Goal: Task Accomplishment & Management: Manage account settings

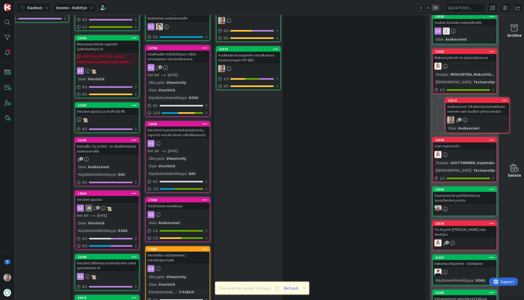
scroll to position [518, 42]
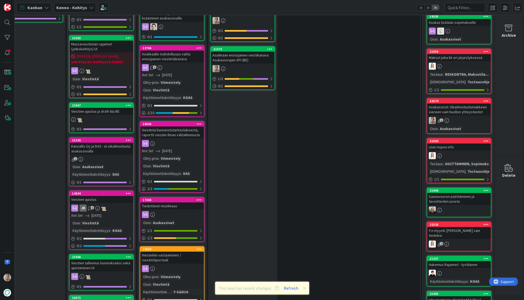
click at [484, 99] on icon at bounding box center [486, 101] width 5 height 4
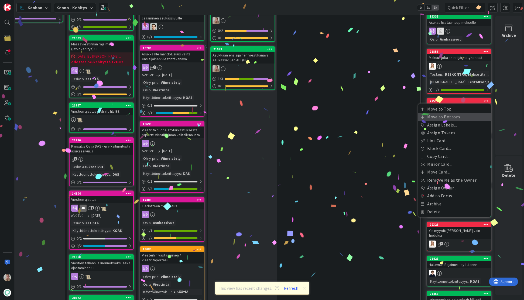
click at [449, 113] on link "Move to Bottom" at bounding box center [454, 117] width 73 height 8
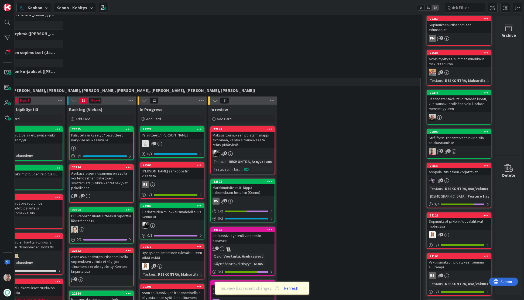
scroll to position [175, 42]
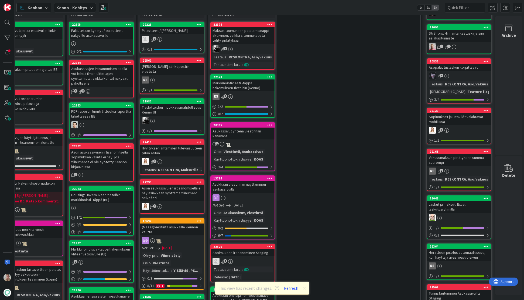
click at [243, 84] on div "Markkinointiviesti -täppä hakemuksen tietoihin (Kenno)" at bounding box center [243, 85] width 64 height 12
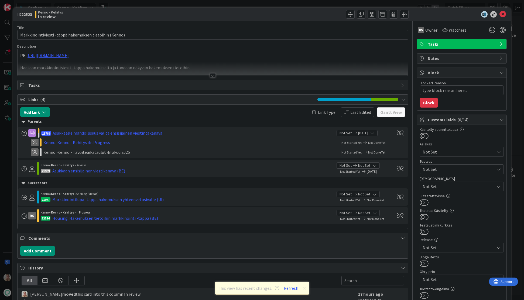
click at [86, 58] on div "PR: https://github.com/pandiafi/kenno/pull/8179 Haetaan markkinointiviesti -täp…" at bounding box center [213, 62] width 391 height 27
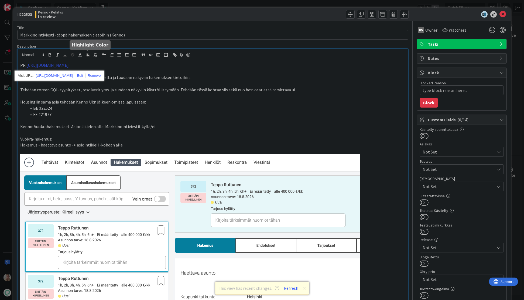
click at [69, 66] on link "https://github.com/pandiafi/kenno/pull/8179" at bounding box center [47, 64] width 42 height 5
click at [73, 74] on link "https://github.com/pandiafi/kenno/pull/8179" at bounding box center [54, 75] width 37 height 7
click at [500, 14] on icon at bounding box center [503, 14] width 6 height 6
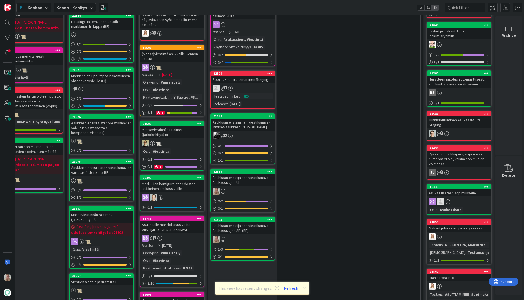
scroll to position [370, 42]
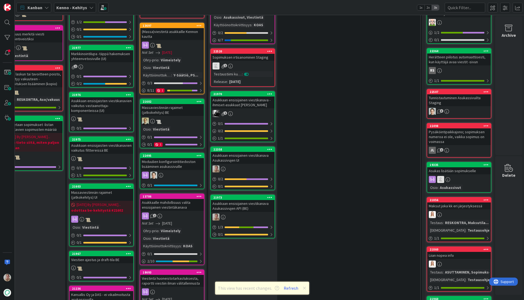
click at [237, 56] on div "Sopimuksen irtisanominen Staging" at bounding box center [243, 57] width 64 height 7
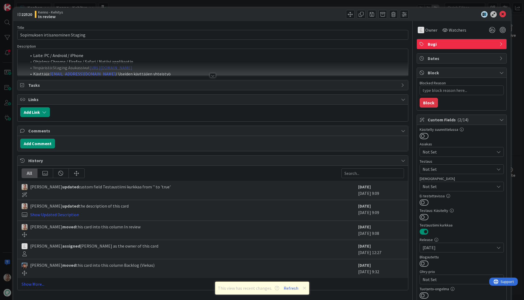
type textarea "x"
click at [137, 56] on li "Laite: PC / Android / iPhone" at bounding box center [216, 55] width 379 height 6
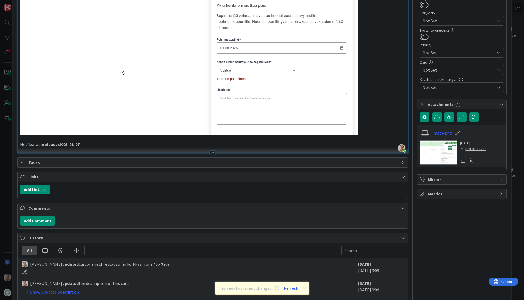
scroll to position [0, 0]
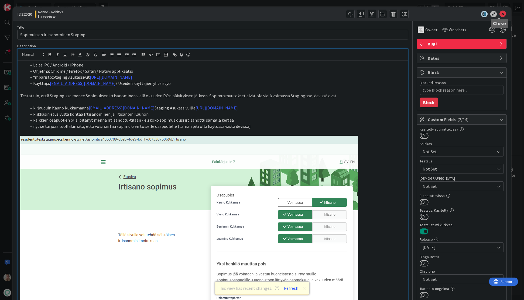
click at [500, 15] on icon at bounding box center [503, 14] width 6 height 6
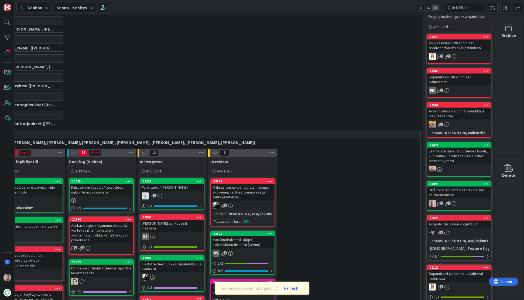
scroll to position [170, 42]
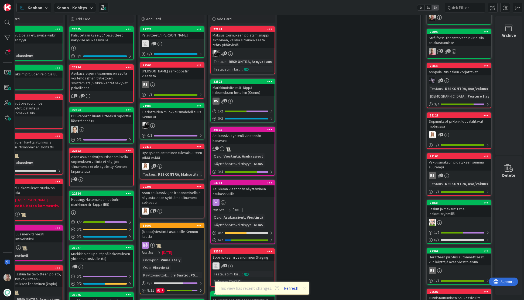
click at [292, 288] on button "Refresh" at bounding box center [291, 287] width 18 height 7
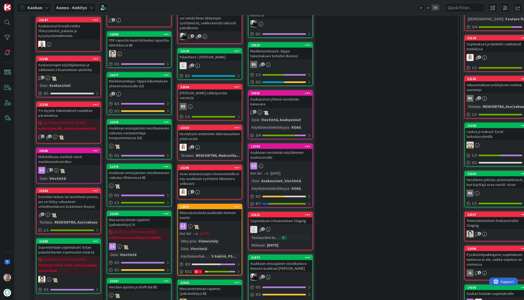
scroll to position [248, 0]
click at [291, 100] on div "Asukassivut yhtenä viestinnän kanavana" at bounding box center [281, 101] width 64 height 12
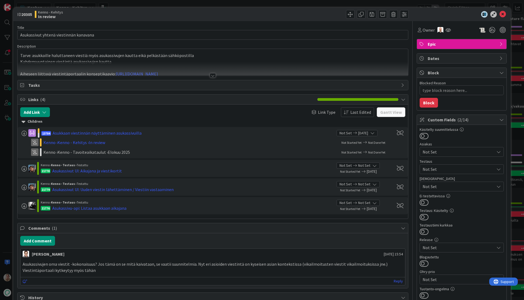
click at [224, 60] on p "Kahdensuuntainen viestintä asukassivujen kautta" at bounding box center [213, 62] width 386 height 6
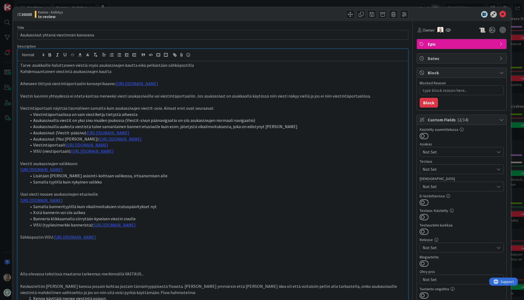
click at [504, 11] on div "ID 20305 Kenno - Kehitys In review" at bounding box center [262, 14] width 498 height 13
click at [500, 15] on icon at bounding box center [503, 14] width 6 height 6
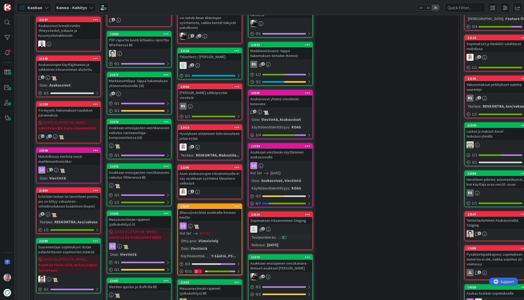
click at [273, 160] on div "Asukkaan viestinnän näyttäminen asukassivuilla" at bounding box center [281, 154] width 64 height 12
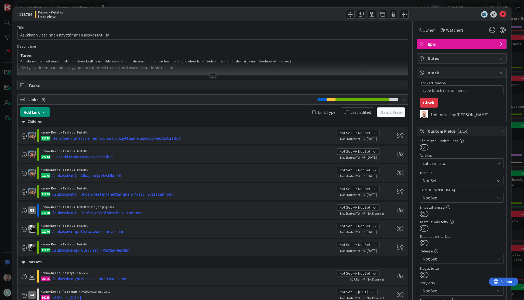
click at [239, 66] on div at bounding box center [213, 69] width 391 height 14
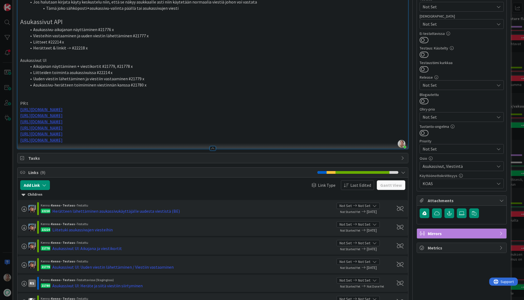
scroll to position [166, 0]
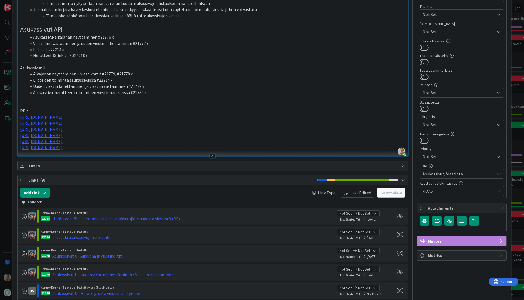
drag, startPoint x: 158, startPoint y: 94, endPoint x: 223, endPoint y: 94, distance: 65.8
click at [158, 94] on li "Asukassivu-herätteen toimiminen viestinnän kanssa #21780 x" at bounding box center [216, 92] width 379 height 6
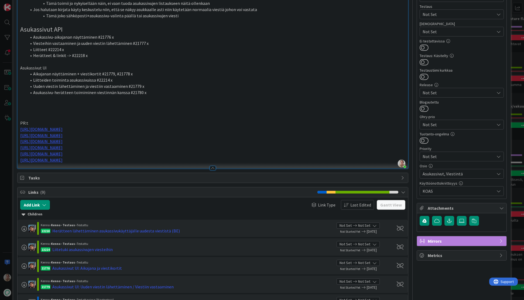
type textarea "x"
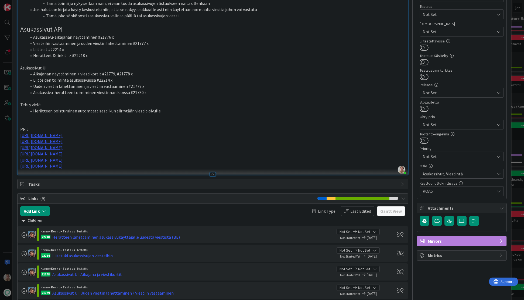
drag, startPoint x: 156, startPoint y: 112, endPoint x: 162, endPoint y: 111, distance: 6.6
click at [157, 111] on li "Herätteen poistuminen automaattisesti kun siirrytään viestit-sivulle" at bounding box center [216, 111] width 379 height 6
type textarea "x"
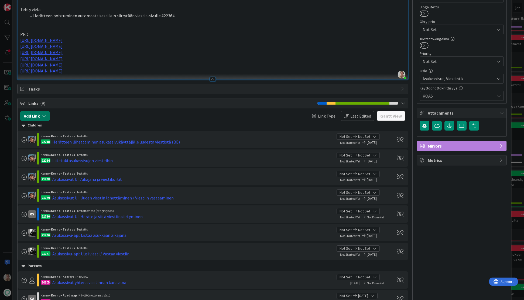
scroll to position [258, 0]
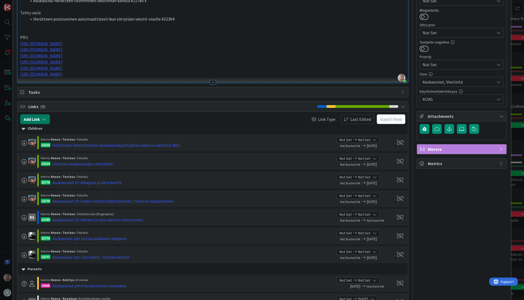
click at [46, 119] on icon "button" at bounding box center [44, 119] width 4 height 4
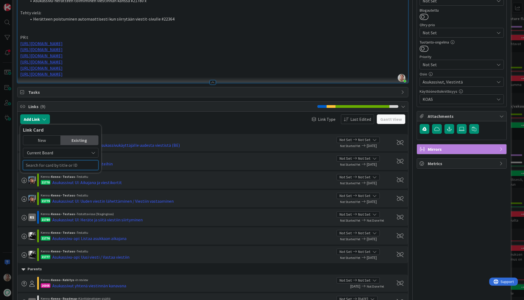
click at [47, 167] on input "text" at bounding box center [61, 165] width 76 height 10
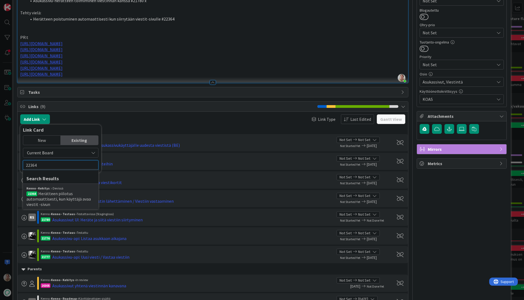
type input "22364"
click at [56, 196] on span "Herätteen piilotus automaattisesti, kun käyttäjä avaa viestit -sivun" at bounding box center [58, 198] width 64 height 16
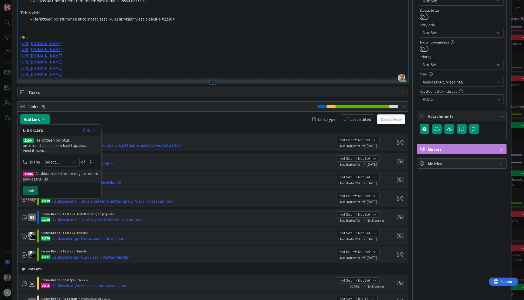
click at [60, 159] on span "Select..." at bounding box center [56, 162] width 23 height 8
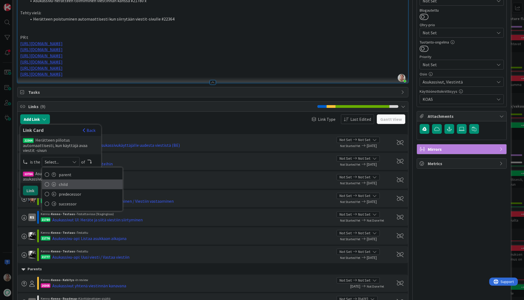
click at [60, 180] on span "child" at bounding box center [89, 184] width 61 height 8
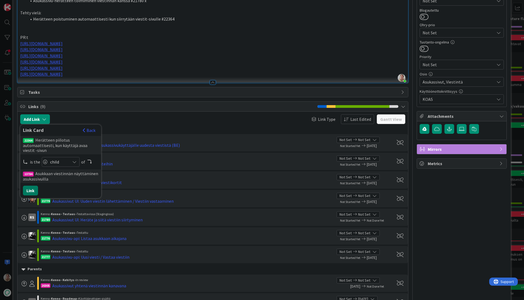
click at [30, 185] on button "Link" at bounding box center [30, 190] width 15 height 10
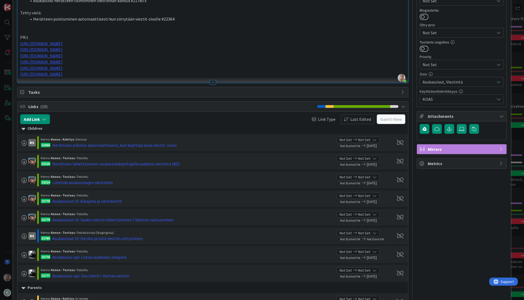
click at [128, 74] on p "https://github.com/pandiafi/kenno/pull/8031" at bounding box center [213, 74] width 386 height 6
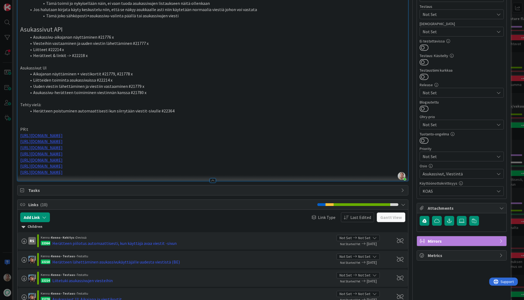
scroll to position [173, 0]
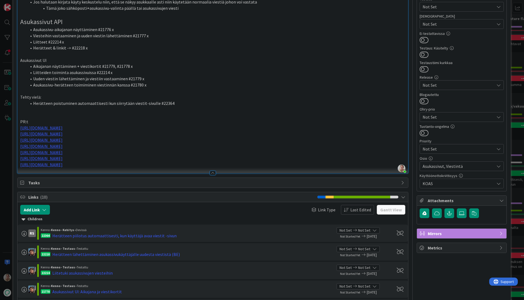
click at [189, 104] on li "Herätteen poistuminen automaattisesti kun siirrytään viestit-sivulle #22364" at bounding box center [216, 103] width 379 height 6
drag, startPoint x: 180, startPoint y: 103, endPoint x: 192, endPoint y: 104, distance: 12.5
click at [182, 103] on li "Herätteen poistuminen automaattisesti kun siirrytään viestit-sivulle #22364x" at bounding box center [216, 103] width 379 height 6
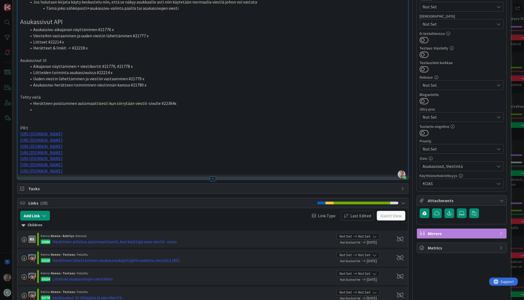
click at [167, 103] on li "Herätteen poistuminen automaattisesti kun siirrytään viestit-sivulle #22364x" at bounding box center [216, 103] width 379 height 6
click at [104, 109] on li at bounding box center [216, 109] width 379 height 6
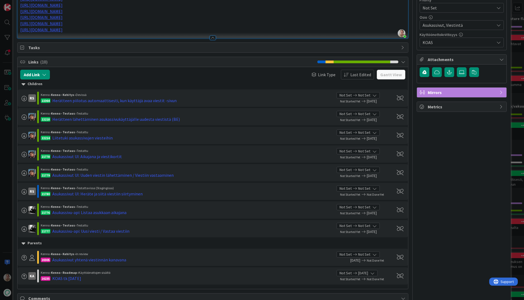
type textarea "x"
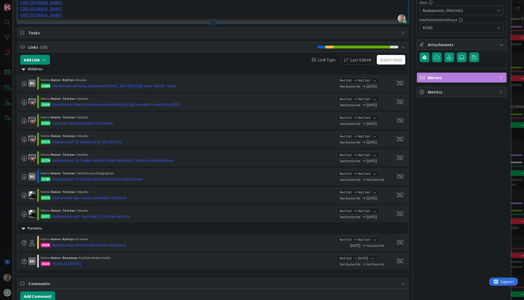
scroll to position [328, 0]
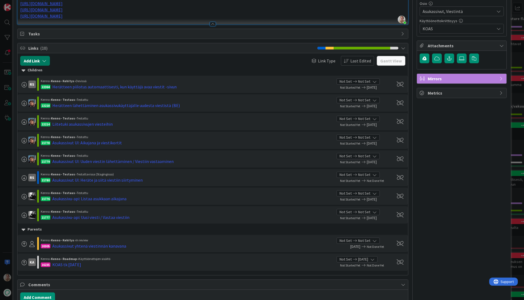
click at [45, 62] on icon "button" at bounding box center [44, 61] width 4 height 4
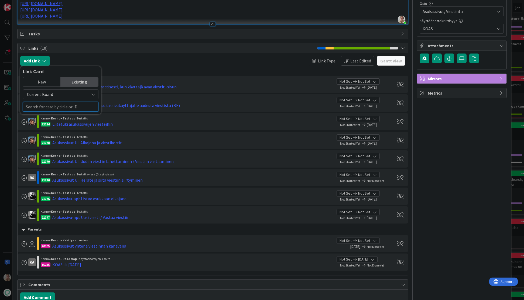
drag, startPoint x: 51, startPoint y: 107, endPoint x: 95, endPoint y: 103, distance: 43.7
click at [51, 107] on input "text" at bounding box center [61, 107] width 76 height 10
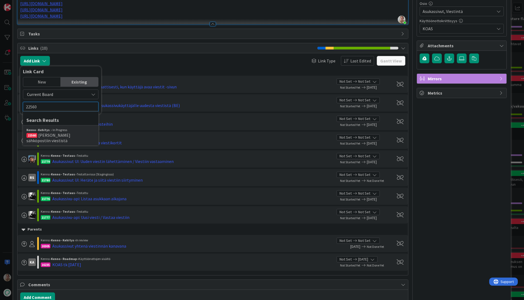
type input "22560"
click at [63, 134] on span "[PERSON_NAME] sähköpostiin viestistä" at bounding box center [48, 137] width 44 height 11
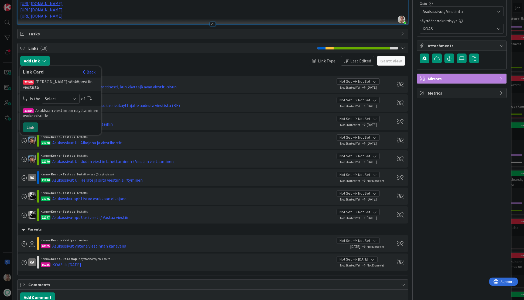
click at [58, 95] on span "Select..." at bounding box center [56, 99] width 23 height 8
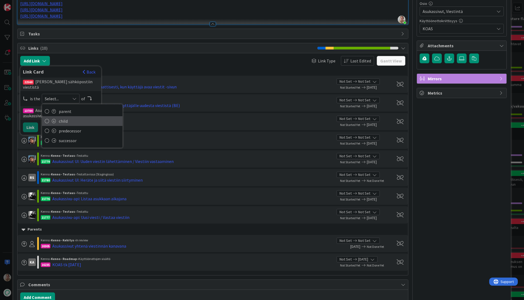
click at [62, 117] on span "child" at bounding box center [89, 121] width 61 height 8
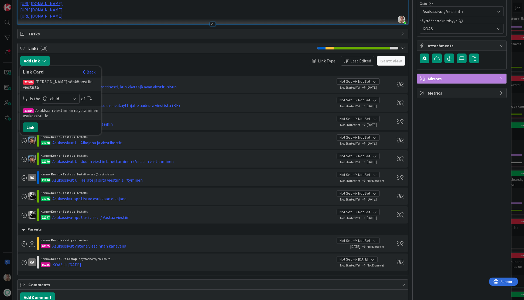
click at [33, 124] on button "Link" at bounding box center [30, 127] width 15 height 10
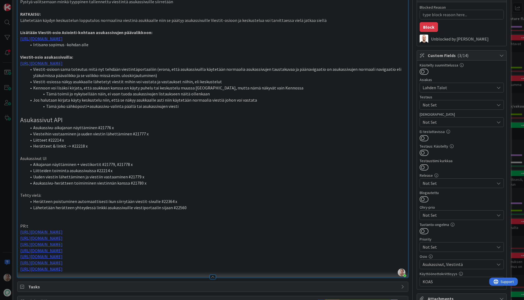
scroll to position [0, 0]
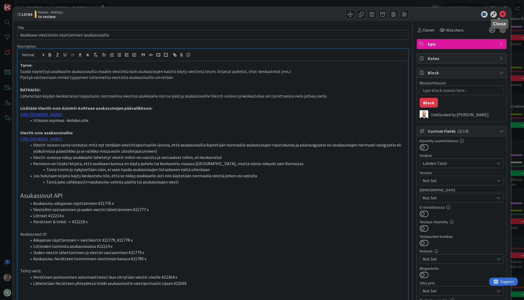
click at [501, 15] on icon at bounding box center [503, 14] width 6 height 6
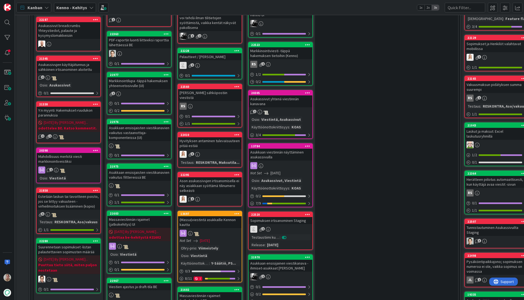
click at [307, 91] on icon at bounding box center [307, 93] width 5 height 4
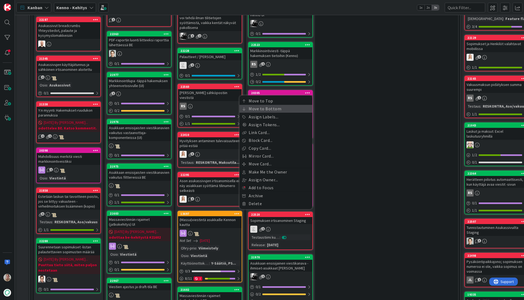
click at [284, 108] on link "Move to Bottom" at bounding box center [276, 109] width 73 height 8
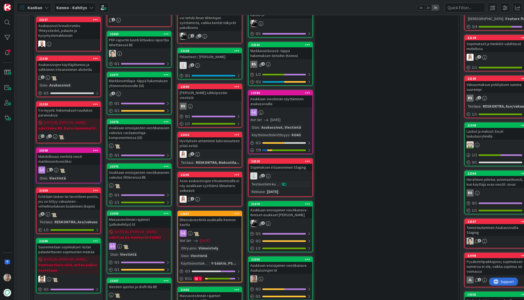
click at [308, 92] on icon at bounding box center [307, 93] width 5 height 4
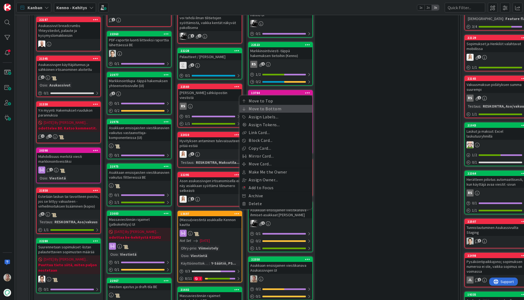
click at [282, 109] on link "Move to Bottom" at bounding box center [276, 109] width 73 height 8
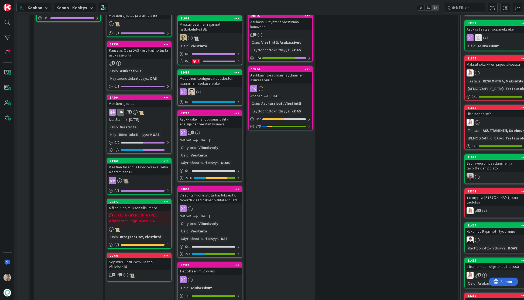
scroll to position [513, 0]
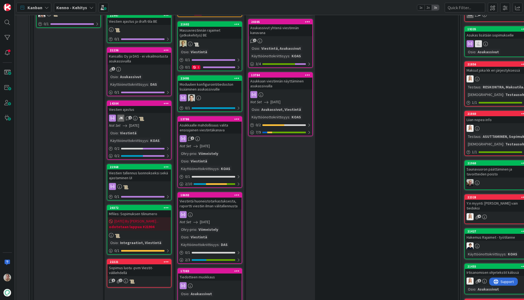
click at [211, 121] on div "Asukkaalle mahdollisuus valita ensisijainen viestintäkanava" at bounding box center [210, 127] width 64 height 12
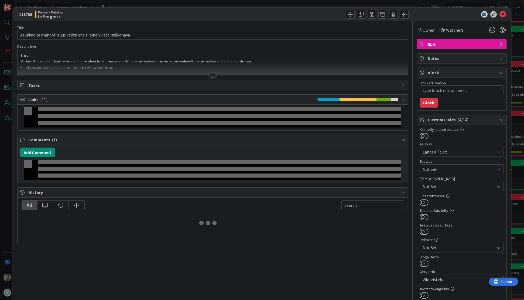
type textarea "x"
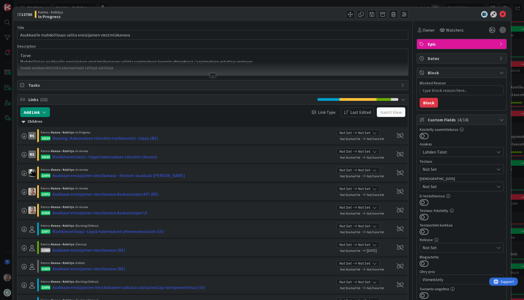
click at [162, 50] on div "Tarve: Mahdollistaa asukkaalle ensisijaisen viestintäkanavan valinta sopimuksen…" at bounding box center [213, 62] width 391 height 27
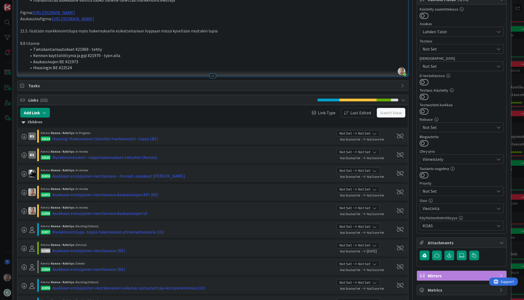
scroll to position [115, 0]
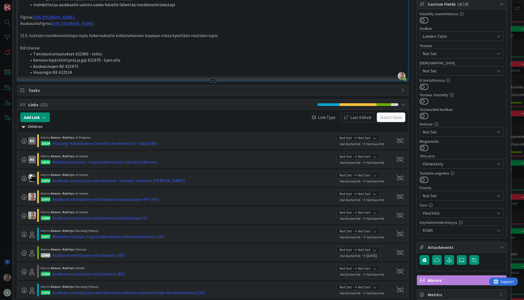
click at [25, 49] on p "8.8 tilanne" at bounding box center [213, 48] width 386 height 6
drag, startPoint x: 115, startPoint y: 60, endPoint x: 101, endPoint y: 60, distance: 13.5
click at [101, 60] on li "Kennon käyttöliittymä ja gql #21970 - työn alla" at bounding box center [216, 60] width 379 height 6
click at [103, 65] on li "Asukassivujen BE #21973" at bounding box center [216, 66] width 379 height 6
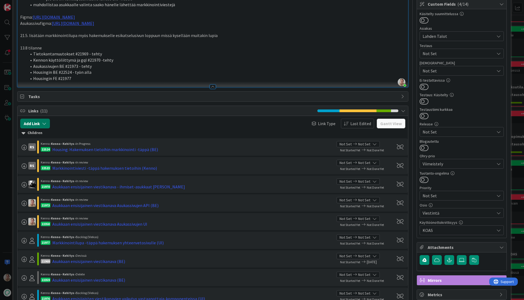
type textarea "x"
click at [34, 127] on button "Add Link" at bounding box center [35, 123] width 30 height 10
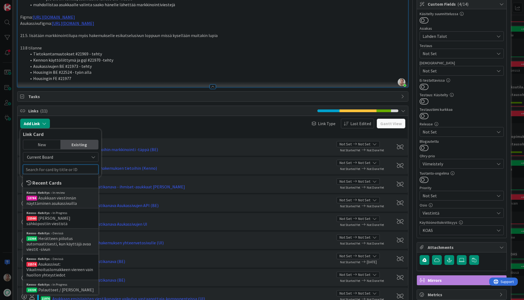
click at [48, 166] on input "text" at bounding box center [61, 169] width 76 height 10
type input "21977"
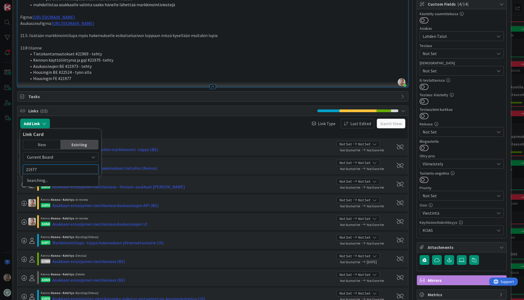
type textarea "x"
type input "21977"
click at [136, 128] on div at bounding box center [116, 123] width 127 height 10
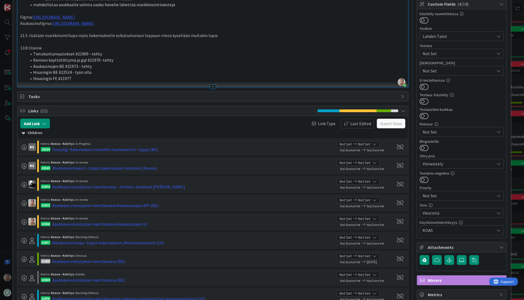
click at [80, 79] on li "Housingin FE #21977" at bounding box center [216, 78] width 379 height 6
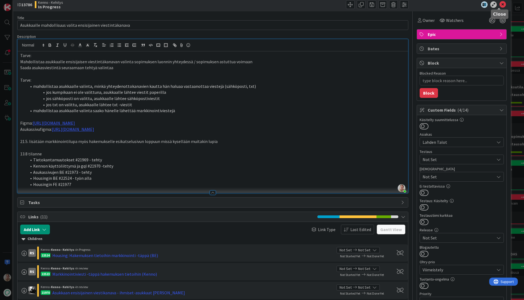
click at [501, 4] on icon at bounding box center [503, 4] width 6 height 6
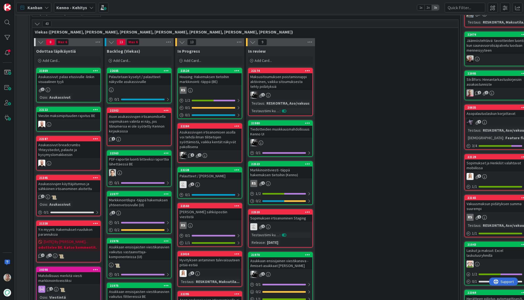
scroll to position [187, 0]
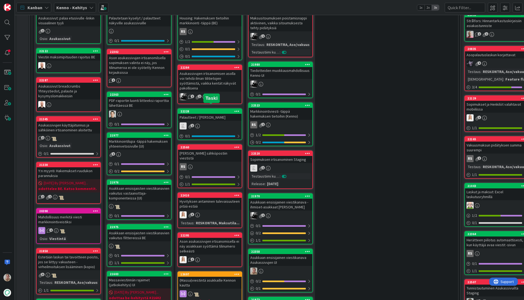
click at [215, 114] on div "Palautteet / [PERSON_NAME]" at bounding box center [210, 117] width 64 height 7
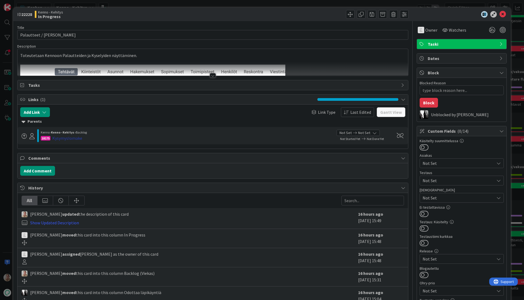
click at [73, 139] on div "Kysymyslomake" at bounding box center [67, 138] width 30 height 6
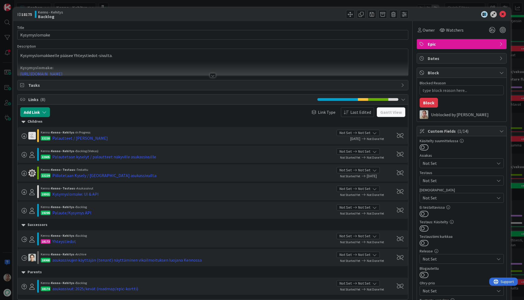
click at [168, 65] on div at bounding box center [213, 69] width 391 height 14
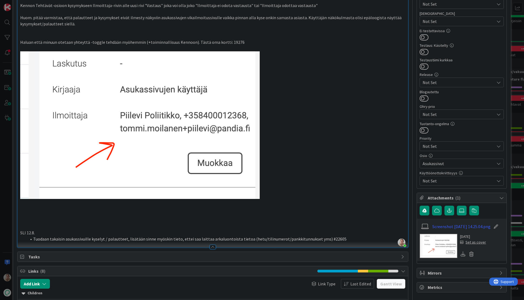
scroll to position [282, 0]
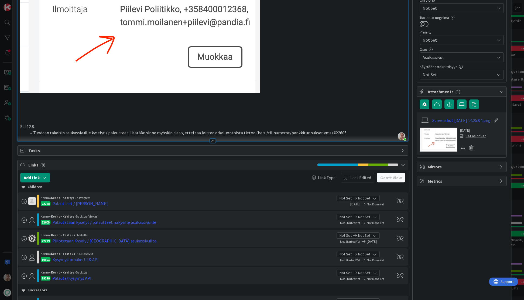
click at [343, 132] on li "Tuodaan takaisin asukassivuille kyselyt / palautteet, lisätään sinne myöskin ti…" at bounding box center [216, 133] width 379 height 6
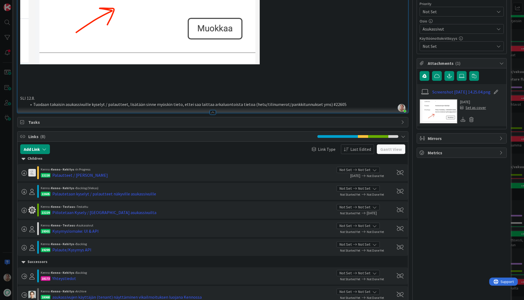
scroll to position [307, 0]
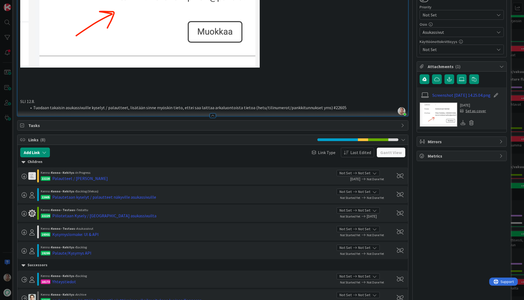
drag, startPoint x: 337, startPoint y: 107, endPoint x: 344, endPoint y: 108, distance: 7.1
click at [337, 107] on li "Tuodaan takaisin asukassivuille kyselyt / palautteet, lisätään sinne myöskin ti…" at bounding box center [216, 107] width 379 height 6
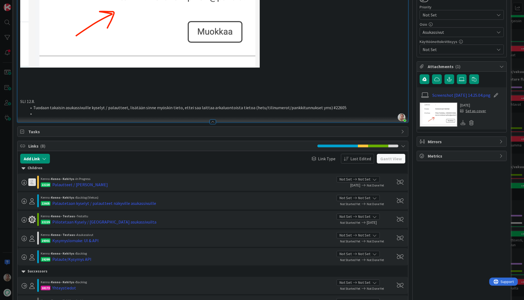
type textarea "x"
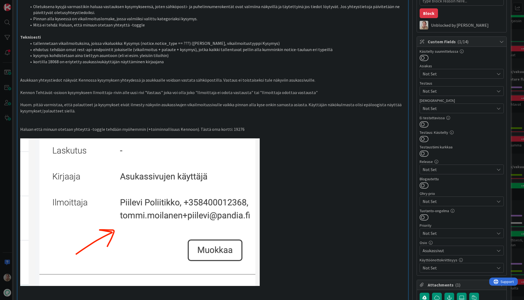
scroll to position [0, 0]
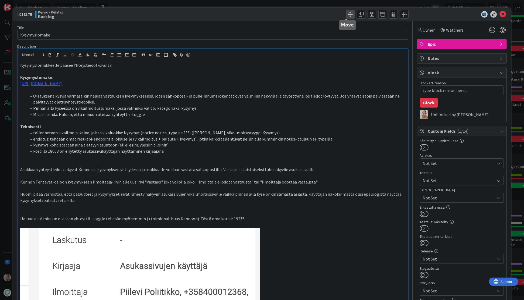
click at [349, 16] on span at bounding box center [350, 14] width 9 height 9
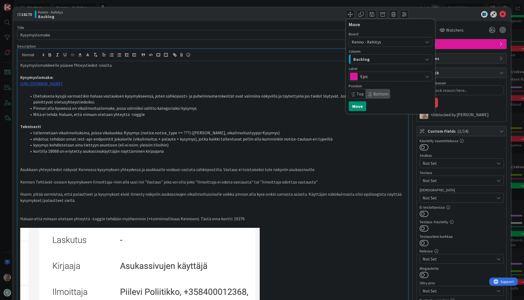
click at [370, 44] on span "Kenno - Kehitys" at bounding box center [366, 41] width 29 height 5
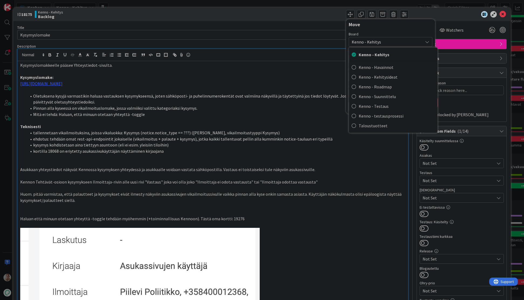
click at [372, 42] on span "Kenno - Kehitys" at bounding box center [366, 41] width 29 height 5
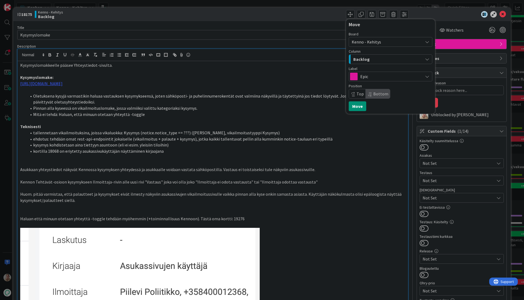
click at [366, 58] on div "Backlog" at bounding box center [387, 59] width 71 height 9
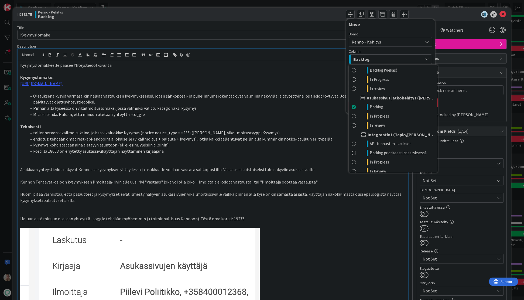
scroll to position [327, 0]
click at [385, 116] on link "In Progress" at bounding box center [393, 114] width 89 height 9
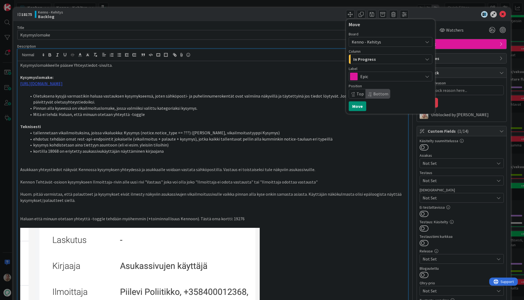
click at [367, 43] on span "Kenno - Kehitys" at bounding box center [366, 41] width 29 height 5
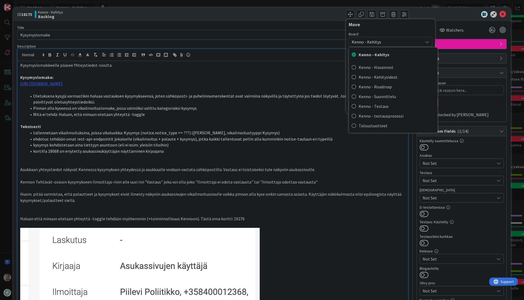
click at [371, 42] on span "Kenno - Kehitys" at bounding box center [366, 41] width 29 height 5
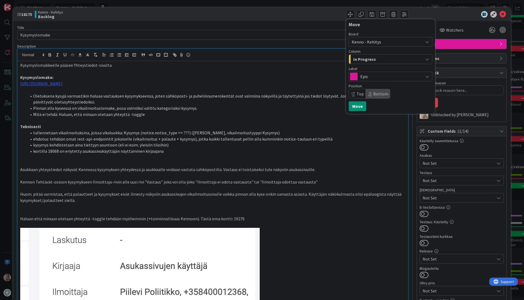
click at [372, 60] on div "In Progress" at bounding box center [387, 59] width 71 height 9
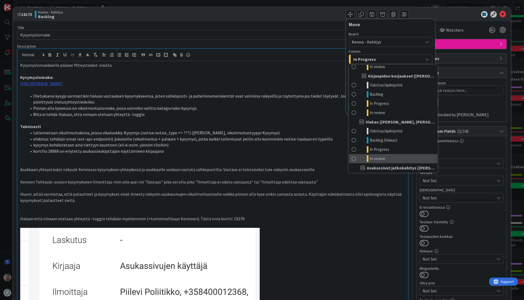
scroll to position [253, 0]
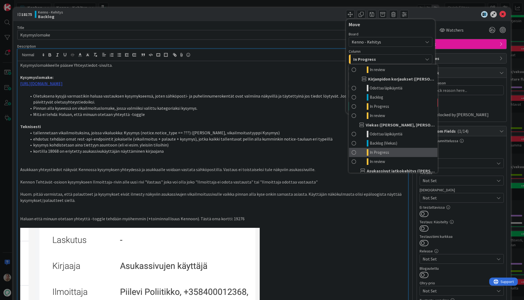
click at [382, 151] on span "In Progress" at bounding box center [379, 152] width 19 height 6
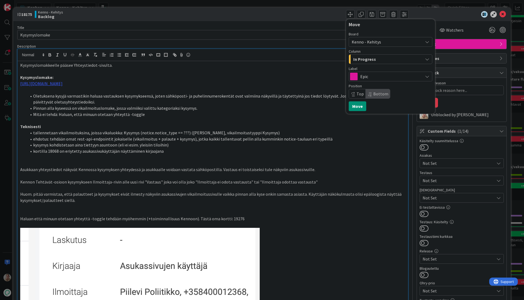
click at [374, 94] on span "Bottom" at bounding box center [380, 93] width 15 height 5
click at [356, 106] on button "Move" at bounding box center [358, 106] width 18 height 10
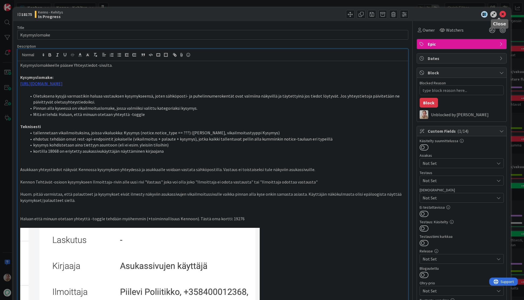
click at [501, 14] on icon at bounding box center [503, 14] width 6 height 6
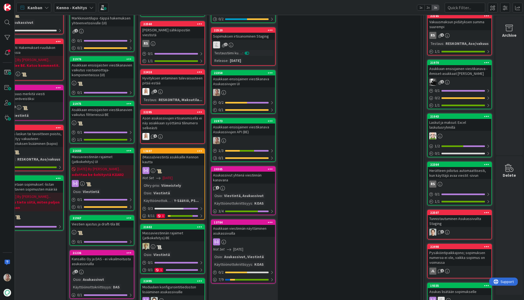
scroll to position [310, 42]
click at [484, 60] on icon at bounding box center [486, 62] width 5 height 4
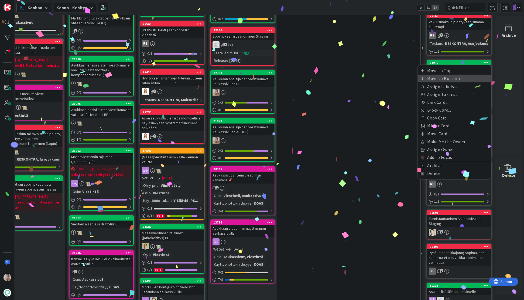
click at [458, 74] on link "Move to Bottom" at bounding box center [454, 78] width 73 height 8
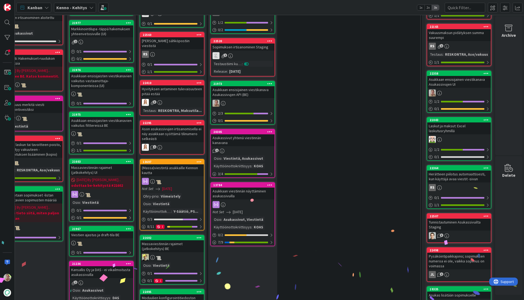
scroll to position [298, 42]
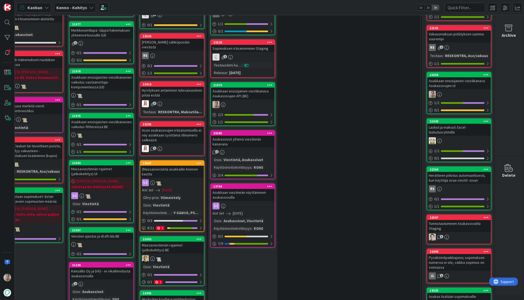
click at [484, 73] on icon at bounding box center [486, 75] width 5 height 4
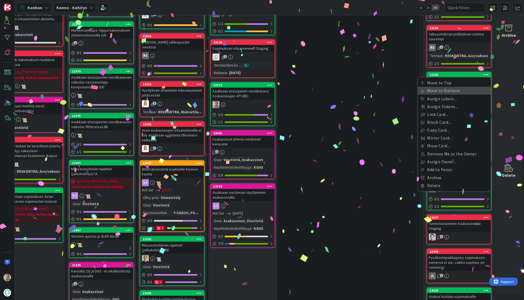
click at [452, 87] on link "Move to Bottom" at bounding box center [454, 91] width 73 height 8
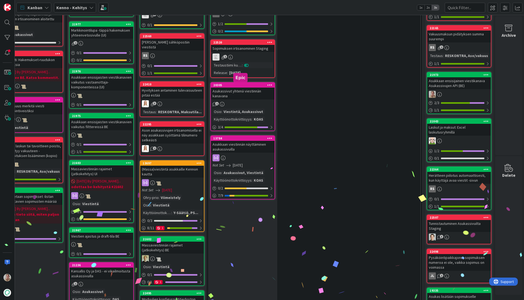
scroll to position [297, 42]
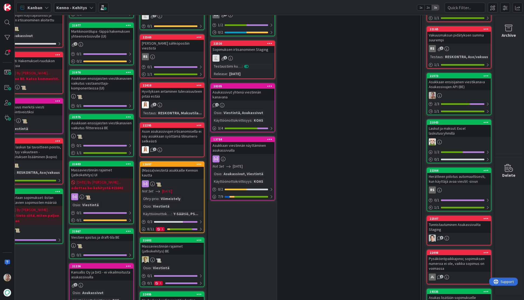
click at [484, 74] on icon at bounding box center [486, 76] width 5 height 4
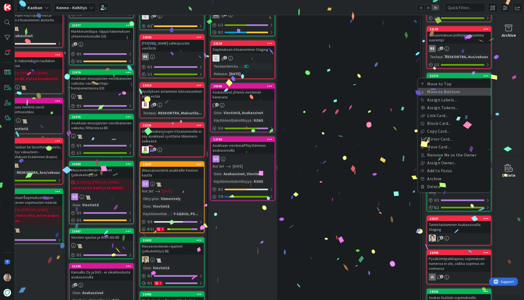
click at [450, 88] on link "Move to Bottom" at bounding box center [454, 92] width 73 height 8
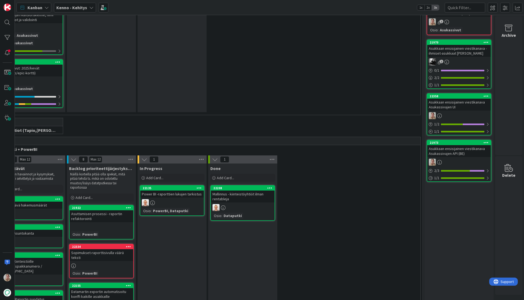
scroll to position [1321, 42]
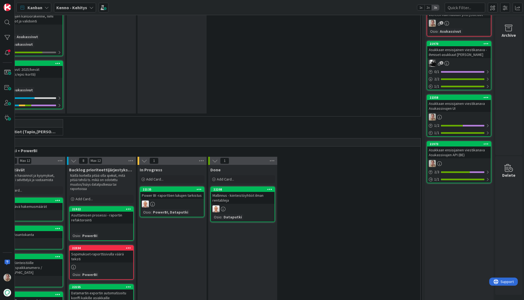
click at [462, 49] on div "Asukkaan ensisijainen viestikanava - ihmiset-asukkaat [PERSON_NAME]" at bounding box center [459, 52] width 64 height 12
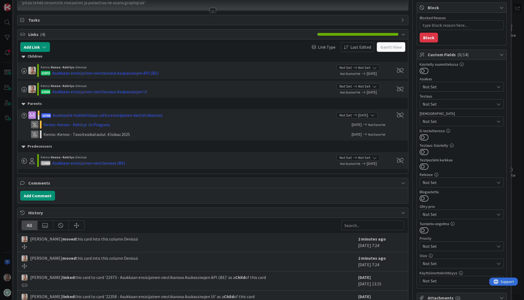
scroll to position [107, 0]
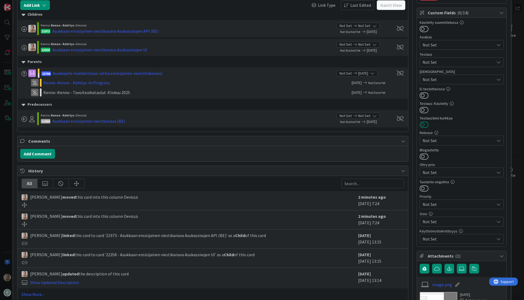
click at [421, 124] on button at bounding box center [424, 124] width 9 height 7
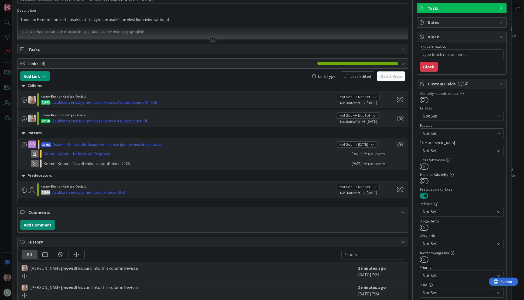
scroll to position [0, 0]
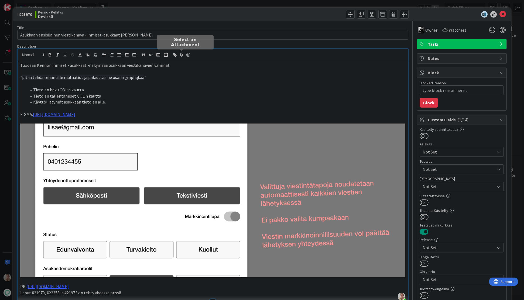
click at [179, 57] on div "Samuli Lindgren just joined Tuodaan Kennon ihmiset - asukkaat -näkymään asukkaa…" at bounding box center [213, 175] width 391 height 252
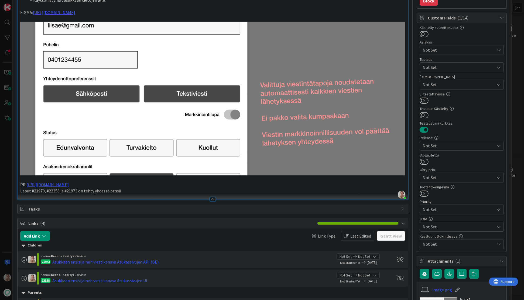
scroll to position [124, 0]
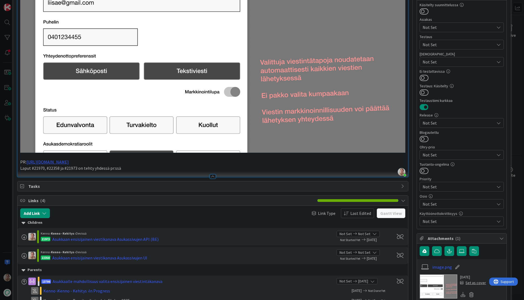
click at [134, 165] on p "Laput #21970, #22358 ja #21973 on tehty yhdessä pr:ssä" at bounding box center [213, 168] width 386 height 6
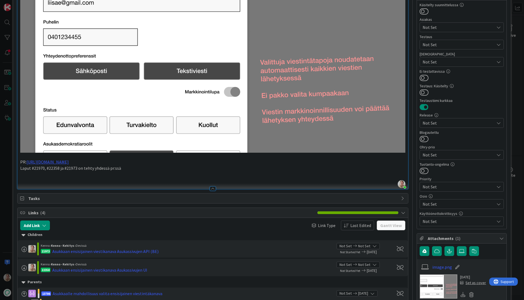
type textarea "x"
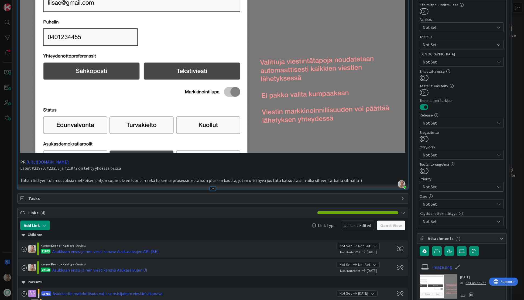
click at [19, 179] on div "Tuodaan Kennon ihmiset - asukkaat -näkymään asukkaan viestikanavien valinnat. "…" at bounding box center [213, 63] width 391 height 252
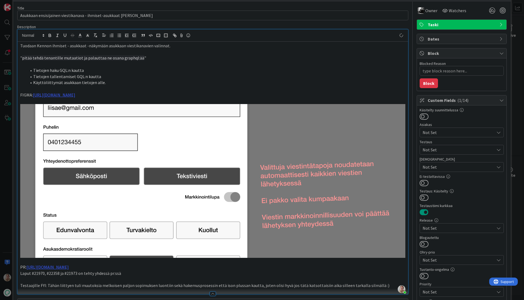
scroll to position [0, 0]
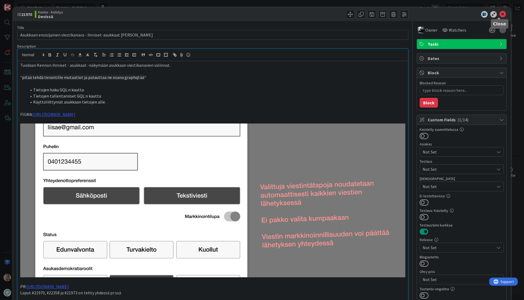
drag, startPoint x: 501, startPoint y: 15, endPoint x: 494, endPoint y: 13, distance: 6.4
click at [501, 15] on icon at bounding box center [503, 14] width 6 height 6
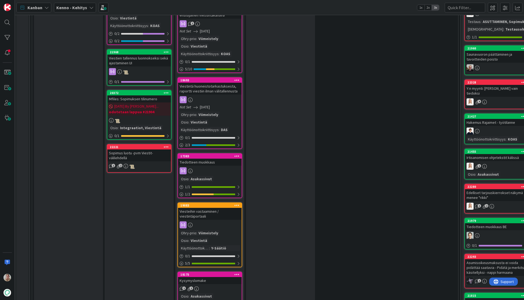
scroll to position [625, 0]
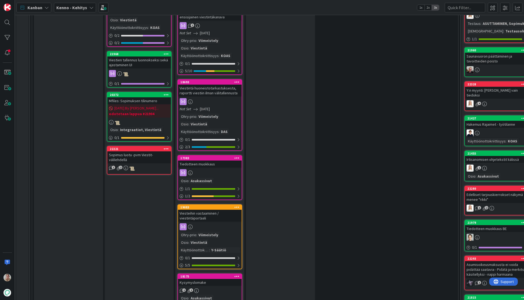
click at [217, 209] on div "Viesteihin vastaaminen / viestintäportaali" at bounding box center [210, 215] width 64 height 12
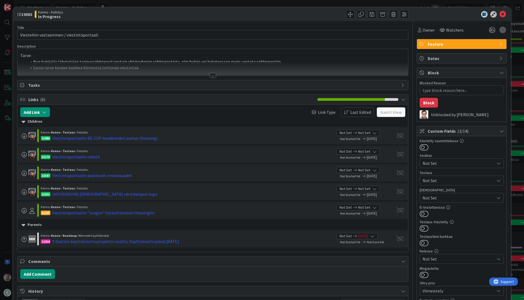
click at [181, 59] on li "Kun hakijalle lähetetään tarjoussähköposti jostain yhtiöryhmän sähköpostista, n…" at bounding box center [216, 62] width 379 height 6
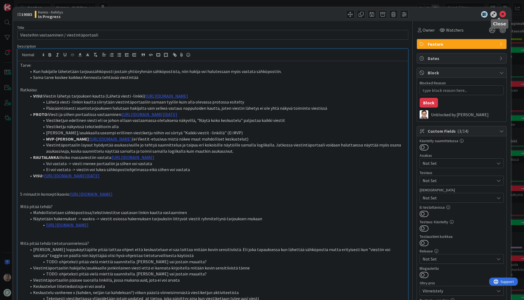
click at [501, 16] on icon at bounding box center [503, 14] width 6 height 6
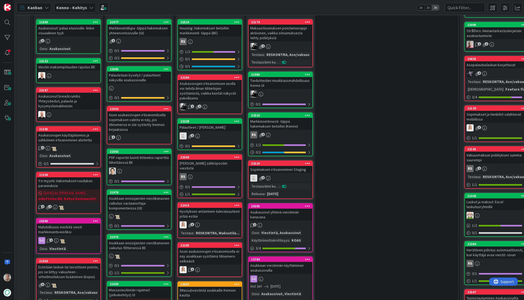
scroll to position [249, 0]
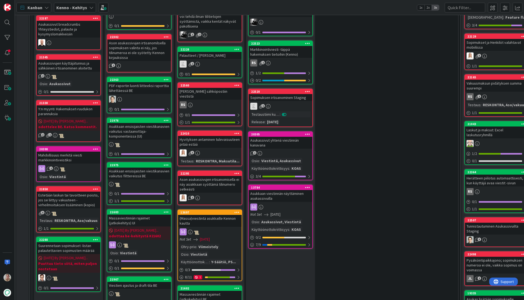
click at [136, 134] on div "Asukkaan ensisijaisten viestikanavien vaikutus vastaanottaja-komponenteissa (UI)" at bounding box center [139, 131] width 64 height 17
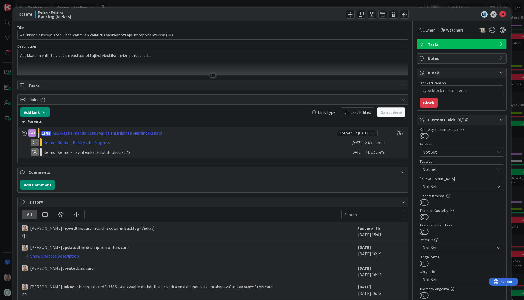
click at [198, 69] on div at bounding box center [213, 69] width 391 height 14
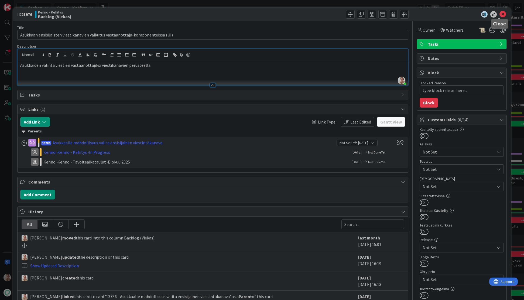
click at [500, 12] on icon at bounding box center [503, 14] width 6 height 6
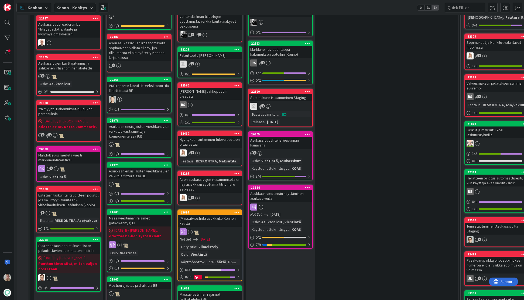
click at [135, 132] on div "Asukkaan ensisijaisten viestikanavien vaikutus vastaanottaja-komponenteissa (UI)" at bounding box center [139, 131] width 64 height 17
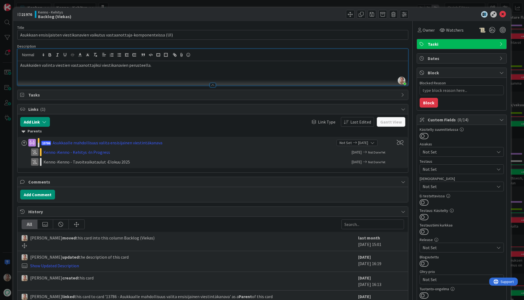
click at [205, 53] on div "Samuli Lindgren just joined Asukkaiden valinta viestien vastaanottajiksi viesti…" at bounding box center [213, 67] width 391 height 36
click at [501, 13] on icon at bounding box center [503, 14] width 6 height 6
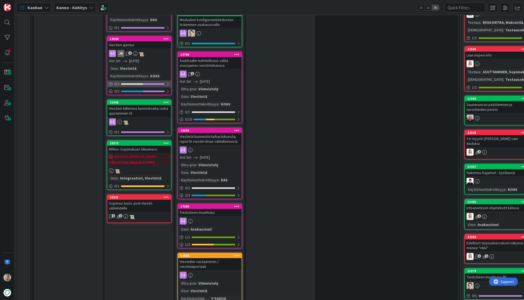
scroll to position [580, 0]
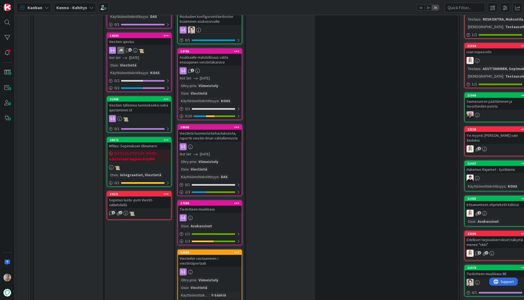
click at [168, 100] on icon at bounding box center [166, 99] width 5 height 4
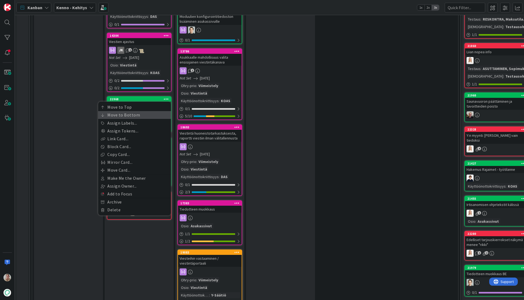
click at [139, 114] on link "Move to Bottom" at bounding box center [134, 115] width 73 height 8
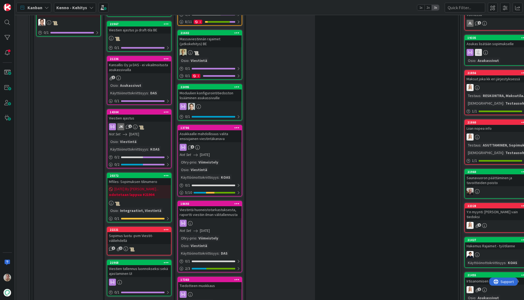
scroll to position [497, 0]
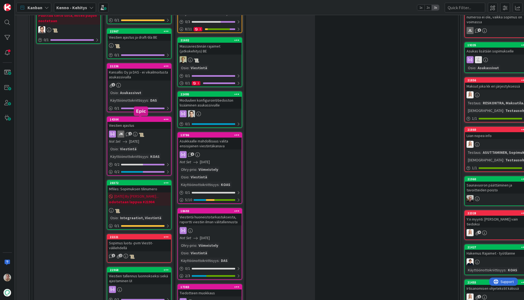
click at [167, 117] on icon at bounding box center [166, 119] width 5 height 4
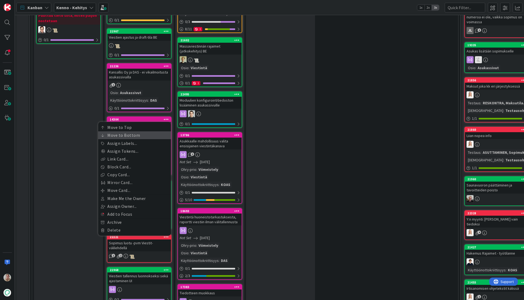
click at [148, 135] on link "Move to Bottom" at bounding box center [134, 135] width 73 height 8
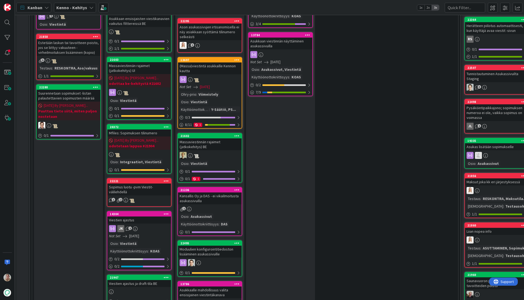
scroll to position [402, 0]
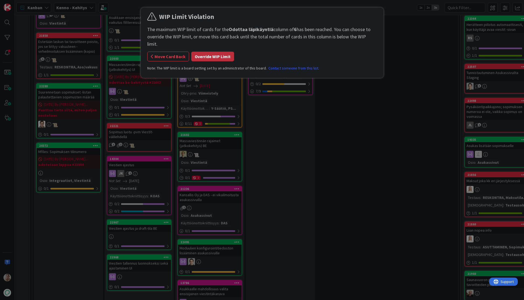
click at [218, 52] on button "Override WIP Limit" at bounding box center [212, 57] width 43 height 10
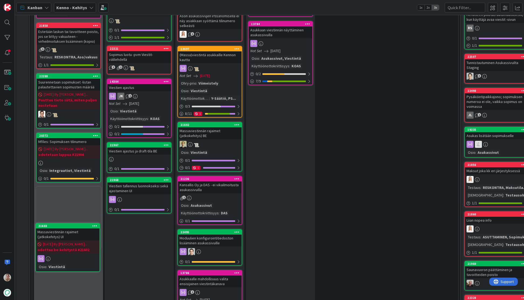
scroll to position [413, 0]
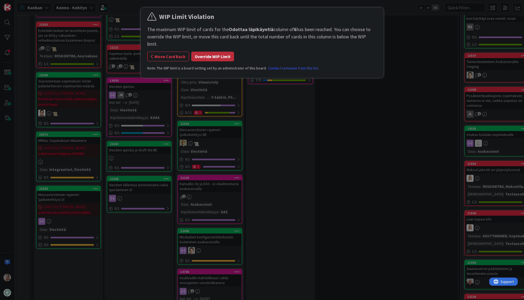
click at [219, 52] on button "Override WIP Limit" at bounding box center [212, 57] width 43 height 10
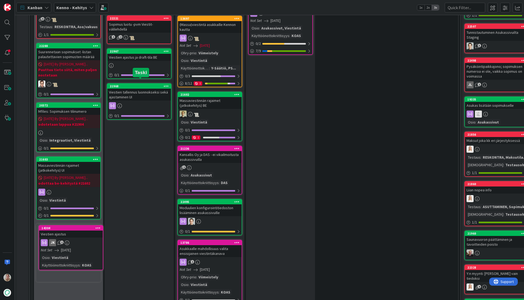
scroll to position [449, 0]
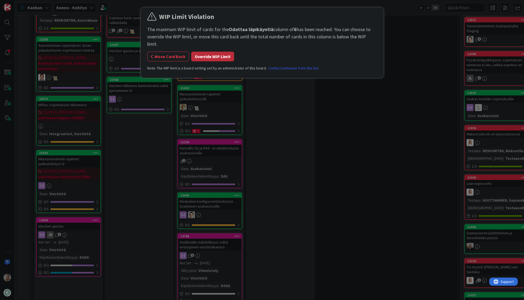
click at [207, 52] on button "Override WIP Limit" at bounding box center [212, 57] width 43 height 10
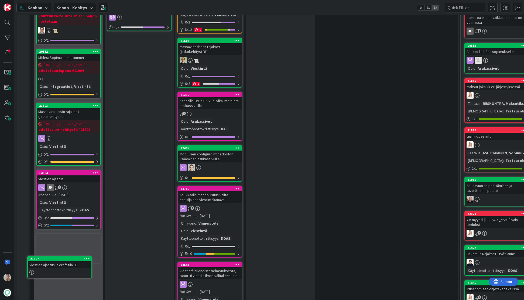
scroll to position [507, 0]
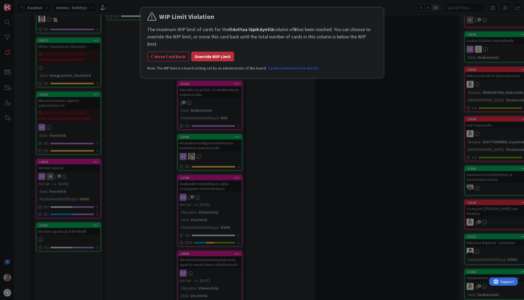
click at [214, 52] on button "Override WIP Limit" at bounding box center [212, 57] width 43 height 10
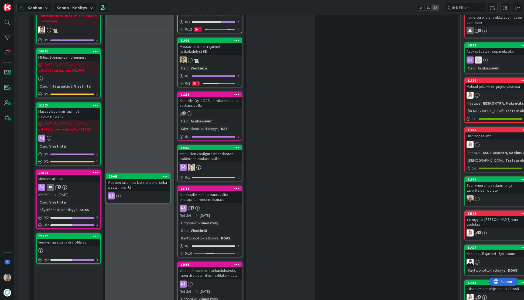
scroll to position [555, 0]
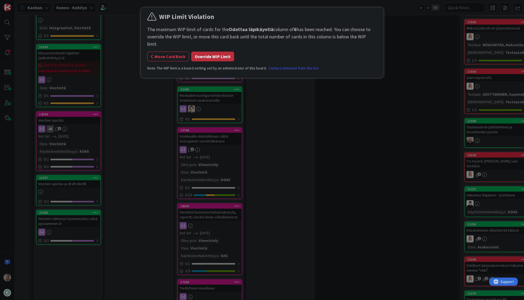
click at [206, 52] on button "Override WIP Limit" at bounding box center [212, 57] width 43 height 10
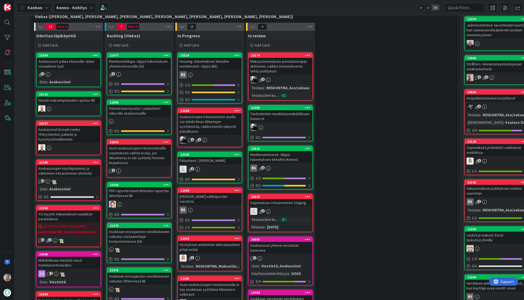
scroll to position [143, 0]
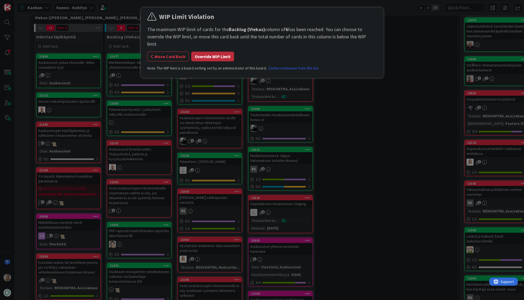
click at [211, 52] on button "Override WIP Limit" at bounding box center [212, 57] width 43 height 10
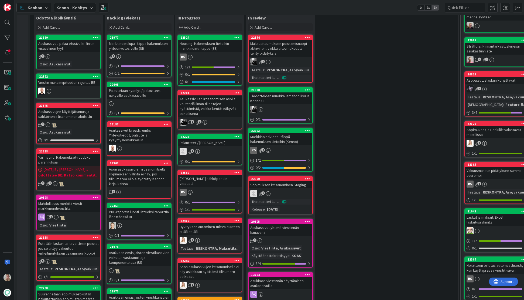
scroll to position [249, 0]
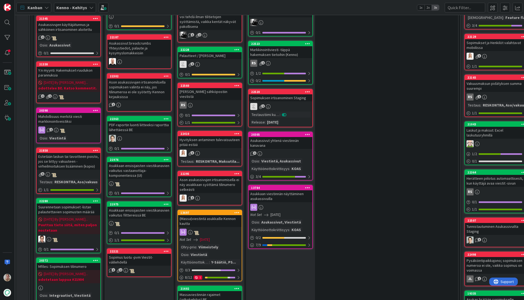
click at [71, 76] on div "Y:n myynti: Hakemukset-ruudukon parannuksia" at bounding box center [69, 73] width 64 height 12
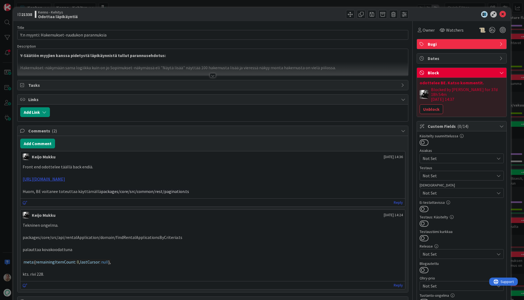
click at [167, 67] on div at bounding box center [213, 69] width 391 height 14
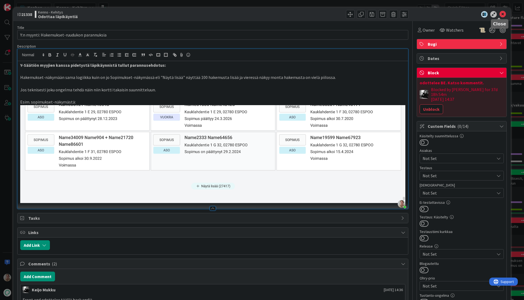
click at [500, 15] on icon at bounding box center [503, 14] width 6 height 6
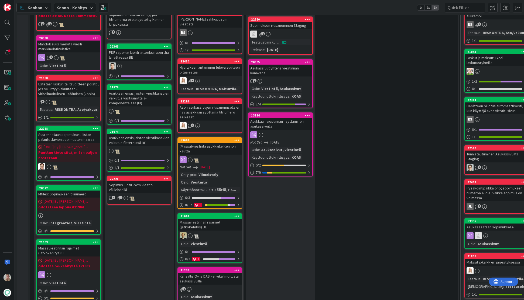
scroll to position [343, 0]
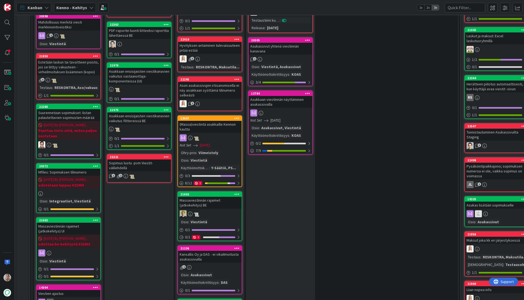
click at [78, 114] on div "Suurennetaan sopimukset -listan palautettavien sopimusten määrää" at bounding box center [69, 115] width 64 height 12
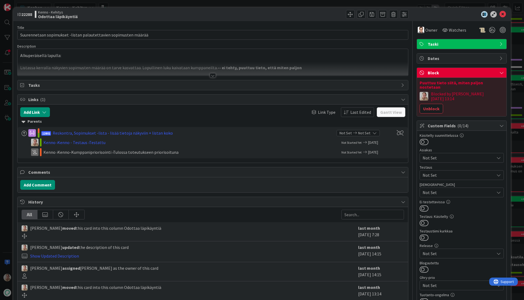
click at [183, 60] on div "Alkuperäisellä lapulla: Listassa kerralla näkyvien sopimusten määrää on tarve k…" at bounding box center [213, 62] width 391 height 27
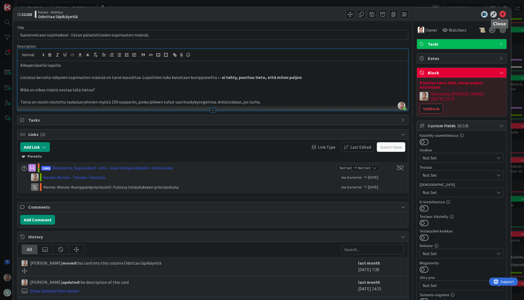
click at [500, 15] on icon at bounding box center [503, 14] width 6 height 6
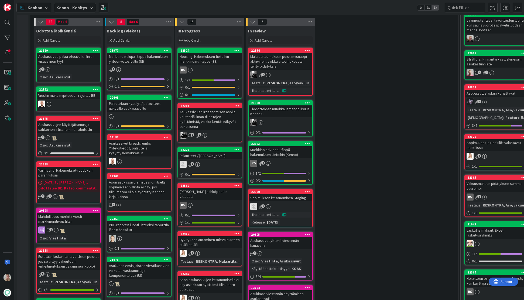
scroll to position [149, 0]
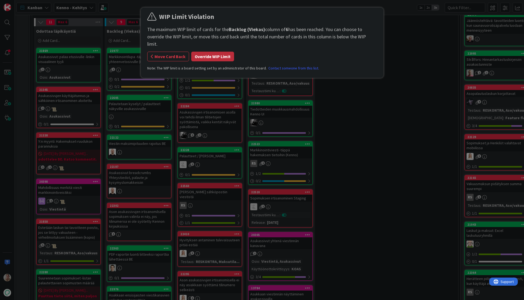
click at [206, 52] on button "Override WIP Limit" at bounding box center [212, 57] width 43 height 10
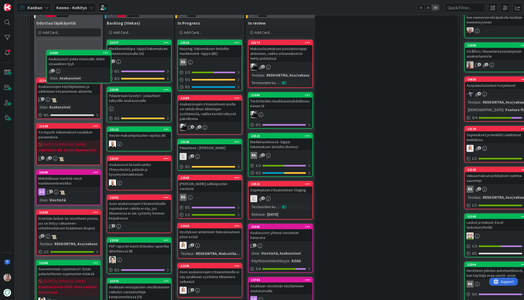
scroll to position [147, 0]
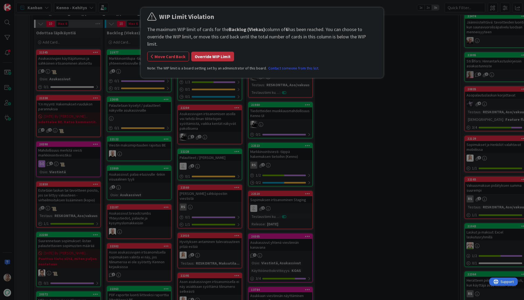
click at [220, 52] on button "Override WIP Limit" at bounding box center [212, 57] width 43 height 10
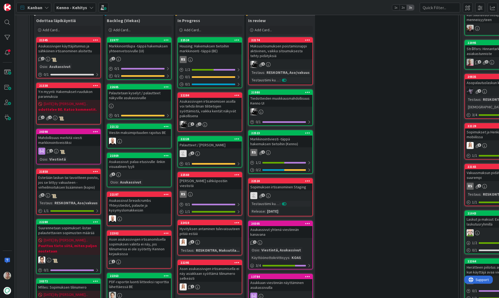
scroll to position [192, 0]
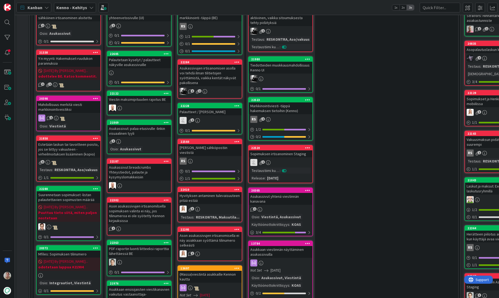
click at [146, 99] on div "Viestin maksimipituuden rajoitus BE" at bounding box center [139, 99] width 64 height 7
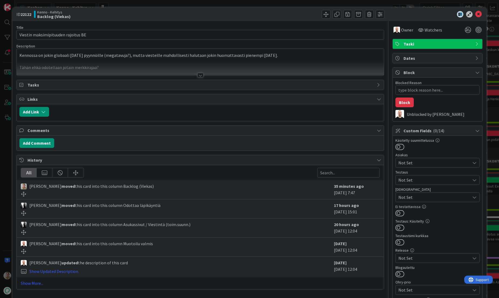
click at [262, 64] on div at bounding box center [200, 69] width 367 height 14
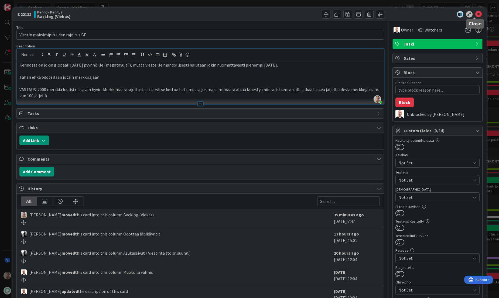
click at [475, 15] on icon at bounding box center [478, 14] width 6 height 6
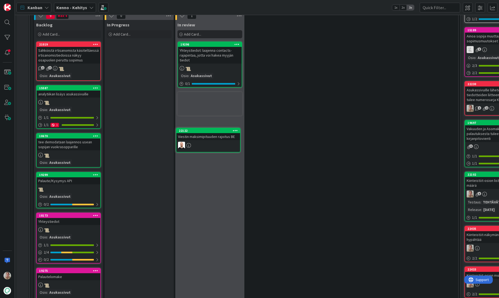
scroll to position [831, 0]
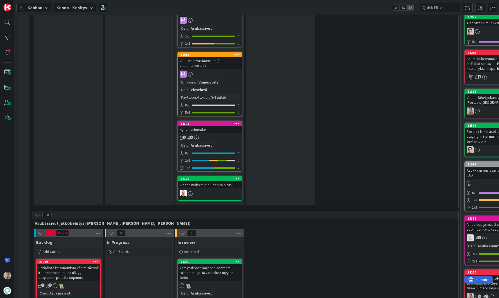
click at [200, 182] on div "Viestin maksimipituuden rajoitus BE" at bounding box center [210, 185] width 64 height 7
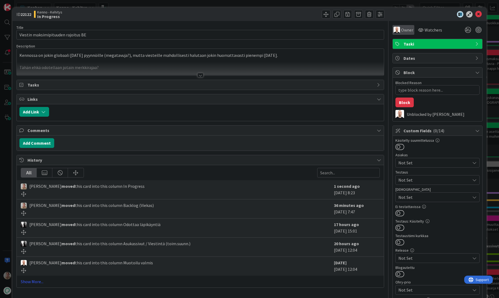
click at [397, 29] on div "Owner" at bounding box center [404, 30] width 20 height 6
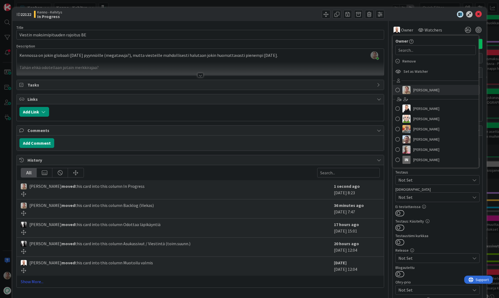
click at [420, 88] on span "[PERSON_NAME]" at bounding box center [426, 90] width 26 height 8
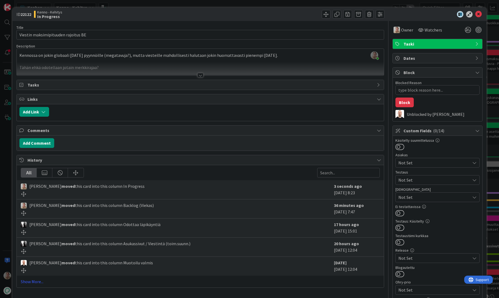
click at [179, 60] on div "Samuli Lindgren just joined Kennossa on jokin globaali raja pyynnöille (megatav…" at bounding box center [200, 62] width 367 height 27
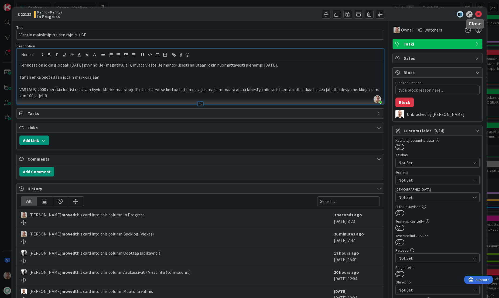
click at [475, 14] on icon at bounding box center [478, 14] width 6 height 6
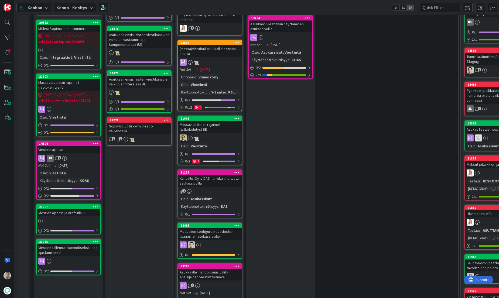
scroll to position [292, 0]
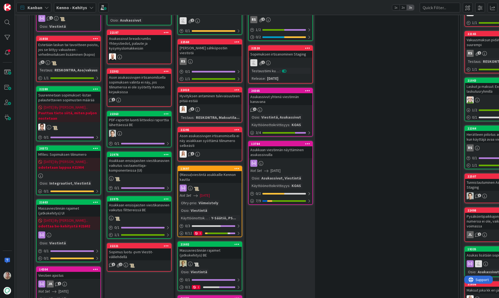
click at [71, 95] on div "Suurennetaan sopimukset -listan palautettavien sopimusten määrää" at bounding box center [69, 98] width 64 height 12
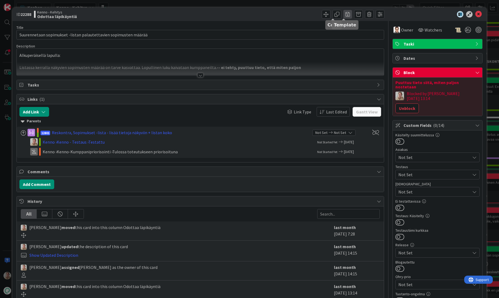
click at [343, 13] on span at bounding box center [347, 14] width 9 height 9
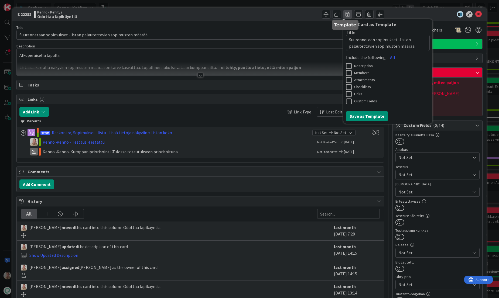
click at [343, 13] on span at bounding box center [347, 14] width 9 height 9
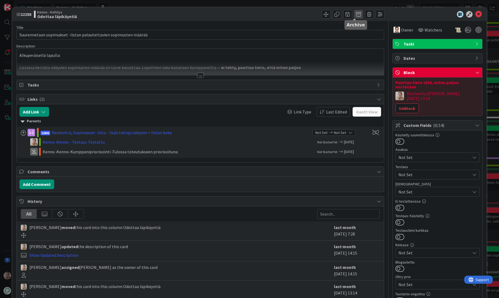
click at [354, 14] on span at bounding box center [358, 14] width 9 height 9
drag, startPoint x: 361, startPoint y: 45, endPoint x: 361, endPoint y: 40, distance: 4.6
click at [361, 45] on div "Are you sure you want to archive this card? Archive Cancel" at bounding box center [387, 33] width 67 height 28
drag, startPoint x: 361, startPoint y: 40, endPoint x: 366, endPoint y: 40, distance: 4.6
click at [362, 40] on button "Archive" at bounding box center [367, 40] width 21 height 10
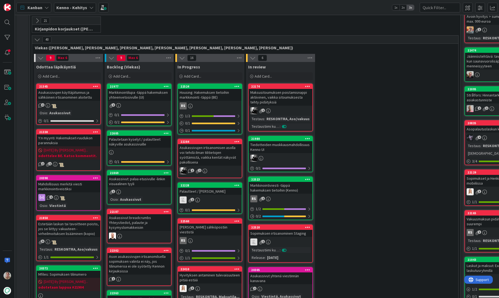
scroll to position [113, 0]
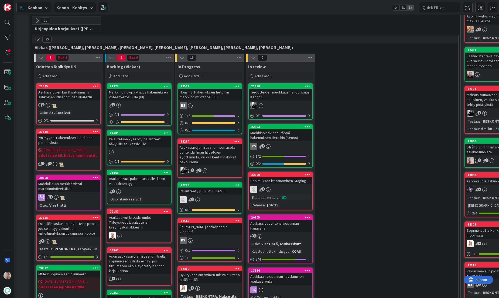
click at [219, 148] on div "Asukassivujen irtisanomisen asolla voi tehdä ilman tilitietojen syöttämistä, va…" at bounding box center [210, 155] width 64 height 22
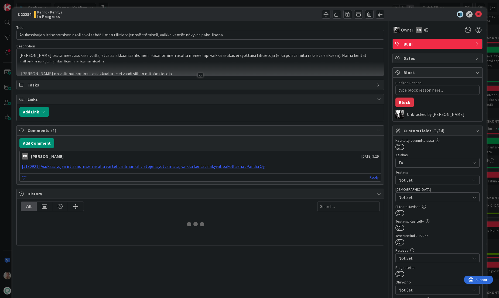
type textarea "x"
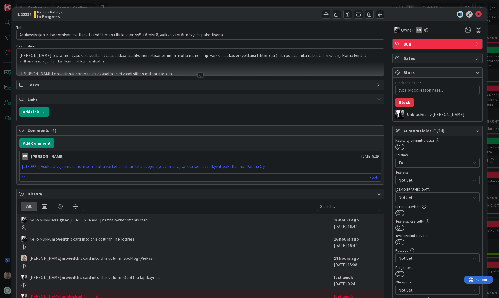
click at [257, 68] on div at bounding box center [200, 69] width 367 height 14
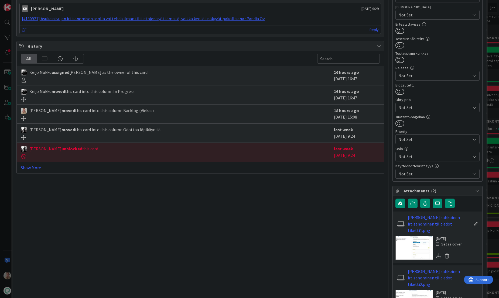
scroll to position [232, 0]
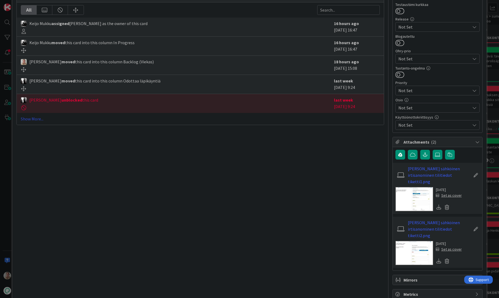
click at [34, 120] on link "Show More..." at bounding box center [200, 119] width 359 height 6
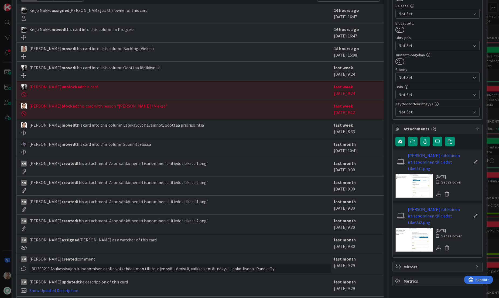
scroll to position [219, 0]
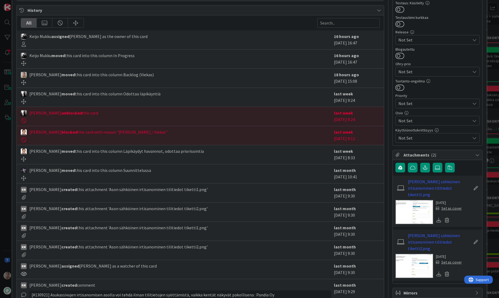
drag, startPoint x: 161, startPoint y: 77, endPoint x: 95, endPoint y: 74, distance: 66.5
click at [95, 74] on div "Samuli Lindgren moved this card into this column Backlog (Viekas)" at bounding box center [176, 75] width 311 height 6
click at [144, 77] on span "Samuli Lindgren moved this card into this column Backlog (Viekas)" at bounding box center [91, 75] width 124 height 6
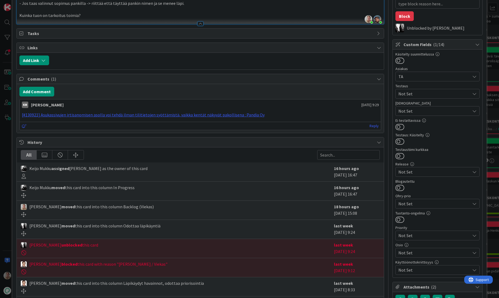
scroll to position [0, 0]
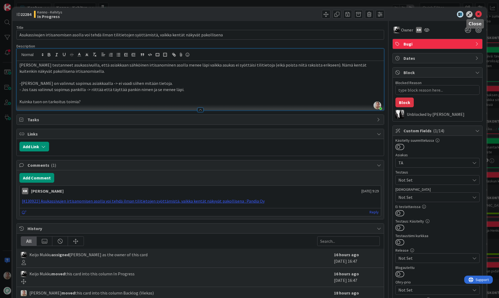
click at [476, 14] on icon at bounding box center [478, 14] width 6 height 6
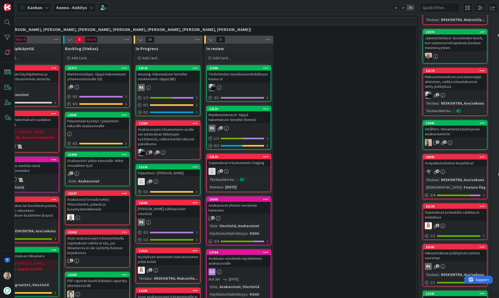
scroll to position [131, 67]
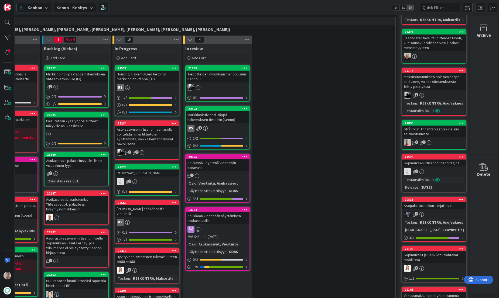
click at [459, 155] on icon at bounding box center [461, 157] width 5 height 4
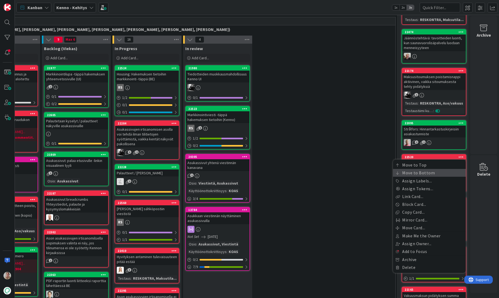
click at [428, 169] on link "Move to Bottom" at bounding box center [429, 173] width 73 height 8
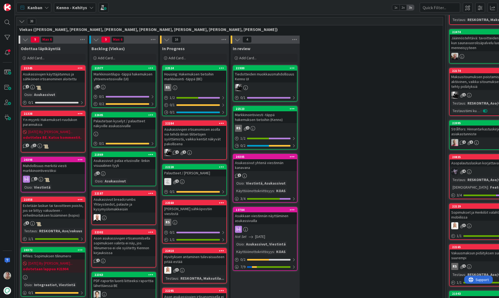
scroll to position [131, 13]
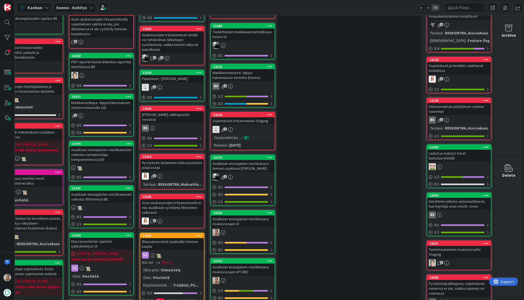
scroll to position [40, 42]
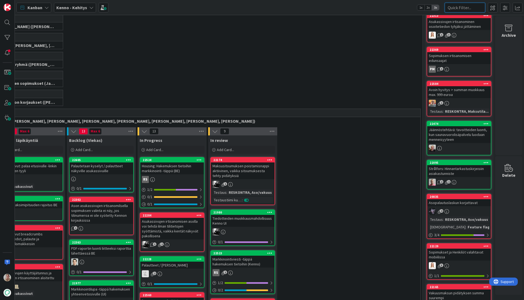
click at [465, 8] on input "text" at bounding box center [465, 8] width 40 height 10
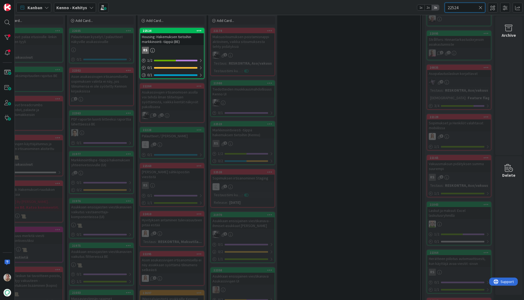
scroll to position [164, 42]
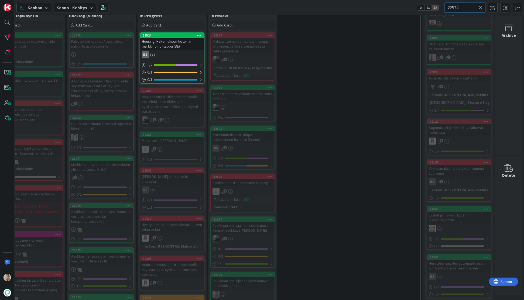
type input "22524"
click at [482, 8] on icon at bounding box center [481, 7] width 4 height 5
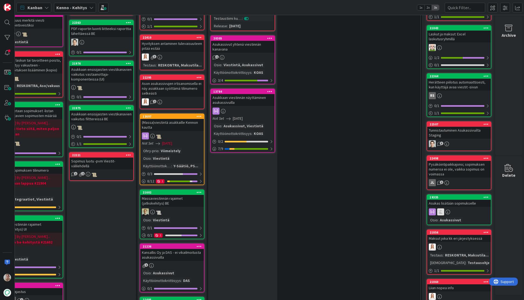
scroll to position [166, 42]
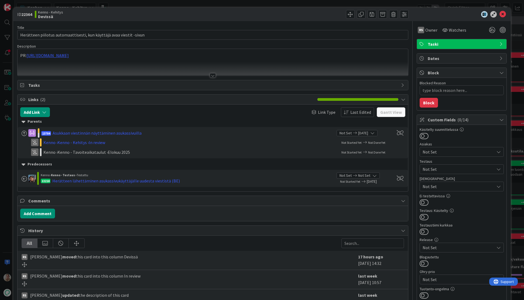
type textarea "x"
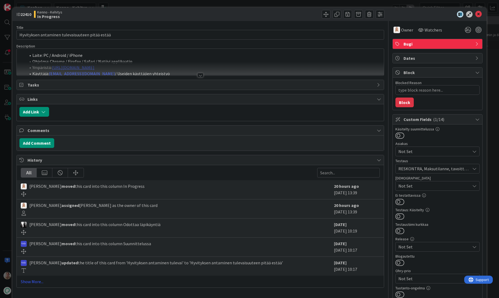
click at [234, 65] on div at bounding box center [200, 69] width 367 height 14
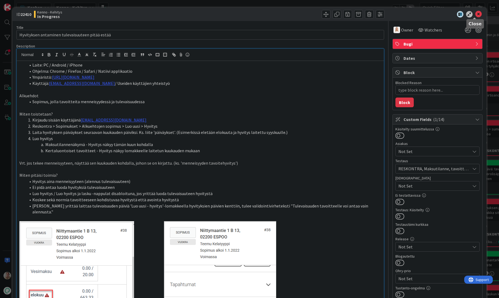
click at [466, 15] on icon at bounding box center [478, 14] width 6 height 6
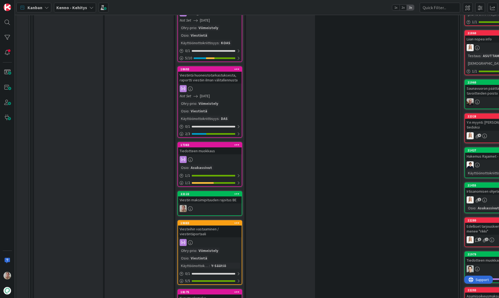
scroll to position [810, 0]
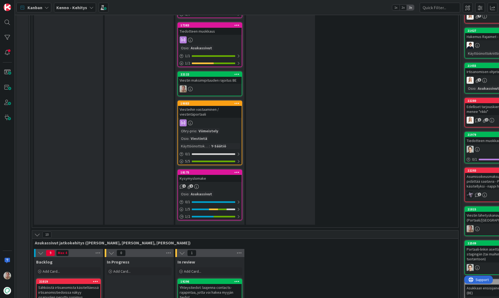
click at [212, 75] on link "22122 Viestin maksimipituuden rajoitus BE" at bounding box center [210, 84] width 65 height 25
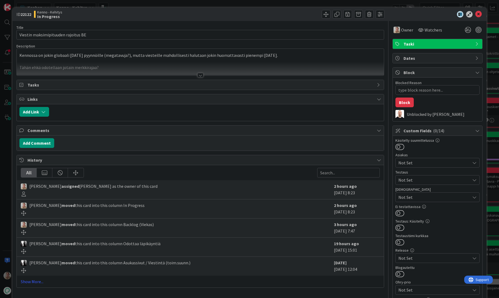
click at [119, 62] on div at bounding box center [200, 69] width 367 height 14
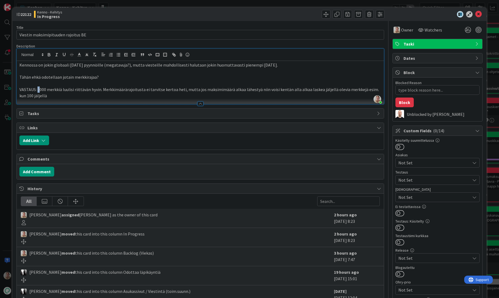
click at [39, 89] on p "VASTAUS: 2000 merkkiä luulisi riittävän hyvin. Merkkimäärärajoitusta ei tarvits…" at bounding box center [200, 93] width 362 height 12
click at [61, 92] on p "VASTAUS: 3000 merkkiä luulisi riittävän hyvin. Merkkimäärärajoitusta ei tarvits…" at bounding box center [200, 93] width 362 height 12
click at [60, 94] on p "VASTAUS: 3000 merkkiä luulisi riittävän hyvin. Merkkimäärärajoitusta ei tarvits…" at bounding box center [200, 93] width 362 height 12
type textarea "x"
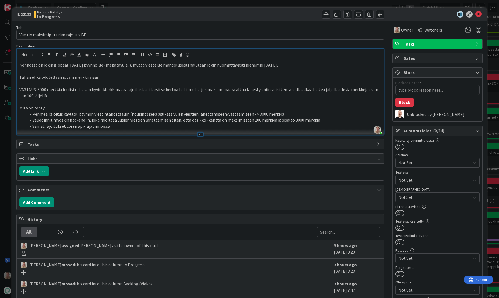
type textarea "x"
drag, startPoint x: 117, startPoint y: 36, endPoint x: 122, endPoint y: 36, distance: 5.4
click at [118, 36] on input "Viestin maksimipituuden rajoitus BE" at bounding box center [200, 35] width 368 height 10
type input "Viestin maksimipituuden rajoitus BE /"
type textarea "x"
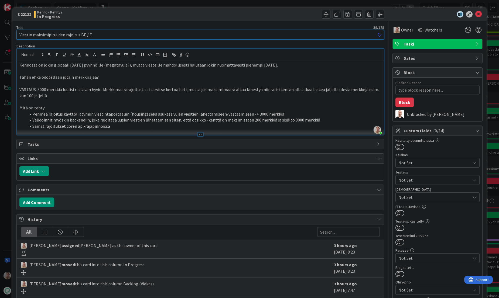
type input "Viestin maksimipituuden rajoitus BE / FE"
type textarea "x"
type input "Viestin maksimipituuden rajoitus BE / FE"
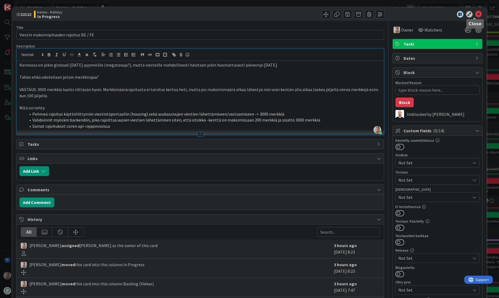
click at [466, 14] on icon at bounding box center [478, 14] width 6 height 6
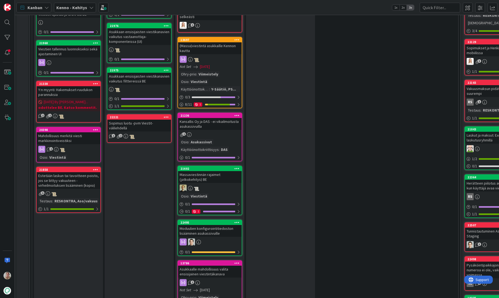
scroll to position [341, 0]
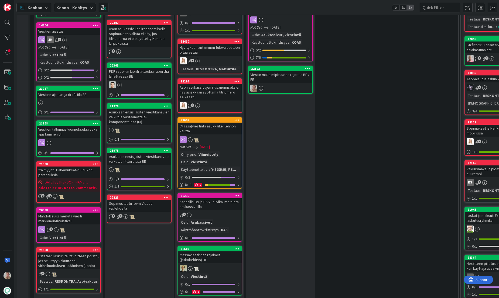
drag, startPoint x: 209, startPoint y: 116, endPoint x: 488, endPoint y: 31, distance: 291.9
click at [271, 77] on div "Viestin maksimipituuden rajoitus BE / FE" at bounding box center [281, 77] width 64 height 12
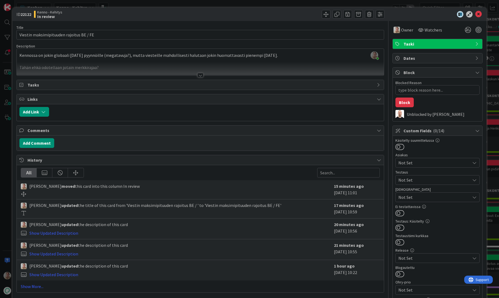
type textarea "x"
click at [89, 67] on div at bounding box center [200, 69] width 367 height 14
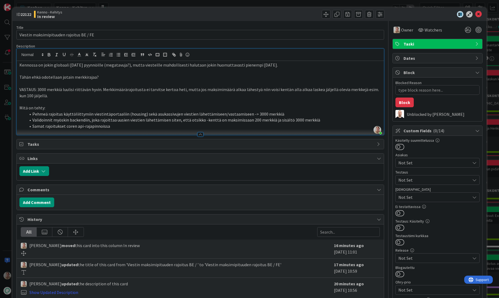
click at [144, 127] on li "Samat rajoitukset coren api-rajapinnoissa" at bounding box center [203, 126] width 355 height 6
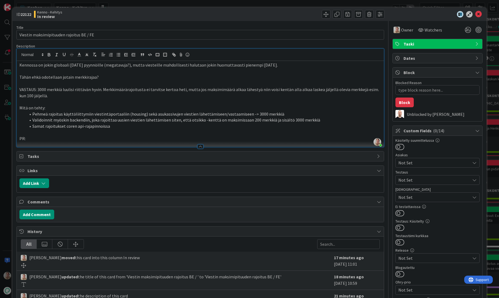
click at [74, 143] on div at bounding box center [200, 144] width 367 height 6
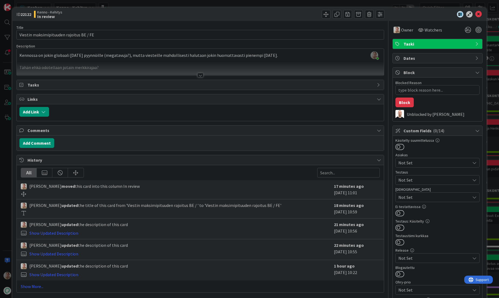
click at [82, 52] on div "Kennossa on jokin globaali raja pyynnöille (megatavuja?), mutta viesteille mahd…" at bounding box center [200, 63] width 367 height 24
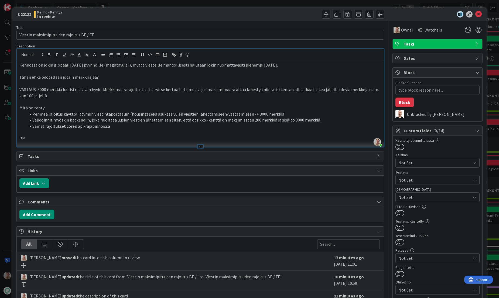
click at [43, 139] on p "PR:" at bounding box center [200, 139] width 362 height 6
type textarea "x"
click at [466, 13] on icon at bounding box center [478, 14] width 6 height 6
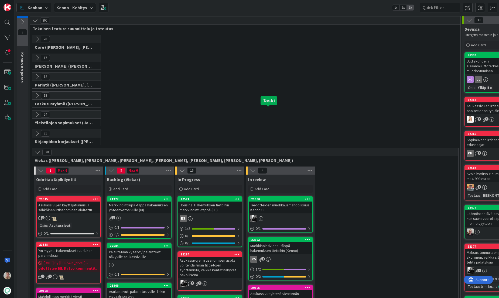
scroll to position [131, 13]
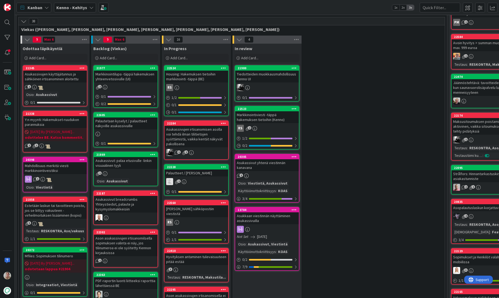
click at [210, 136] on div "Asukassivujen irtisanomisen asolla voi tehdä ilman tilitietojen syöttämistä, va…" at bounding box center [197, 137] width 64 height 22
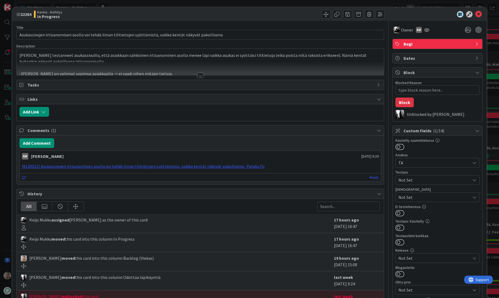
click at [217, 61] on p "[PERSON_NAME] testanneet asukassivuilla, että asiakkaan sähköinen irtisanominen…" at bounding box center [200, 58] width 362 height 12
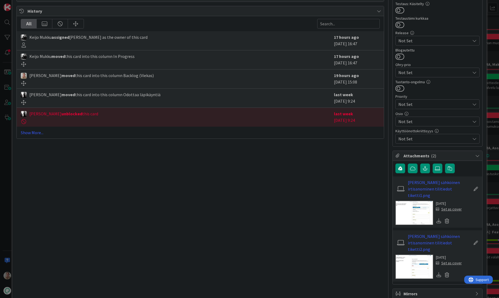
scroll to position [232, 0]
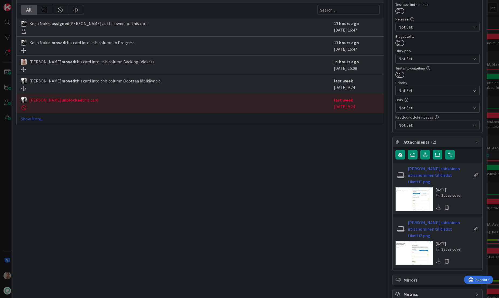
click at [39, 121] on link "Show More..." at bounding box center [200, 119] width 359 height 6
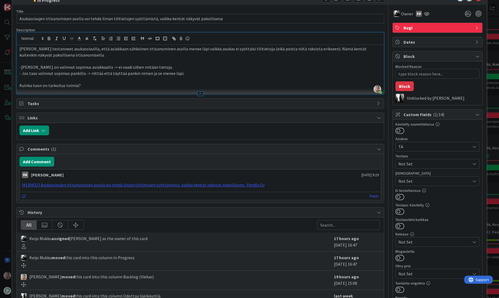
scroll to position [0, 0]
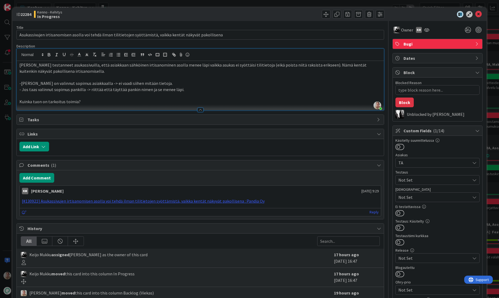
type textarea "x"
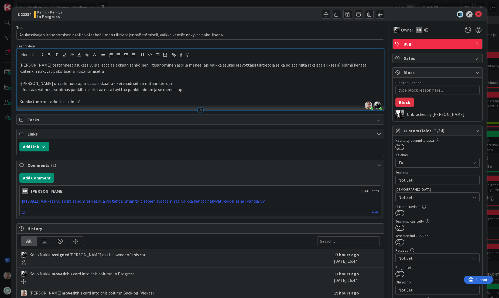
scroll to position [131, 13]
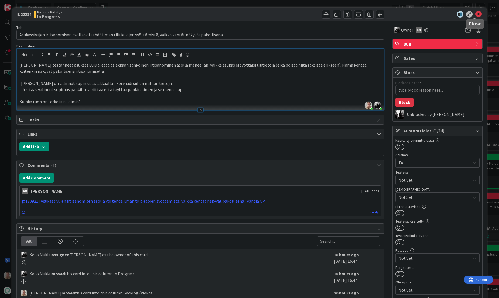
click at [477, 14] on icon at bounding box center [478, 14] width 6 height 6
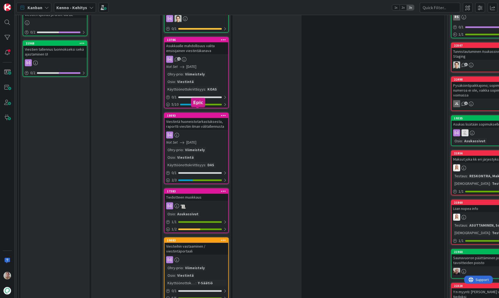
scroll to position [497, 13]
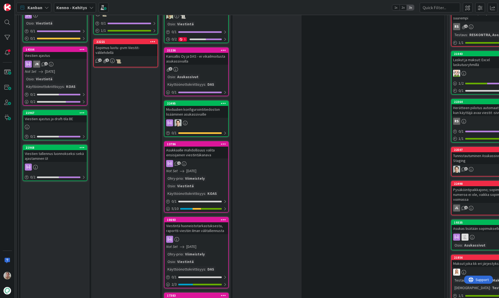
click at [203, 54] on div "Kansallis Oy ja DAS - ei vikailmoitusta asukassivuilla" at bounding box center [197, 59] width 64 height 12
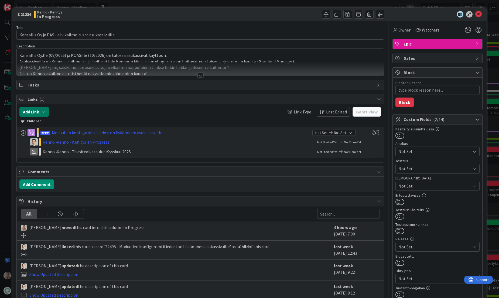
click at [40, 111] on button "Add Link" at bounding box center [34, 112] width 30 height 10
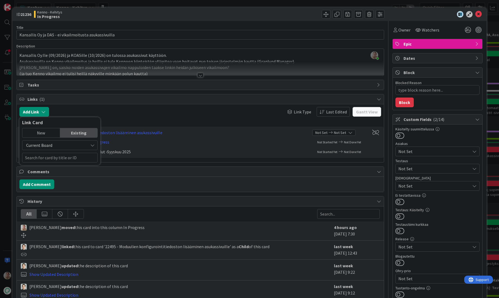
click at [50, 145] on span "Current Board" at bounding box center [39, 145] width 26 height 5
click at [48, 134] on div "New" at bounding box center [41, 132] width 38 height 9
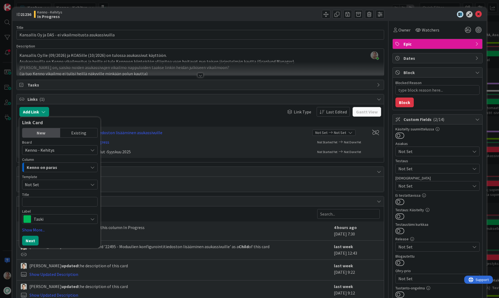
click at [49, 149] on span "Kenno - Kehitys" at bounding box center [39, 150] width 29 height 5
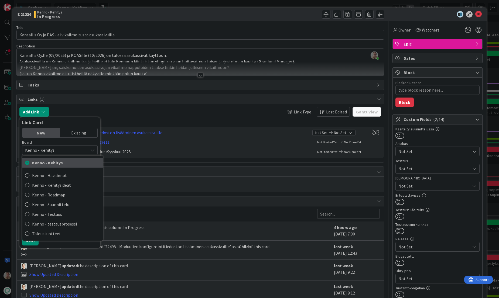
click at [62, 163] on span "Kenno - Kehitys" at bounding box center [66, 163] width 68 height 8
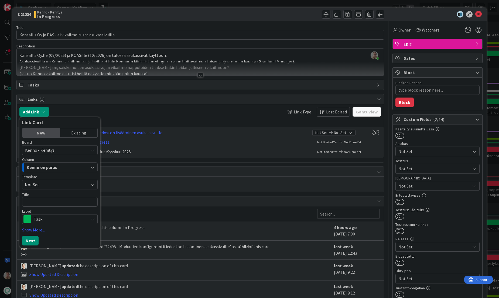
click at [56, 166] on div "Kenno on paras" at bounding box center [56, 167] width 63 height 9
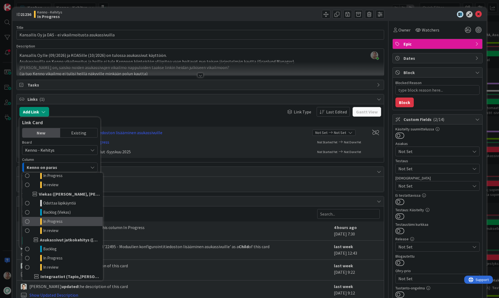
scroll to position [304, 0]
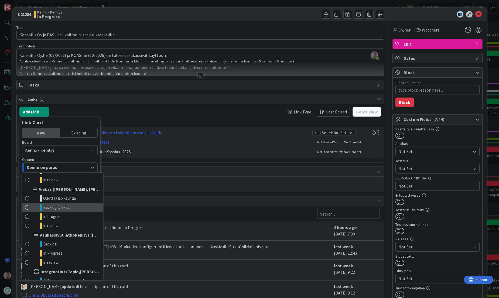
click at [65, 210] on span "Backlog (Viekas)" at bounding box center [57, 208] width 28 height 6
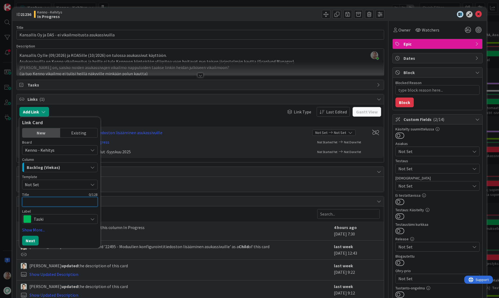
click at [40, 201] on textarea at bounding box center [60, 202] width 76 height 10
type textarea "x"
type textarea "Ma"
type textarea "x"
type textarea "Mah"
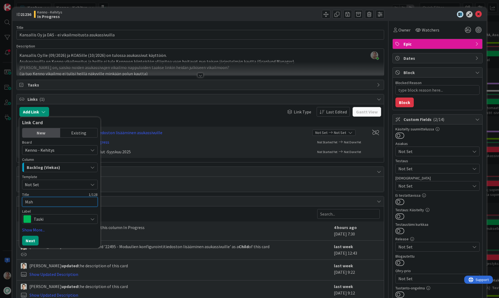
type textarea "x"
type textarea "Mahd"
type textarea "x"
type textarea "Mahdo"
type textarea "x"
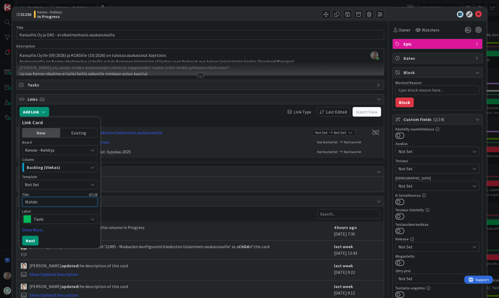
type textarea "Mahdol"
type textarea "x"
type textarea "Mahdoll"
type textarea "x"
type textarea "Mahdollis"
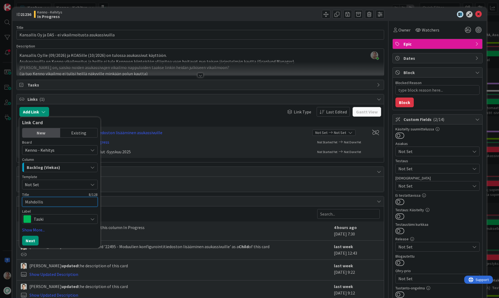
type textarea "x"
type textarea "Mahdollist"
type textarea "x"
type textarea "Mahdolliste"
type textarea "x"
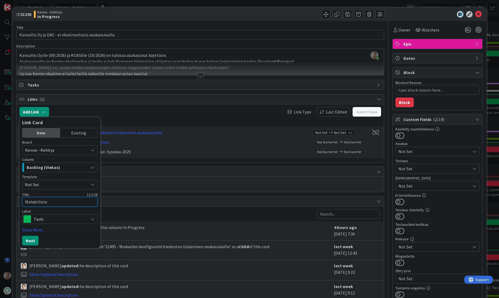
type textarea "Mahdollistet"
type textarea "x"
type textarea "Mahdollisteta"
type textarea "x"
type textarea "Mahdollistetaan"
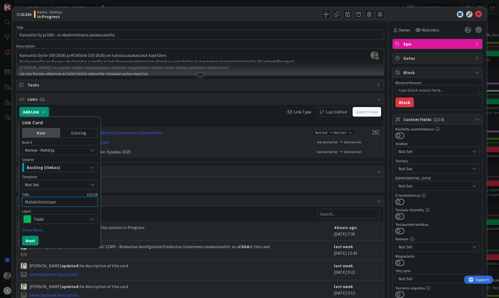
type textarea "x"
type textarea "Mahdollistetaan"
type textarea "x"
type textarea "Mahdollistetaan v"
type textarea "x"
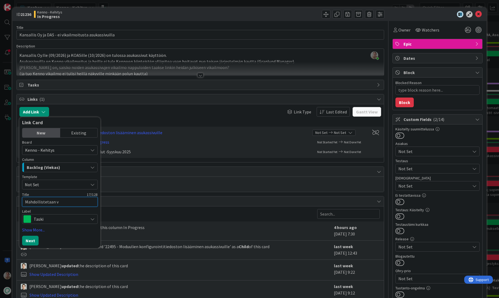
type textarea "Mahdollistetaan vi"
type textarea "x"
type textarea "Mahdollistetaan vik"
type textarea "x"
type textarea "Mahdollistetaan vika"
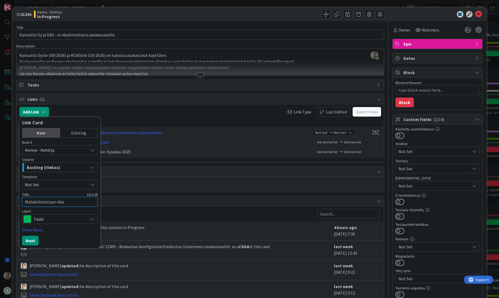
type textarea "x"
type textarea "Mahdollistetaan vikai"
type textarea "x"
type textarea "Mahdollistetaan vikail"
type textarea "x"
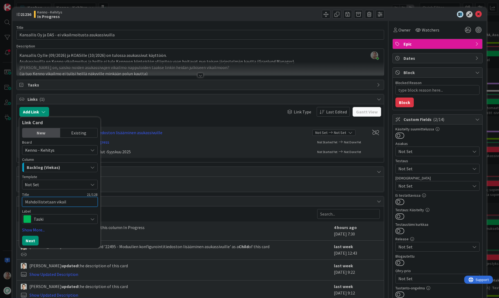
type textarea "Mahdollistetaan vikailm"
type textarea "x"
type textarea "Mahdollistetaan vikailmo"
type textarea "x"
type textarea "Mahdollistetaan vikailmoi"
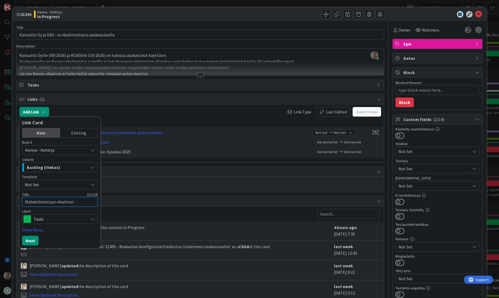
type textarea "x"
type textarea "Mahdollistetaan vikailmoit"
type textarea "x"
type textarea "Mahdollistetaan vikailmoitu"
type textarea "x"
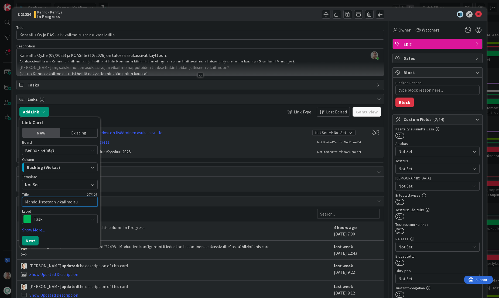
type textarea "Mahdollistetaan vikailmoituk"
type textarea "x"
type textarea "Mahdollistetaan vikailmoituks"
type textarea "x"
type textarea "Mahdollistetaan vikailmoitukse"
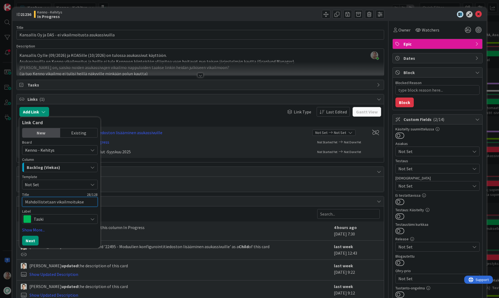
type textarea "x"
type textarea "Mahdollistetaan vikailmoituksen"
type textarea "x"
type textarea "Mahdollistetaan vikailmoituksen p"
type textarea "x"
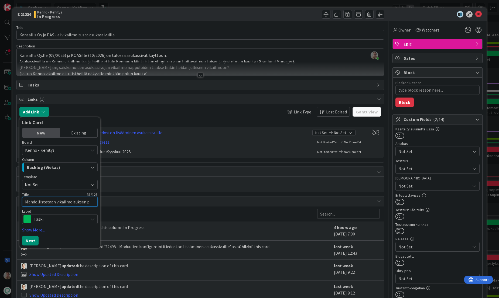
type textarea "Mahdollistetaan vikailmoituksen pi"
type textarea "x"
type textarea "Mahdollistetaan vikailmoituksen pii"
type textarea "x"
type textarea "Mahdollistetaan vikailmoituksen piil"
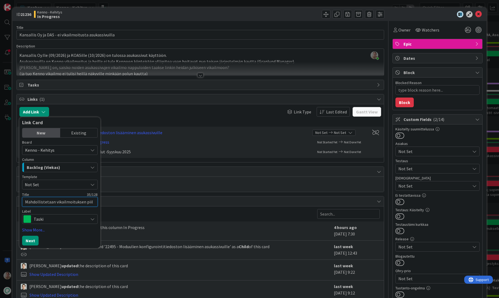
type textarea "x"
type textarea "Mahdollistetaan vikailmoituksen piilo"
type textarea "x"
type textarea "Mahdollistetaan vikailmoituksen piilot"
type textarea "x"
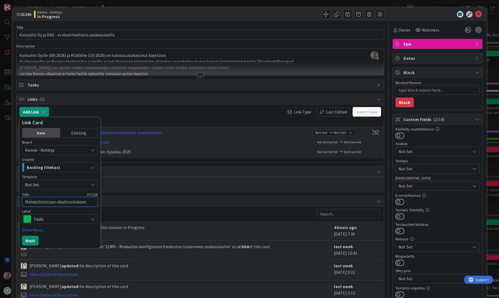
type textarea "Mahdollistetaan vikailmoituksen piilott"
type textarea "x"
type textarea "Mahdollistetaan vikailmoituksen piilotta"
type textarea "x"
type textarea "Mahdollistetaan vikailmoituksen piilottam"
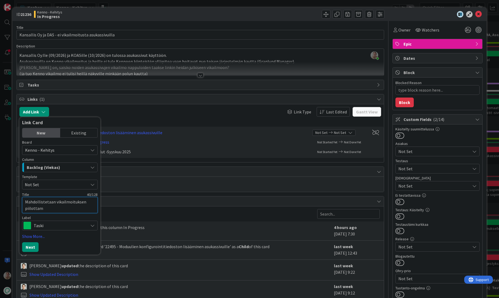
type textarea "x"
type textarea "Mahdollistetaan vikailmoituksen piilottamin"
type textarea "x"
type textarea "Mahdollistetaan vikailmoituksen piilottamine"
type textarea "x"
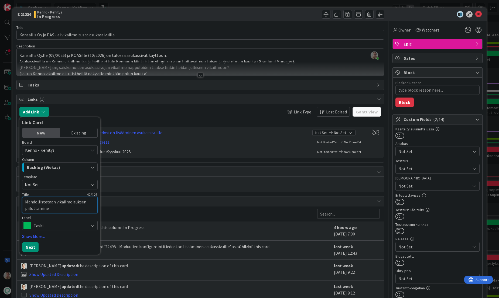
type textarea "Mahdollistetaan vikailmoituksen piilottaminen"
type textarea "x"
type textarea "Mahdollistetaan vikailmoituksen piilottaminen +"
type textarea "x"
type textarea "Mahdollistetaan vikailmoituksen piilottaminen +"
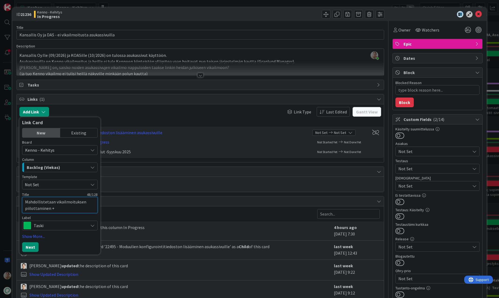
type textarea "x"
type textarea "Mahdollistetaan vikailmoituksen piilottaminen + u"
type textarea "x"
type textarea "Mahdollistetaan vikailmoituksen piilottaminen + ul"
type textarea "x"
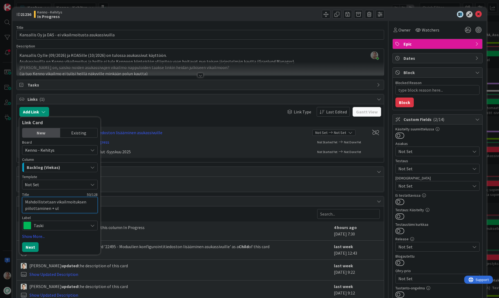
type textarea "Mahdollistetaan vikailmoituksen piilottaminen + ulk"
type textarea "x"
type textarea "Mahdollistetaan vikailmoituksen piilottaminen + ulko"
type textarea "x"
type textarea "Mahdollistetaan vikailmoituksen piilottaminen + ulkois"
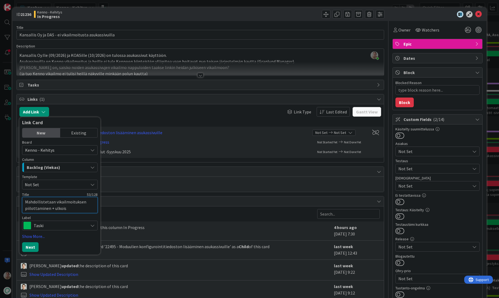
type textarea "x"
type textarea "Mahdollistetaan vikailmoituksen piilottaminen + ulkoise"
type textarea "x"
type textarea "Mahdollistetaan vikailmoituksen piilottaminen + ulkoisen"
type textarea "x"
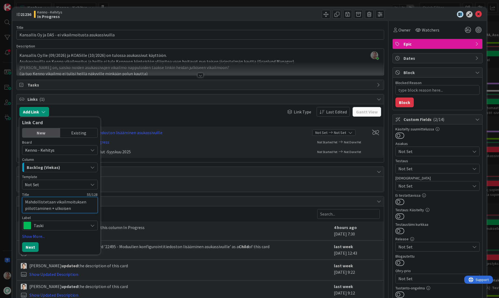
type textarea "Mahdollistetaan vikailmoituksen piilottaminen + ulkoisen"
type textarea "x"
type textarea "Mahdollistetaan vikailmoituksen piilottaminen + ulkoisen i"
type textarea "x"
type textarea "Mahdollistetaan vikailmoituksen piilottaminen + ulkoisen il"
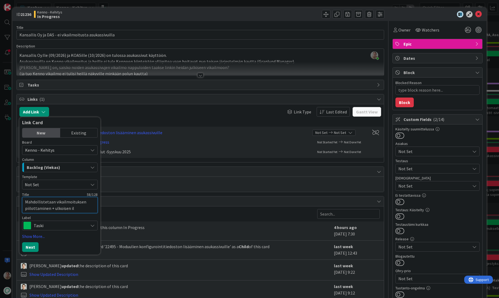
type textarea "x"
type textarea "Mahdollistetaan vikailmoituksen piilottaminen + ulkoisen ilmo"
type textarea "x"
type textarea "Mahdollistetaan vikailmoituksen piilottaminen + ulkoisen ilmoit"
type textarea "x"
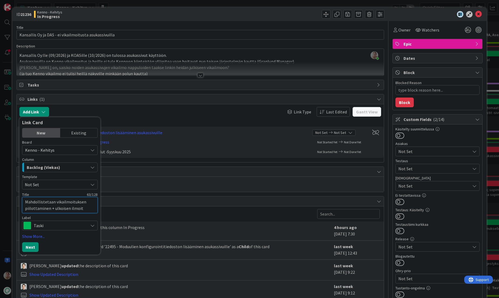
type textarea "Mahdollistetaan vikailmoituksen piilottaminen + ulkoisen ilmoitt"
type textarea "x"
type textarea "Mahdollistetaan vikailmoituksen piilottaminen + ulkoisen ilmoitta"
type textarea "x"
type textarea "Mahdollistetaan vikailmoituksen piilottaminen + ulkoisen ilmoittau"
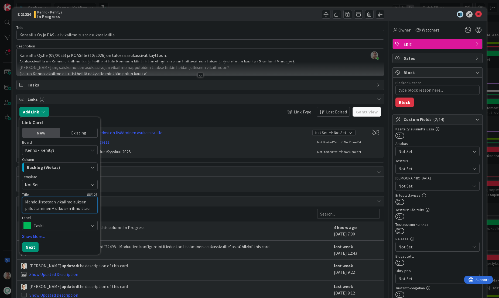
type textarea "x"
type textarea "Mahdollistetaan vikailmoituksen piilottaminen + ulkoisen ilmoittaut"
type textarea "x"
type textarea "Mahdollistetaan vikailmoituksen piilottaminen + ulkoisen ilmoittautu"
type textarea "x"
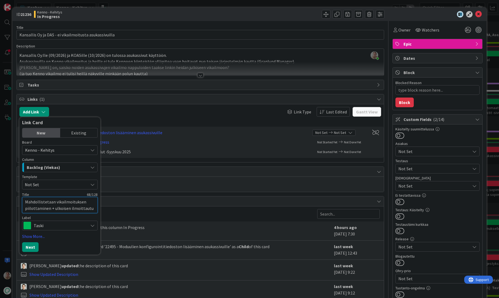
type textarea "Mahdollistetaan vikailmoituksen piilottaminen + ulkoisen ilmoittautum"
type textarea "x"
type textarea "Mahdollistetaan vikailmoituksen piilottaminen + ulkoisen ilmoittautumi"
type textarea "x"
type textarea "Mahdollistetaan vikailmoituksen piilottaminen + ulkoisen ilmoittautumis"
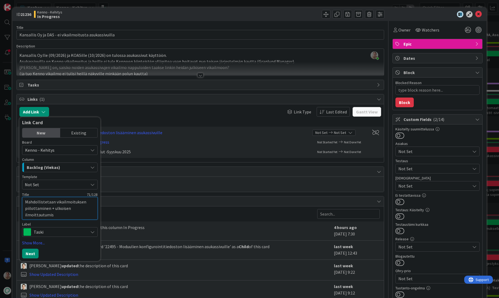
type textarea "x"
type textarea "Mahdollistetaan vikailmoituksen piilottaminen + ulkoisen ilmoittautumisl"
type textarea "x"
type textarea "Mahdollistetaan vikailmoituksen piilottaminen + ulkoisen ilmoittautumislom"
type textarea "x"
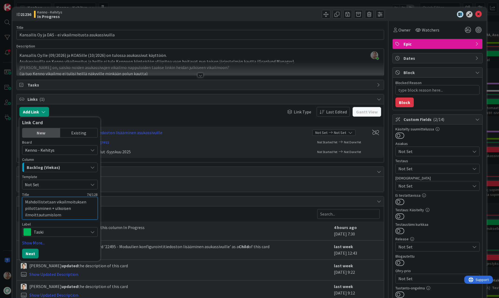
type textarea "Mahdollistetaan vikailmoituksen piilottaminen + ulkoisen ilmoittautumisloma"
type textarea "x"
type textarea "Mahdollistetaan vikailmoituksen piilottaminen + ulkoisen ilmoittautumislomak"
type textarea "x"
type textarea "Mahdollistetaan vikailmoituksen piilottaminen + ulkoisen ilmoittautumislomakk"
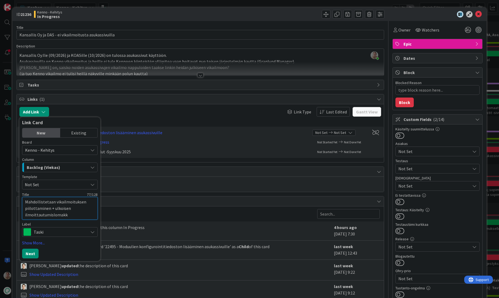
type textarea "x"
type textarea "Mahdollistetaan vikailmoituksen piilottaminen + ulkoisen ilmoittautumislomakke"
type textarea "x"
type textarea "Mahdollistetaan vikailmoituksen piilottaminen + ulkoisen ilmoittautumislomakkee"
type textarea "x"
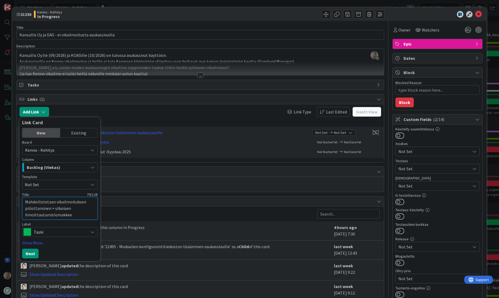
type textarea "Mahdollistetaan vikailmoituksen piilottaminen + ulkoisen ilmoittautumislomakkeen"
type textarea "x"
type textarea "Mahdollistetaan vikailmoituksen piilottaminen + ulkoisen ilmoittautumislomakkeen"
type textarea "x"
type textarea "Mahdollistetaan vikailmoituksen piilottaminen + ulkoisen ilmoittautumislomakkee…"
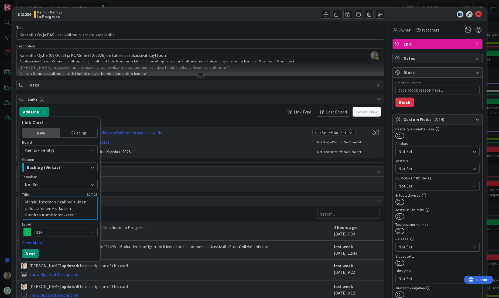
type textarea "x"
type textarea "Mahdollistetaan vikailmoituksen piilottaminen + ulkoisen ilmoittautumislomakkee…"
type textarea "x"
type textarea "Mahdollistetaan vikailmoituksen piilottaminen + ulkoisen ilmoittautumislomakkee…"
type textarea "x"
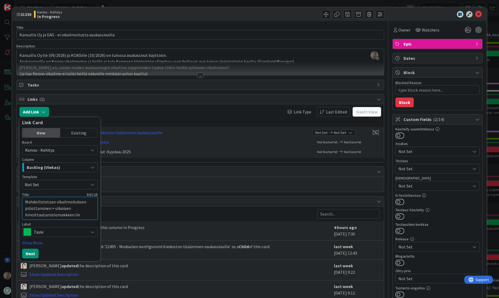
type textarea "Mahdollistetaan vikailmoituksen piilottaminen + ulkoisen ilmoittautumislomakkee…"
type textarea "x"
type textarea "Mahdollistetaan vikailmoituksen piilottaminen + ulkoisen ilmoittautumislomakkee…"
type textarea "x"
type textarea "Mahdollistetaan vikailmoituksen piilottaminen + ulkoisen ilmoittautumislomakkee…"
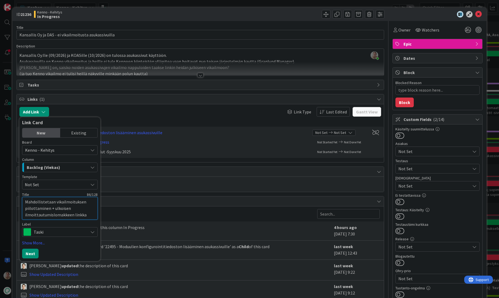
type textarea "x"
type textarea "Mahdollistetaan vikailmoituksen piilottaminen + ulkoisen ilmoittautumislomakkee…"
type textarea "x"
type textarea "Mahdollistetaan vikailmoituksen piilottaminen + ulkoisen ilmoittautumislomakkee…"
type textarea "x"
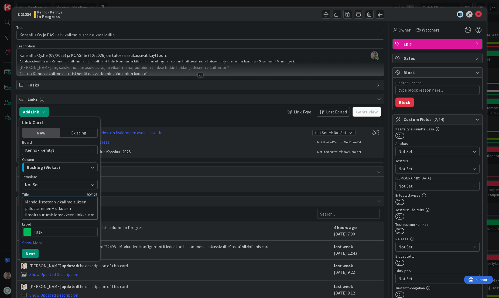
type textarea "Mahdollistetaan vikailmoituksen piilottaminen + ulkoisen ilmoittautumislomakkee…"
type textarea "x"
type textarea "Mahdollistetaan vikailmoituksen piilottaminen + ulkoisen ilmoittautumislomakkee…"
type textarea "x"
type textarea "Mahdollistetaan vikailmoituksen piilottaminen + ulkoisen ilmoittautumislomakkee…"
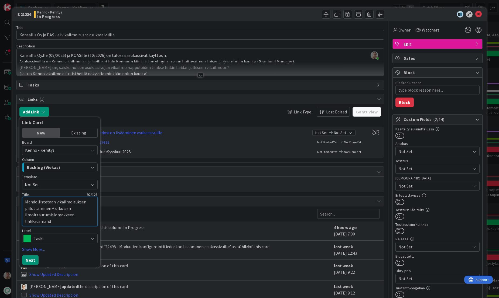
type textarea "x"
type textarea "Mahdollistetaan vikailmoituksen piilottaminen + ulkoisen ilmoittautumislomakkee…"
type textarea "x"
type textarea "Mahdollistetaan vikailmoituksen piilottaminen + ulkoisen ilmoittautumislomakkee…"
type textarea "x"
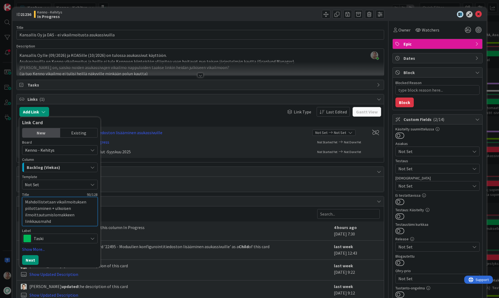
type textarea "Mahdollistetaan vikailmoituksen piilottaminen + ulkoisen ilmoittautumislomakkee…"
type textarea "x"
type textarea "Mahdollistetaan vikailmoituksen piilottaminen + ulkoisen ilmoittautumislomakkee…"
type textarea "x"
type textarea "Mahdollistetaan vikailmoituksen piilottaminen + ulkoisen ilmoittautumislomakkee…"
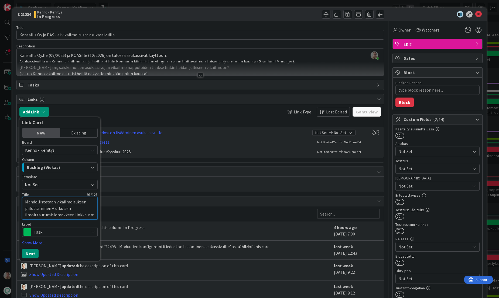
type textarea "x"
type textarea "Mahdollistetaan vikailmoituksen piilottaminen + ulkoisen ilmoittautumislomakkee…"
type textarea "x"
type textarea "Mahdollistetaan vikailmoituksen piilottaminen + ulkoisen ilmoittautumislomakkee…"
type textarea "x"
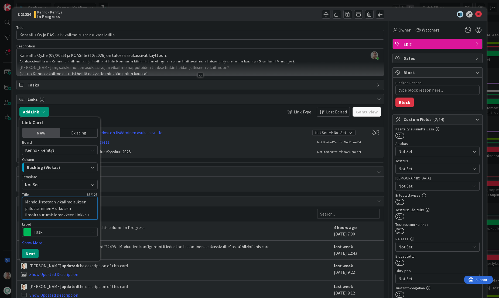
type textarea "Mahdollistetaan vikailmoituksen piilottaminen + ulkoisen ilmoittautumislomakkee…"
type textarea "x"
type textarea "Mahdollistetaan vikailmoituksen piilottaminen + ulkoisen ilmoittautumislomakkee…"
type textarea "x"
type textarea "Mahdollistetaan vikailmoituksen piilottaminen + ulkoisen ilmoittautumislomakkee…"
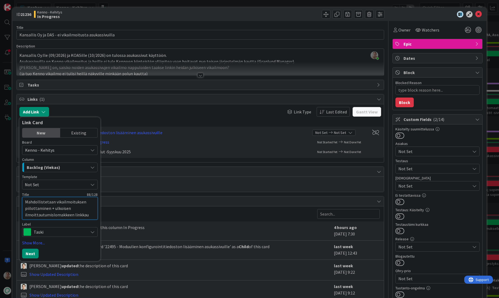
type textarea "x"
type textarea "Mahdollistetaan vikailmoituksen piilottaminen + ulkoisen ilmoittautumislomakkee…"
type textarea "x"
type textarea "Mahdollistetaan vikailmoituksen piilottaminen + ulkoisen ilmoittautumislomakkee…"
type textarea "x"
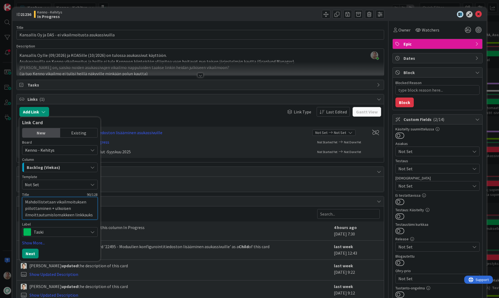
type textarea "Mahdollistetaan vikailmoituksen piilottaminen + ulkoisen ilmoittautumislomakkee…"
type textarea "x"
type textarea "Mahdollistetaan vikailmoituksen piilottaminen + ulkoisen ilmoittautumislomakkee…"
type textarea "x"
type textarea "Mahdollistetaan vikailmoituksen piilottaminen + ulkoisen ilmoittautumislomakkee…"
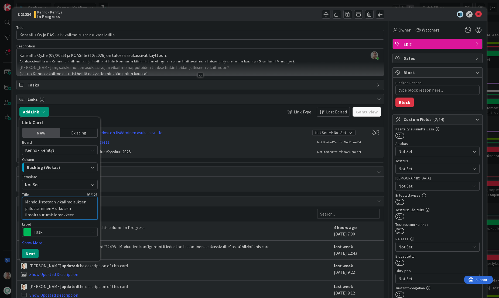
type textarea "x"
type textarea "Mahdollistetaan vikailmoituksen piilottaminen + ulkoisen ilmoittautumislomakkee…"
type textarea "x"
type textarea "Mahdollistetaan vikailmoituksen piilottaminen + ulkoisen ilmoittautumislomakkee…"
type textarea "x"
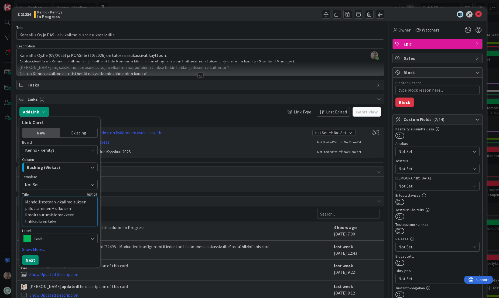
type textarea "Mahdollistetaan vikailmoituksen piilottaminen + ulkoisen ilmoittautumislomakkee…"
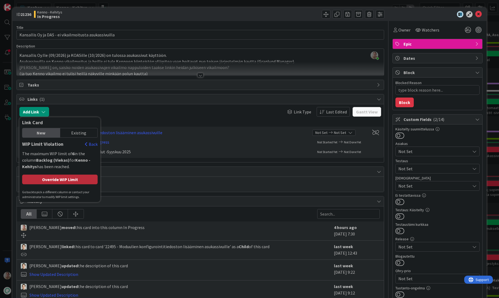
click at [51, 177] on div "Override WIP Limit" at bounding box center [60, 180] width 76 height 10
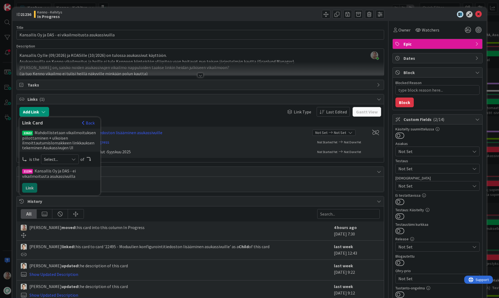
click at [57, 159] on span "Select..." at bounding box center [55, 160] width 23 height 8
click at [60, 181] on span "child" at bounding box center [88, 182] width 61 height 8
click at [32, 187] on button "Link" at bounding box center [29, 188] width 15 height 10
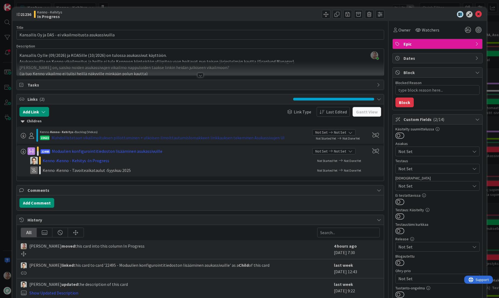
click at [138, 138] on div "Mahdollistetaan vikailmoituksen piilottaminen + ulkoisen ilmoittautumislomakkee…" at bounding box center [168, 138] width 233 height 6
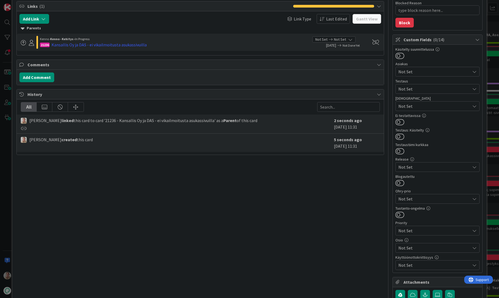
scroll to position [97, 0]
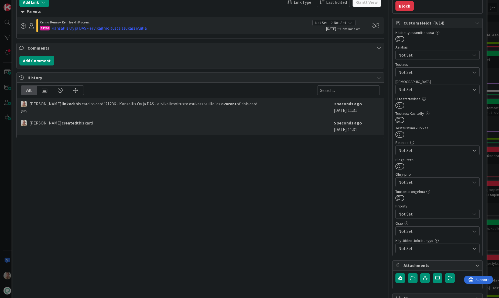
click at [413, 233] on span "Not Set" at bounding box center [435, 231] width 72 height 6
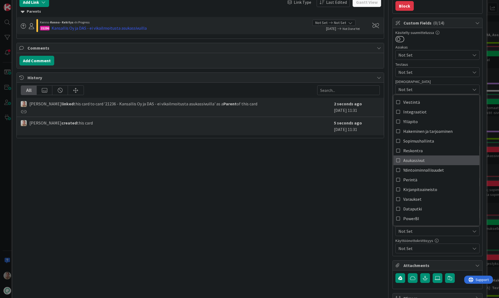
click at [414, 160] on span "Asukassivut" at bounding box center [414, 160] width 22 height 8
click at [338, 198] on div "Title 119 / 128 Mahdollistetaan vikailmoituksen piilottaminen + ulkoisen ilmoit…" at bounding box center [200, 121] width 368 height 394
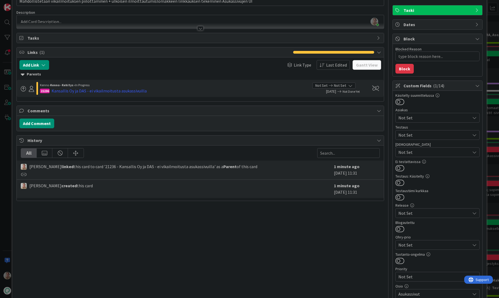
scroll to position [0, 0]
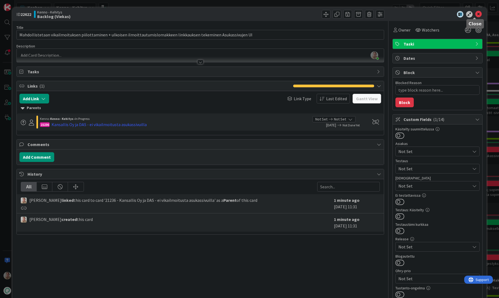
click at [476, 14] on icon at bounding box center [478, 14] width 6 height 6
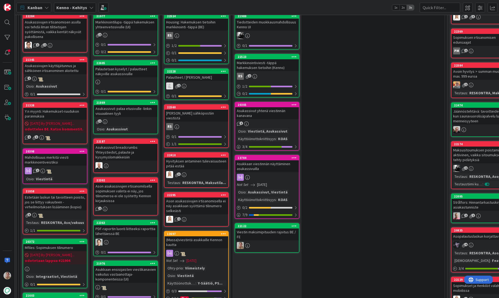
scroll to position [137, 13]
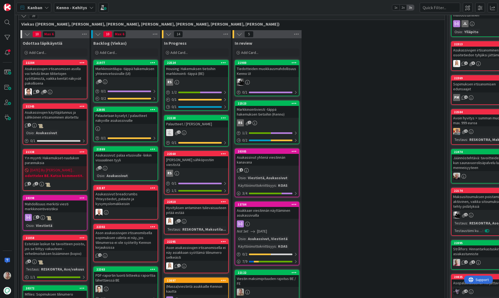
click at [113, 122] on div "Palautetaan kyselyt / palautteet näkyville asukassivuille" at bounding box center [126, 118] width 64 height 12
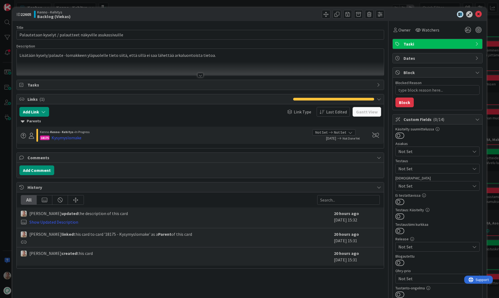
click at [184, 73] on div at bounding box center [200, 69] width 367 height 14
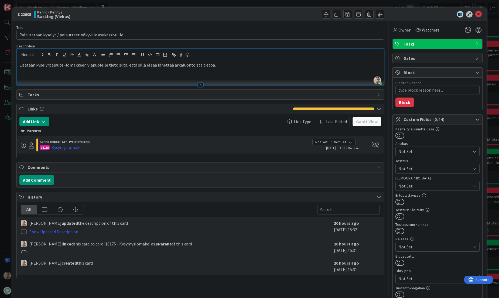
click at [217, 72] on div "Lisätään kysely/palaute -lomakkeen yläpuolelle tieto siitä, että sillä ei saa l…" at bounding box center [200, 73] width 367 height 24
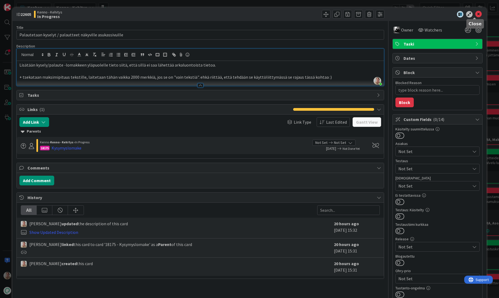
click at [476, 14] on icon at bounding box center [478, 14] width 6 height 6
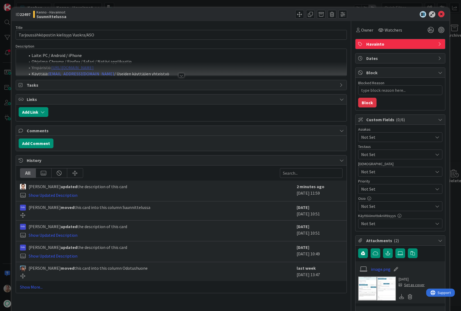
click at [153, 65] on div at bounding box center [181, 69] width 331 height 14
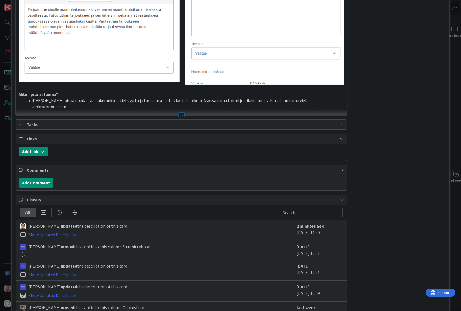
scroll to position [604, 0]
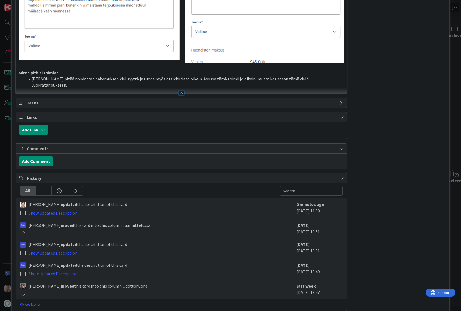
drag, startPoint x: 39, startPoint y: 293, endPoint x: 85, endPoint y: 279, distance: 48.7
click at [39, 269] on link "Show More..." at bounding box center [181, 304] width 323 height 6
type textarea "x"
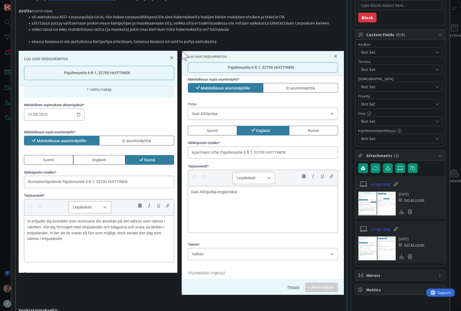
scroll to position [0, 0]
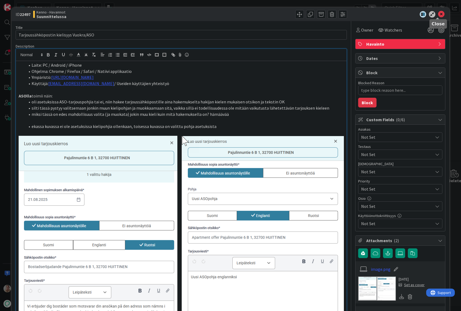
click at [438, 15] on icon at bounding box center [441, 14] width 6 height 6
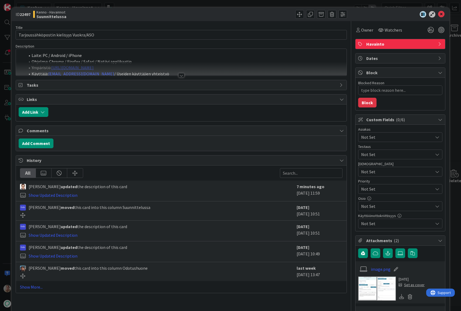
click at [163, 64] on div at bounding box center [181, 69] width 331 height 14
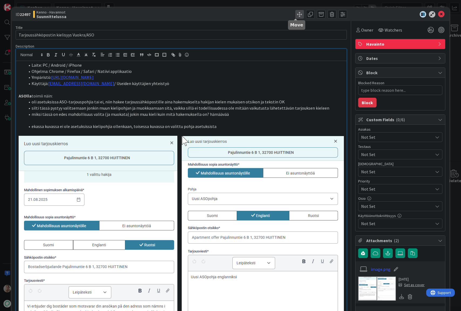
click at [299, 12] on span at bounding box center [299, 14] width 9 height 9
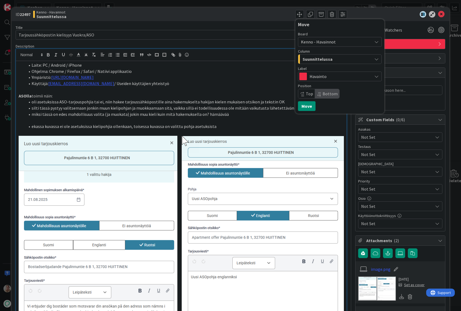
click at [318, 42] on span "Kenno - Havainnot" at bounding box center [318, 41] width 35 height 5
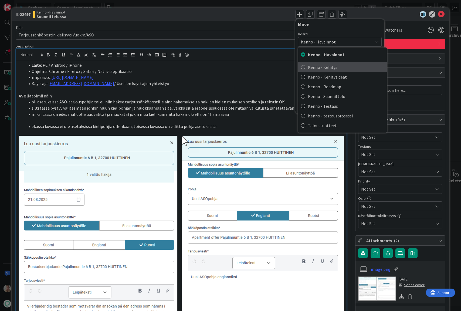
click at [325, 67] on span "Kenno - Kehitys" at bounding box center [346, 67] width 76 height 8
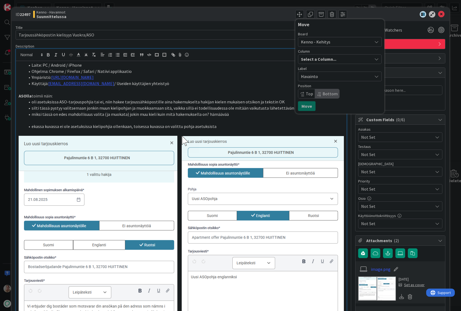
click at [318, 57] on span "Select a Column..." at bounding box center [318, 59] width 35 height 7
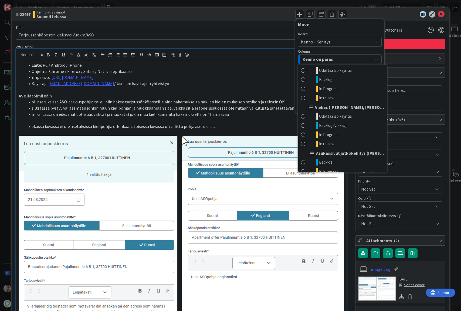
scroll to position [271, 0]
click at [334, 115] on span "Odottaa läpikäyntiä" at bounding box center [335, 116] width 33 height 6
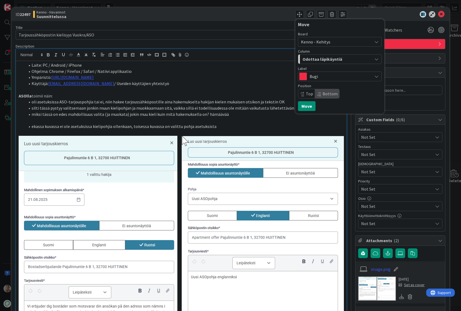
click at [308, 92] on span "Top" at bounding box center [309, 93] width 7 height 5
click at [303, 105] on button "Move" at bounding box center [307, 106] width 18 height 10
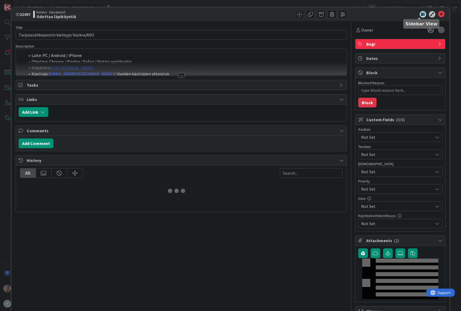
type textarea "x"
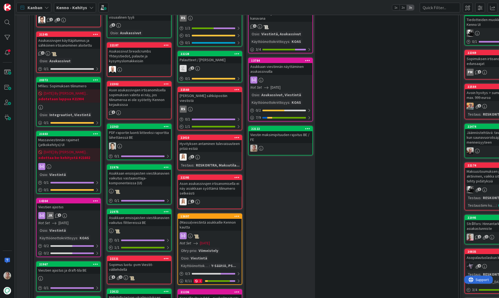
scroll to position [307, 0]
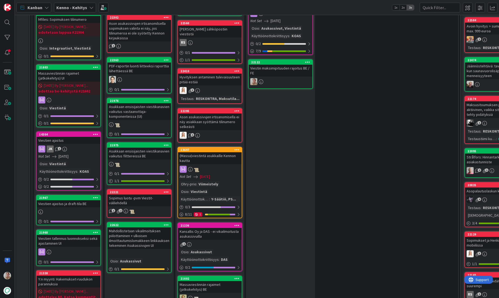
click at [216, 153] on div "(Massa)viestintä asukkaille Kennon kautta" at bounding box center [210, 158] width 64 height 12
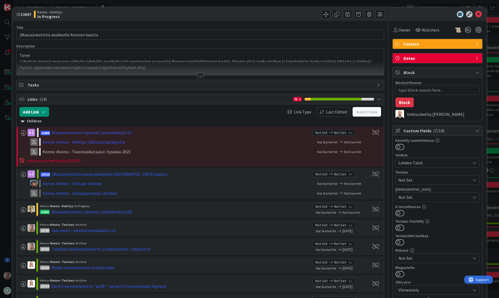
click at [114, 59] on p "Lähettää viestejä massana valitulle ryhmälle asukkaita (eli sopimusten osapuoli…" at bounding box center [200, 62] width 362 height 6
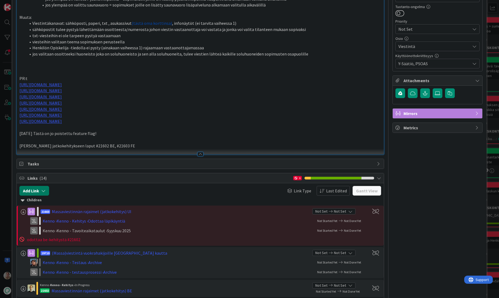
scroll to position [355, 0]
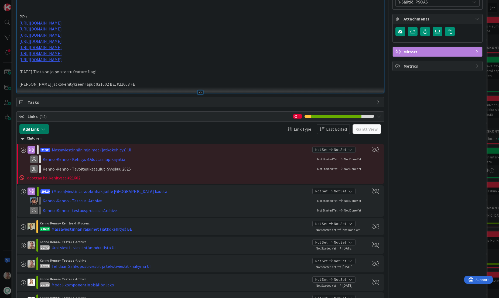
click at [44, 127] on icon "button" at bounding box center [43, 129] width 4 height 4
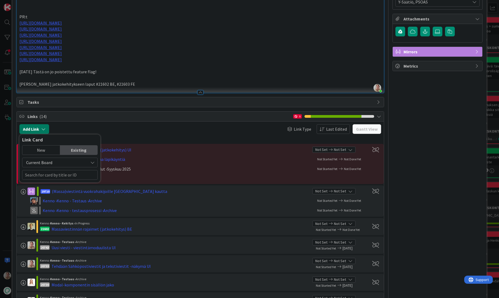
scroll to position [347, 0]
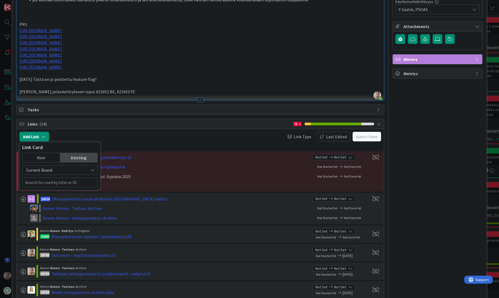
click at [48, 160] on div "New" at bounding box center [41, 157] width 38 height 9
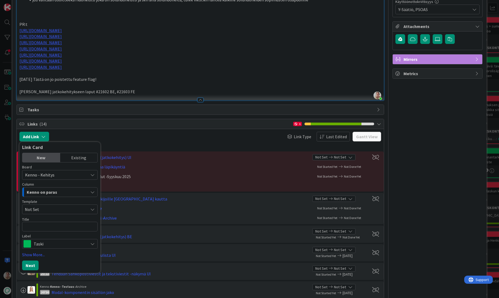
click at [54, 193] on span "Kenno on paras" at bounding box center [42, 192] width 30 height 7
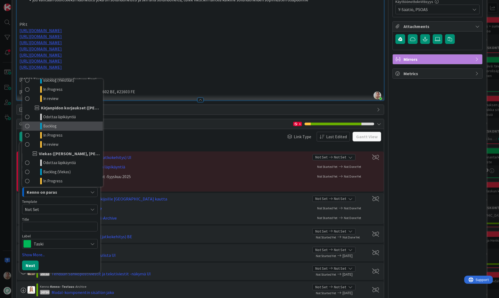
scroll to position [248, 0]
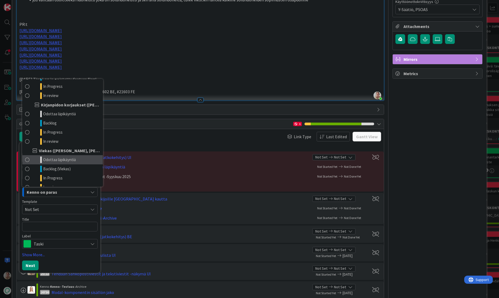
click at [70, 161] on span "Odottaa läpikäyntiä" at bounding box center [59, 160] width 33 height 6
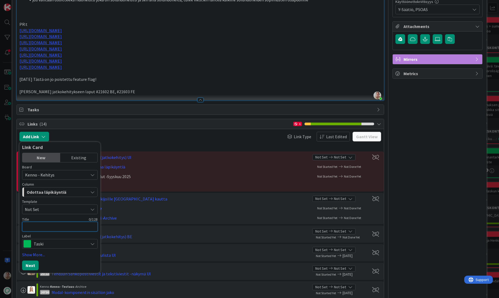
click at [41, 226] on textarea at bounding box center [60, 227] width 76 height 10
type textarea "x"
type textarea "V"
type textarea "x"
type textarea "Vie"
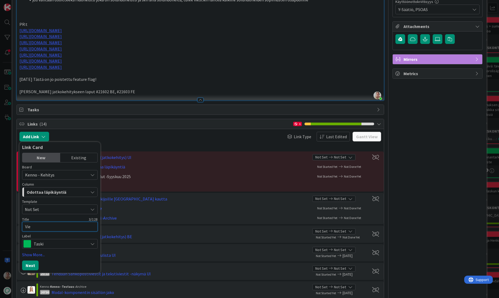
type textarea "x"
type textarea "Viest"
type textarea "x"
type textarea "Viesti"
type textarea "x"
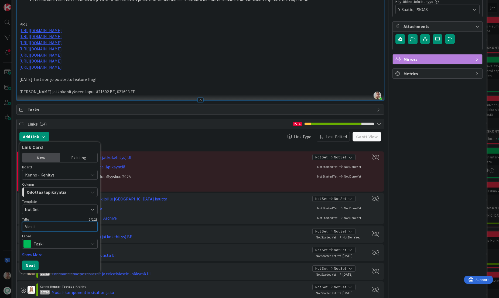
type textarea "Viestii"
type textarea "x"
type textarea "Viestiin"
type textarea "x"
type textarea "Viestiin v"
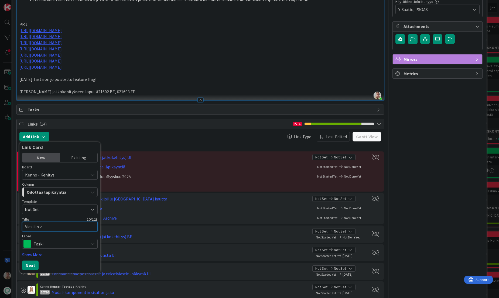
type textarea "x"
type textarea "Viestiin vo"
type textarea "x"
type textarea "Viestiin voi"
type textarea "x"
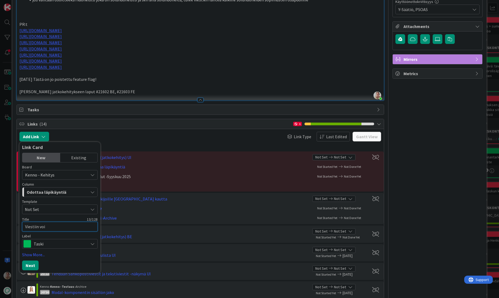
type textarea "Viestiin voi v"
type textarea "x"
type textarea "Viestiin voi va"
type textarea "x"
type textarea "Viestiin voi vast"
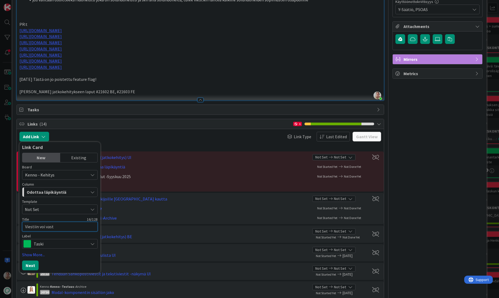
type textarea "x"
type textarea "Viestiin voi vasta"
type textarea "x"
type textarea "Viestiin voi vastat"
type textarea "x"
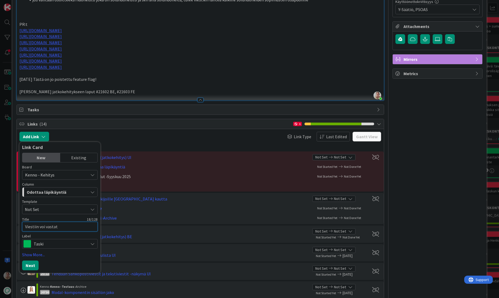
type textarea "Viestiin voi vastata"
type textarea "x"
type textarea "Viestiin voi vastata"
type textarea "x"
type textarea "Viestiin voi vastata -"
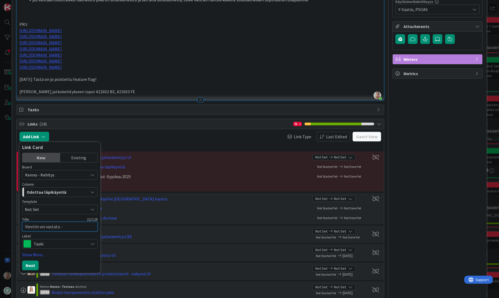
type textarea "x"
type textarea "Viestiin voi vastata -va"
type textarea "x"
type textarea "Viestiin voi vastata -val"
type textarea "x"
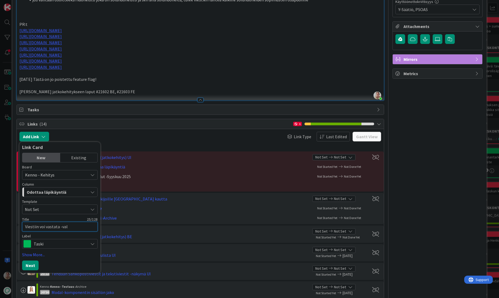
type textarea "Viestiin voi vastata -vali"
type textarea "x"
type textarea "Viestiin voi vastata -valin"
type textarea "x"
type textarea "Viestiin voi vastata -valint"
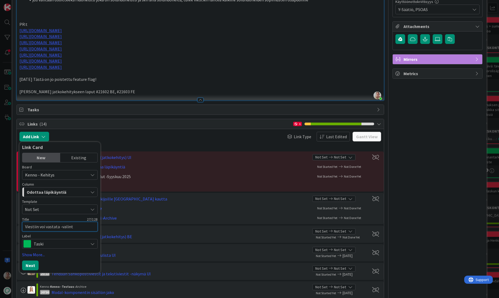
type textarea "x"
type textarea "Viestiin voi vastata -valinta"
type textarea "x"
type textarea "Viestiin voi vastata -valinta"
type textarea "x"
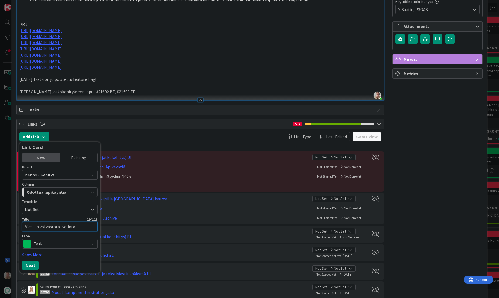
type textarea "Viestiin voi vastata -valinta m"
type textarea "x"
type textarea "Viestiin voi vastata -valinta ma"
type textarea "x"
type textarea "Viestiin voi vastata -valinta mas"
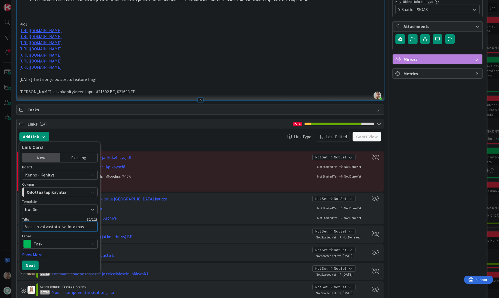
type textarea "x"
type textarea "Viestiin voi vastata -valinta mass"
type textarea "x"
type textarea "Viestiin voi vastata -valinta massa"
type textarea "x"
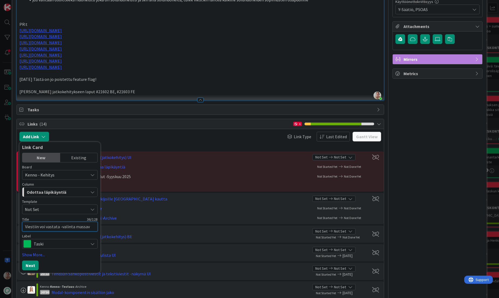
type textarea "Viestiin voi vastata -valinta massavi"
type textarea "x"
type textarea "Viestiin voi vastata -valinta massavie"
type textarea "x"
type textarea "Viestiin voi vastata -valinta massavies"
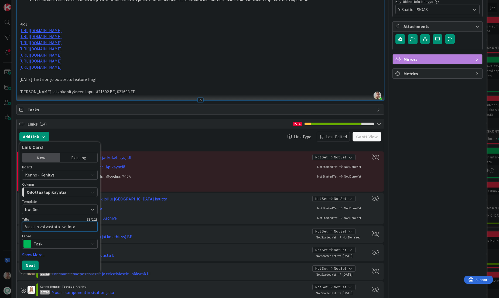
type textarea "x"
type textarea "Viestiin voi vastata -valinta massaviest"
type textarea "x"
type textarea "Viestiin voi vastata -valinta massavieste"
type textarea "x"
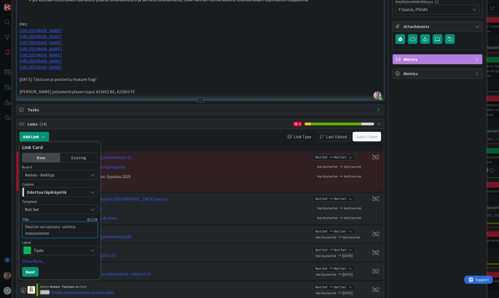
type textarea "Viestiin voi vastata -valinta massaviesteih"
type textarea "x"
type textarea "Viestiin voi vastata -valinta massaviesteihi"
type textarea "x"
type textarea "Viestiin voi vastata -valinta massaviesteihin"
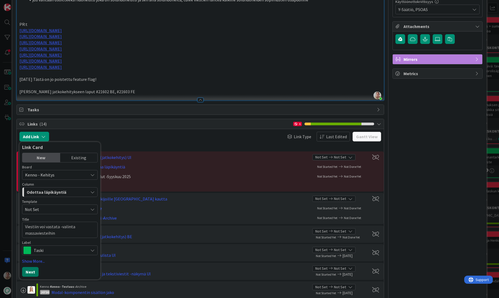
click at [29, 268] on button "Next" at bounding box center [30, 272] width 16 height 10
type textarea "x"
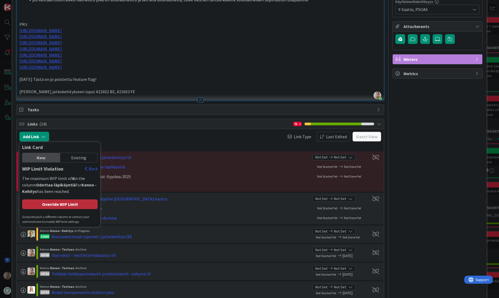
click at [72, 206] on div "Override WIP Limit" at bounding box center [60, 205] width 76 height 10
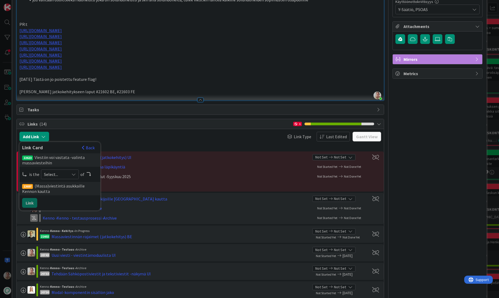
click at [55, 171] on span "Select..." at bounding box center [55, 175] width 23 height 8
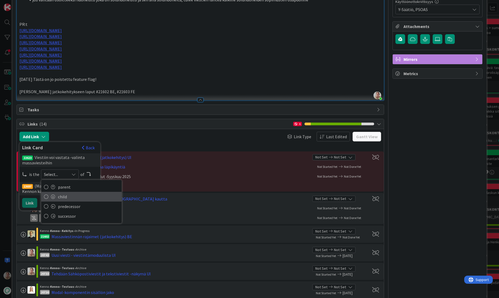
click at [64, 195] on span "child" at bounding box center [88, 197] width 61 height 8
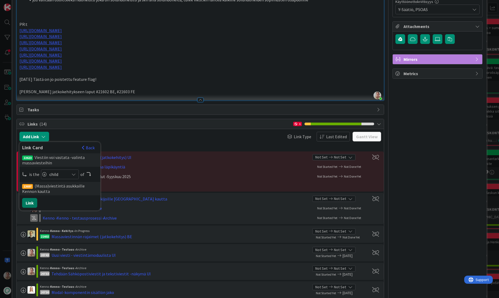
click at [32, 203] on button "Link" at bounding box center [29, 203] width 15 height 10
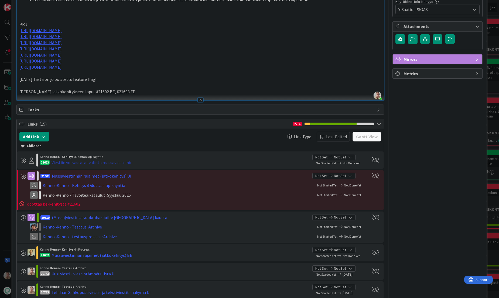
click at [103, 163] on div "Viestiin voi vastata -valinta massaviesteihin" at bounding box center [92, 162] width 81 height 6
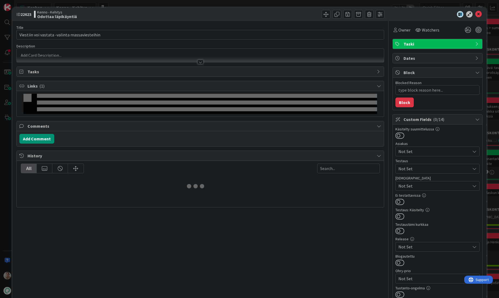
type textarea "x"
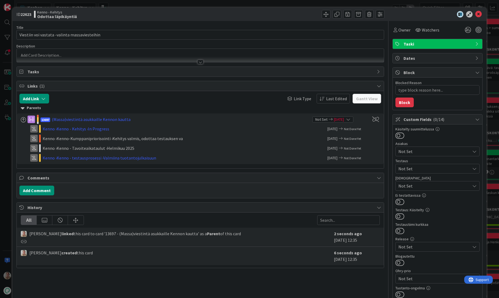
click at [41, 57] on div at bounding box center [200, 60] width 367 height 6
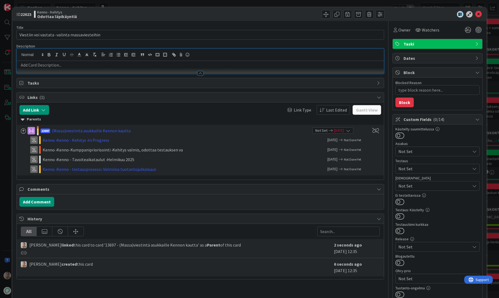
click at [35, 66] on p at bounding box center [200, 65] width 362 height 6
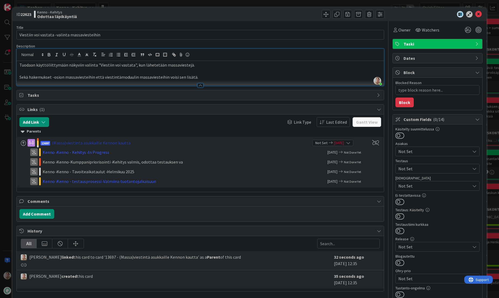
click at [105, 141] on div "(Massa)viestintä asukkaille Kennon kautta" at bounding box center [91, 143] width 79 height 6
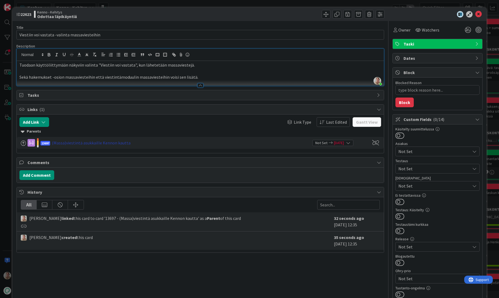
click at [101, 143] on div "(Massa)viestintä asukkaille Kennon kautta" at bounding box center [91, 143] width 79 height 6
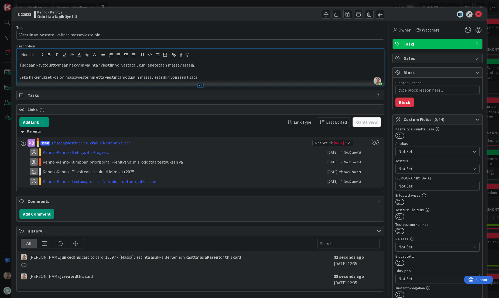
drag, startPoint x: 216, startPoint y: 78, endPoint x: 238, endPoint y: 72, distance: 23.1
click at [216, 78] on p "Sekä hakemukset -osion massaviesteihin että viestintämoduulin massaviesteihin v…" at bounding box center [200, 77] width 362 height 6
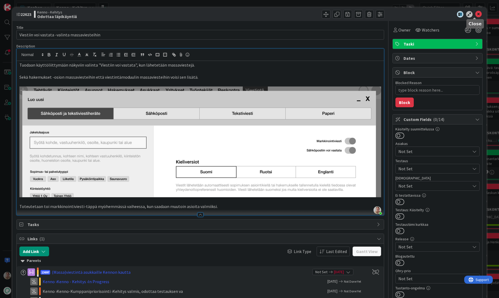
click at [475, 15] on icon at bounding box center [478, 14] width 6 height 6
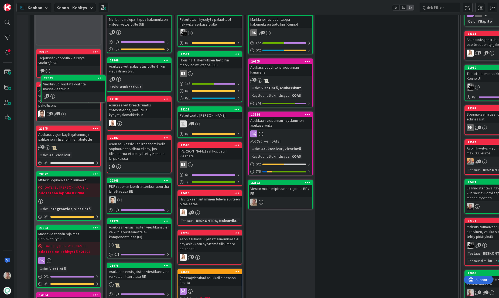
scroll to position [126, 0]
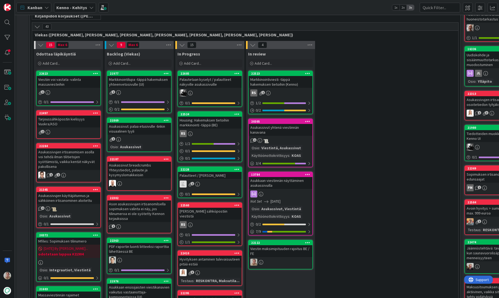
click at [68, 84] on div "Viestiin voi vastata -valinta massaviesteihin" at bounding box center [69, 82] width 64 height 12
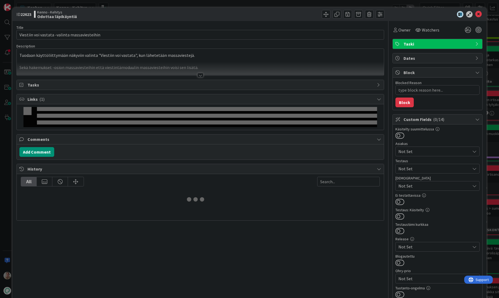
type textarea "x"
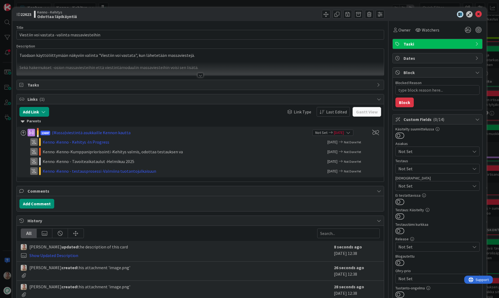
click at [152, 60] on p at bounding box center [200, 62] width 362 height 6
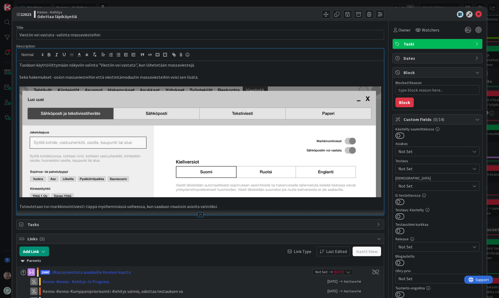
click at [200, 78] on p "Sekä hakemukset -osion massaviesteihin että viestintämoduulin massaviesteihin v…" at bounding box center [200, 77] width 362 height 6
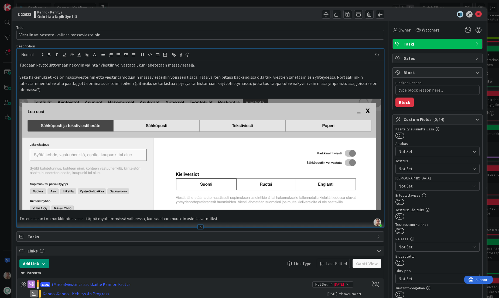
type textarea "x"
click at [475, 12] on icon at bounding box center [478, 14] width 6 height 6
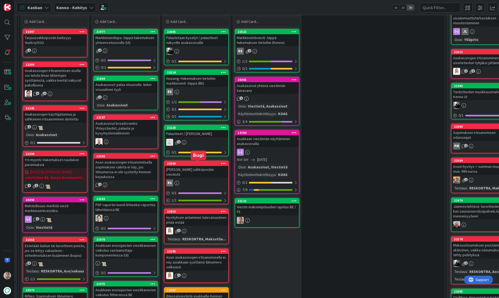
scroll to position [347, 13]
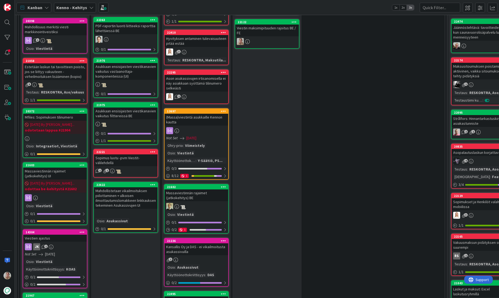
click at [202, 114] on div "(Massa)viestintä asukkaille Kennon kautta" at bounding box center [197, 120] width 64 height 12
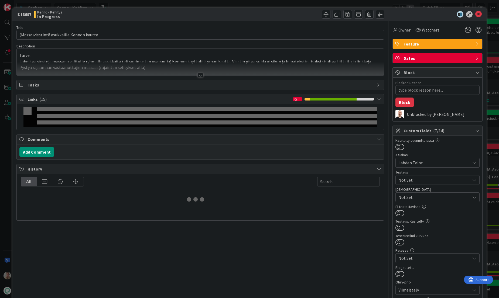
click at [143, 56] on p "Tarve:" at bounding box center [200, 55] width 362 height 6
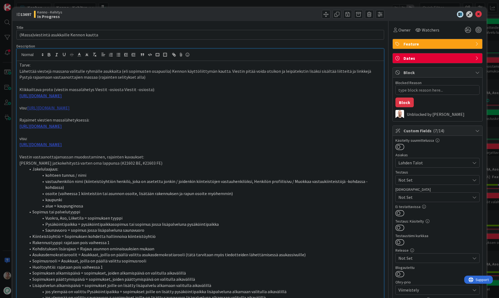
click at [70, 111] on link "[URL][DOMAIN_NAME]" at bounding box center [48, 107] width 42 height 5
click at [120, 123] on link "[URL][DOMAIN_NAME]" at bounding box center [122, 124] width 37 height 7
click at [58, 129] on link "[URL][DOMAIN_NAME]" at bounding box center [40, 126] width 42 height 5
click at [113, 143] on link "[URL][DOMAIN_NAME]" at bounding box center [115, 142] width 37 height 7
click at [62, 96] on link "[URL][DOMAIN_NAME]" at bounding box center [40, 95] width 42 height 5
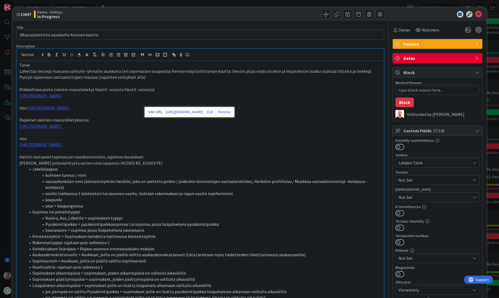
click at [192, 112] on link "[URL][DOMAIN_NAME]" at bounding box center [184, 112] width 37 height 7
type textarea "x"
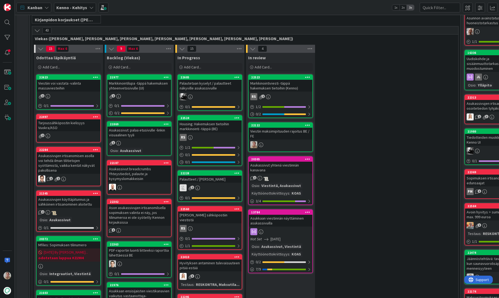
scroll to position [184, 0]
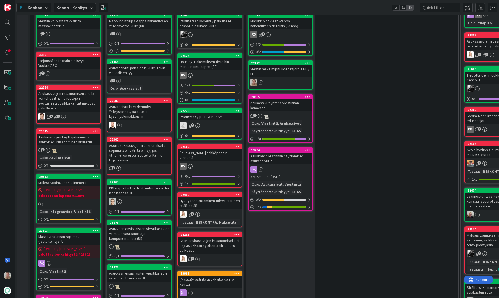
click at [285, 26] on div "Markkinointiviesti -täppä hakemuksen tietoihin (Kenno)" at bounding box center [281, 24] width 64 height 12
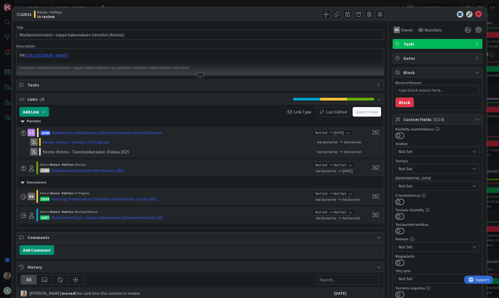
click at [185, 60] on p at bounding box center [200, 62] width 362 height 6
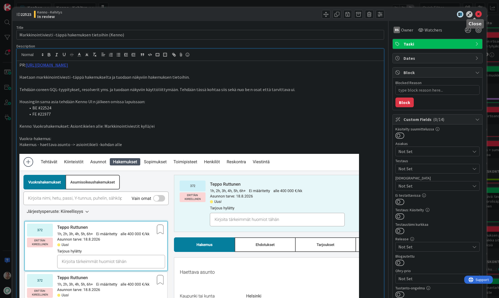
click at [475, 15] on icon at bounding box center [478, 14] width 6 height 6
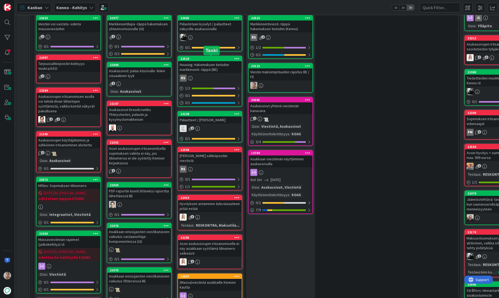
click at [214, 64] on div "Housing: Hakemuksen tietoihin markkinointi -täppä (BE)" at bounding box center [210, 67] width 64 height 12
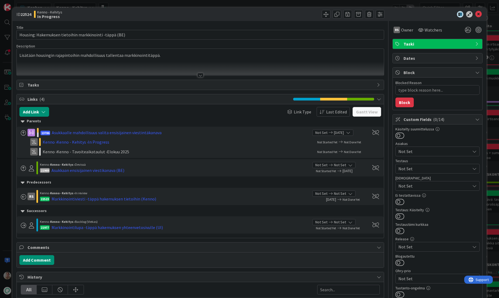
click at [139, 63] on div at bounding box center [200, 69] width 367 height 14
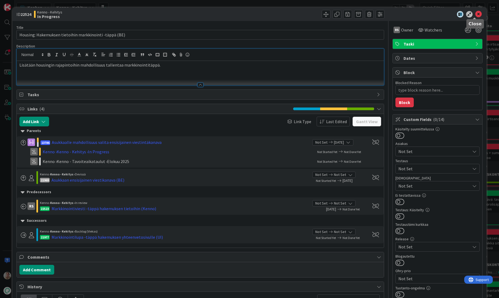
click at [477, 12] on icon at bounding box center [478, 14] width 6 height 6
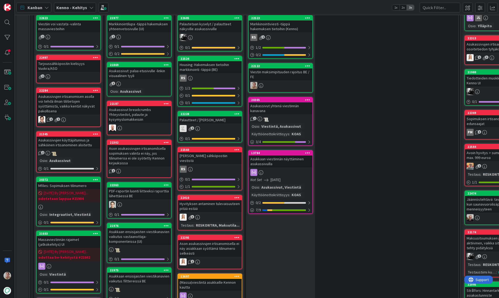
click at [145, 26] on div "Markkinointilupa -täppä hakemuksen yhteenvetosivulle (UI)" at bounding box center [139, 27] width 64 height 12
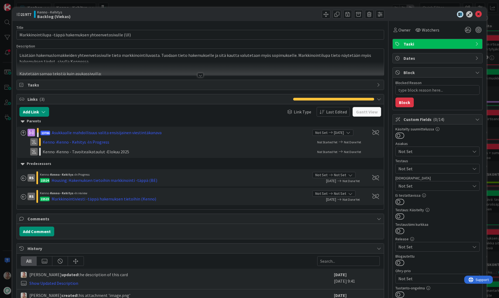
click at [181, 61] on p "Lisätään hakemuslomakkeiden yhteenvetosivulle tieto markkinointiluvasta. Tuodaa…" at bounding box center [200, 58] width 362 height 12
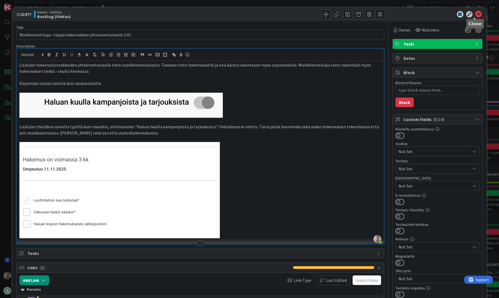
click at [475, 14] on icon at bounding box center [478, 14] width 6 height 6
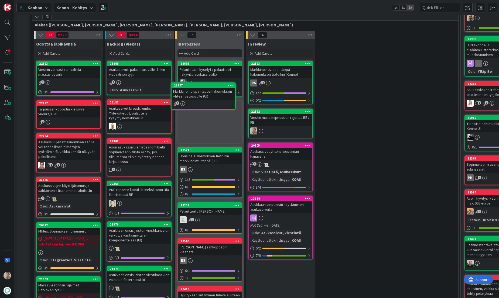
scroll to position [132, 0]
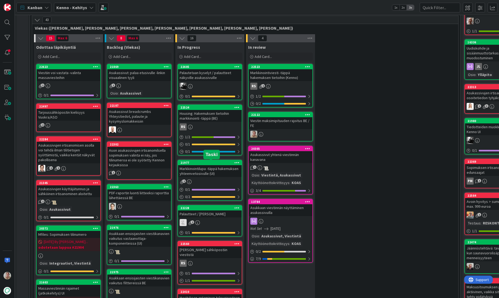
click at [207, 167] on div "Markkinointilupa -täppä hakemuksen yhteenvetosivulle (UI)" at bounding box center [210, 171] width 64 height 12
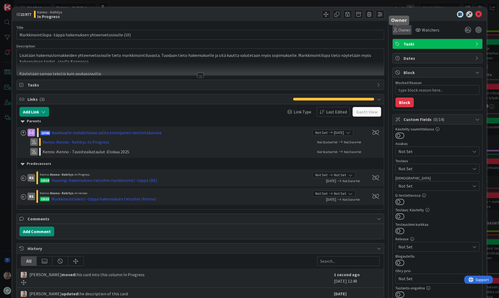
click at [402, 29] on span "Owner" at bounding box center [405, 30] width 12 height 6
type textarea "x"
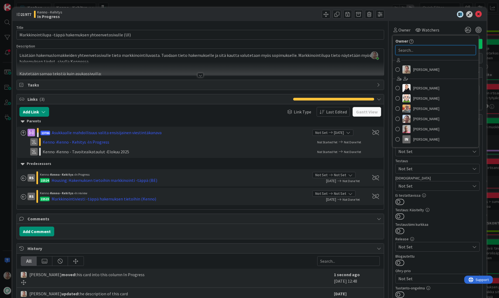
click at [418, 53] on input "text" at bounding box center [436, 50] width 80 height 10
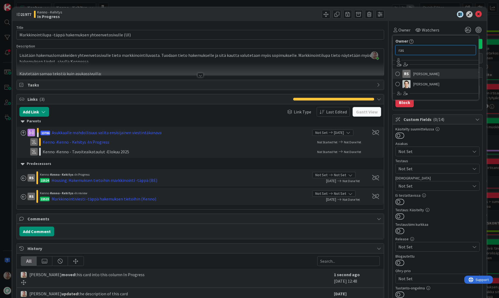
type input "ras"
click at [432, 72] on span "[PERSON_NAME]" at bounding box center [426, 74] width 26 height 8
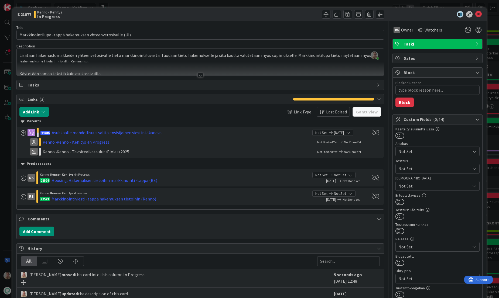
type textarea "x"
click at [341, 64] on div at bounding box center [200, 69] width 367 height 14
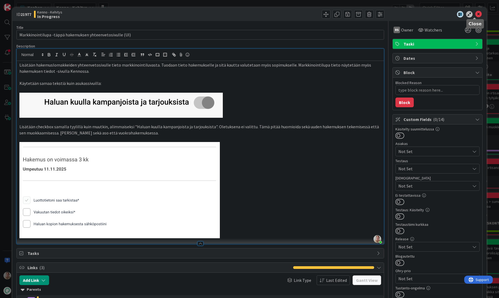
click at [475, 15] on icon at bounding box center [478, 14] width 6 height 6
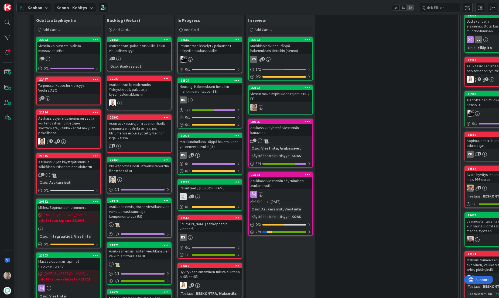
scroll to position [114, 0]
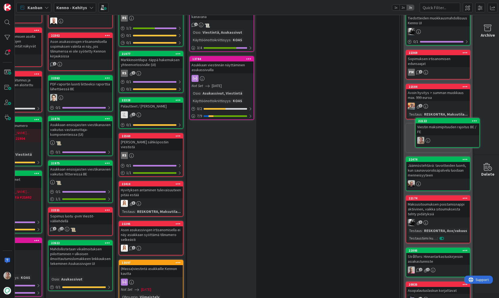
scroll to position [241, 67]
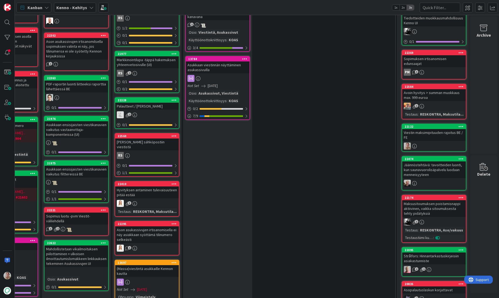
click at [459, 125] on icon at bounding box center [461, 127] width 5 height 4
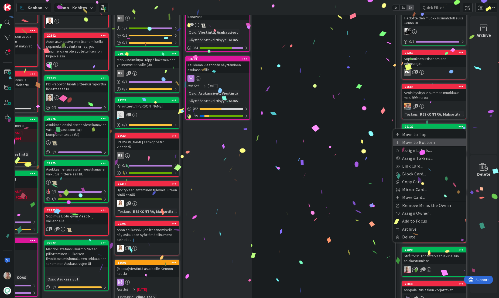
click at [436, 139] on link "Move to Bottom" at bounding box center [429, 143] width 73 height 8
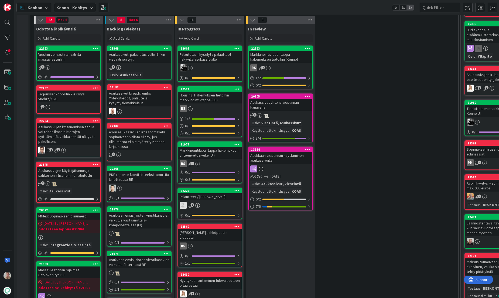
scroll to position [152, 0]
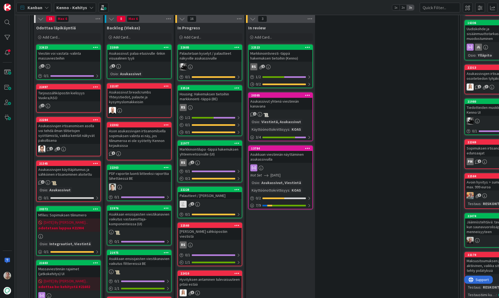
click at [289, 57] on div "Markkinointiviesti -täppä hakemuksen tietoihin (Kenno)" at bounding box center [281, 56] width 64 height 12
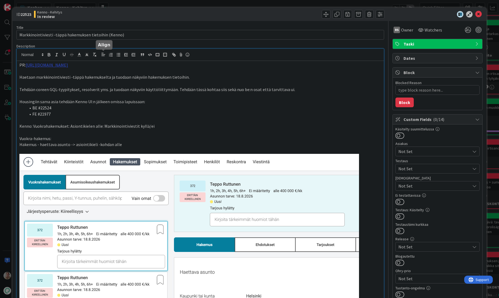
click at [68, 65] on link "[URL][DOMAIN_NAME]" at bounding box center [47, 64] width 42 height 5
click at [69, 75] on link "[URL][DOMAIN_NAME]" at bounding box center [53, 75] width 37 height 7
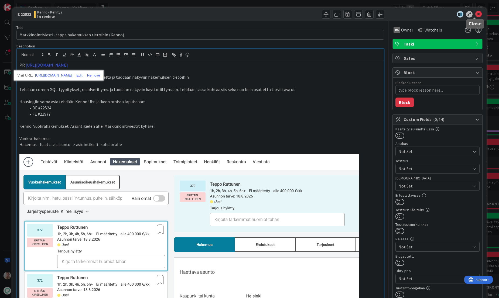
click at [476, 12] on icon at bounding box center [478, 14] width 6 height 6
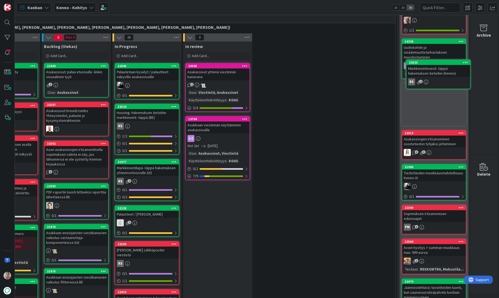
scroll to position [123, 67]
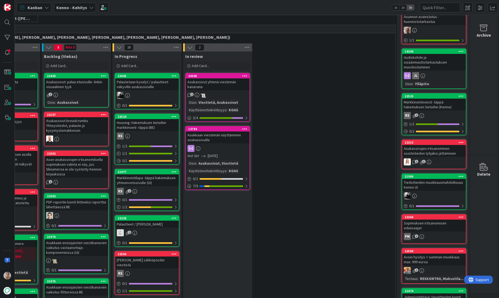
click at [459, 96] on icon at bounding box center [461, 96] width 5 height 4
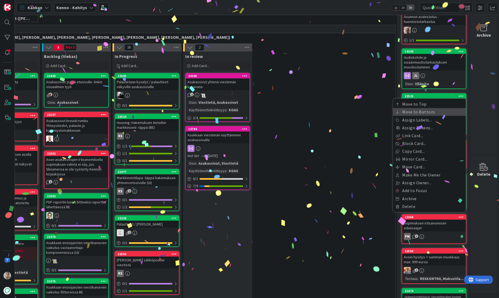
click at [426, 111] on link "Move to Bottom" at bounding box center [429, 112] width 73 height 8
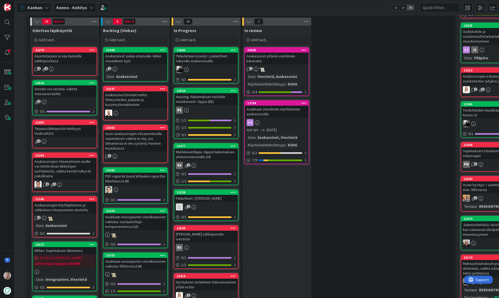
scroll to position [150, 4]
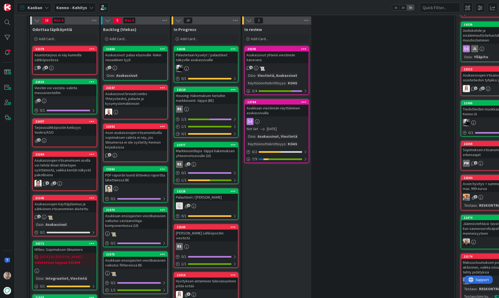
click at [60, 56] on div "Asuntotarjous ei näy kunnolla sähköpostissa" at bounding box center [65, 58] width 64 height 12
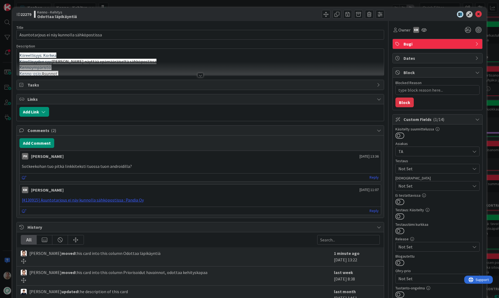
click at [173, 56] on div "Kiireellisyys: Korkea Kiirellisyyden syy: Tarjous näyttää epämääräiseltä sähköp…" at bounding box center [200, 62] width 367 height 27
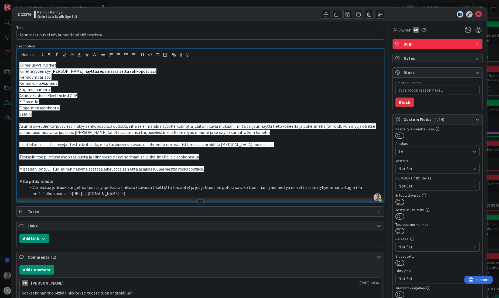
click at [197, 97] on p "Asunto/kohde: Kiveläntie 4 C 16" at bounding box center [200, 96] width 362 height 6
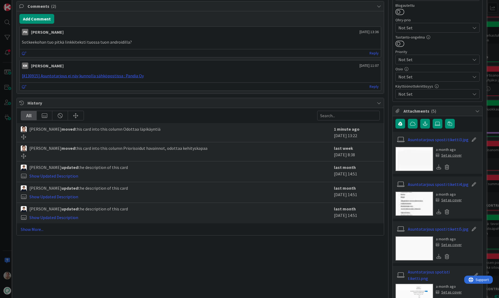
scroll to position [263, 0]
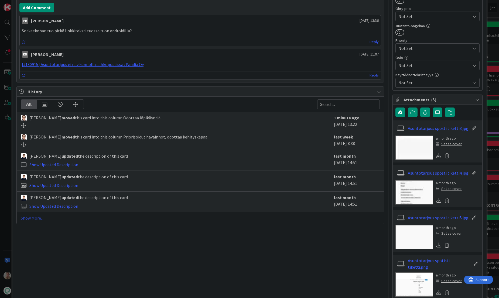
click at [39, 220] on link "Show More..." at bounding box center [200, 218] width 359 height 6
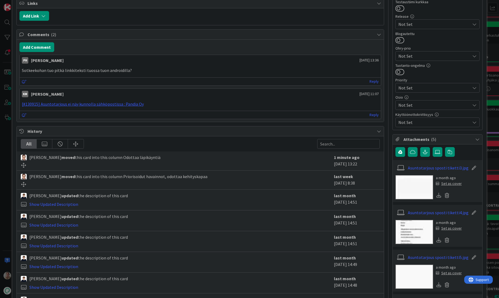
scroll to position [493, 0]
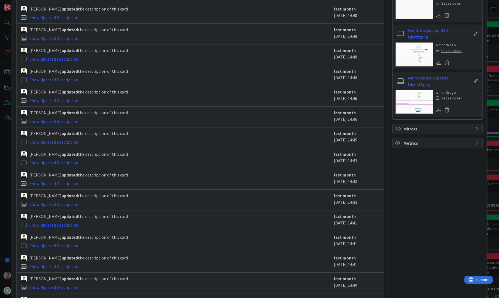
click at [407, 97] on img at bounding box center [415, 102] width 38 height 24
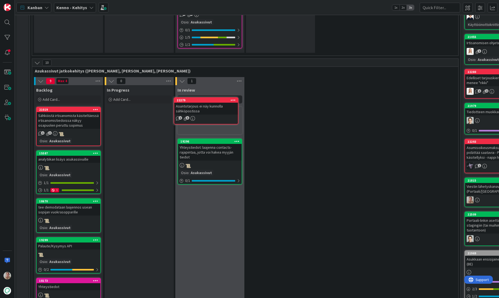
scroll to position [890, 0]
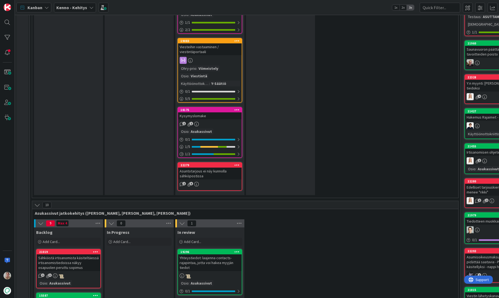
click at [205, 168] on div "Asuntotarjous ei näy kunnolla sähköpostissa" at bounding box center [210, 174] width 64 height 12
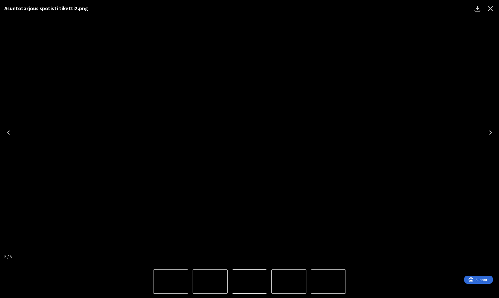
click at [488, 11] on icon "Close" at bounding box center [490, 8] width 9 height 9
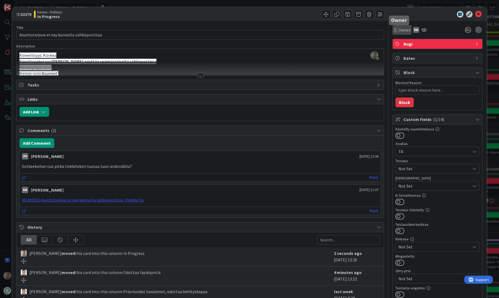
click at [399, 28] on span "Owner" at bounding box center [405, 30] width 12 height 6
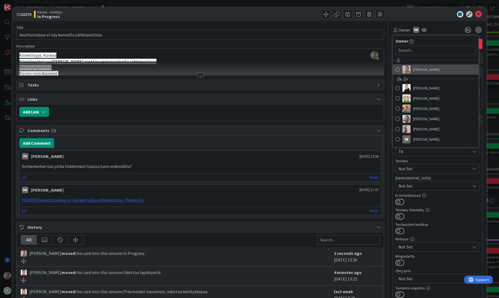
click at [416, 70] on span "[PERSON_NAME]" at bounding box center [426, 70] width 26 height 8
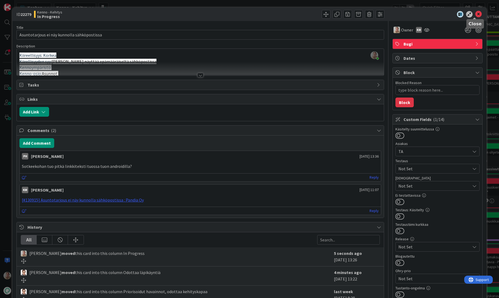
click at [475, 14] on icon at bounding box center [478, 14] width 6 height 6
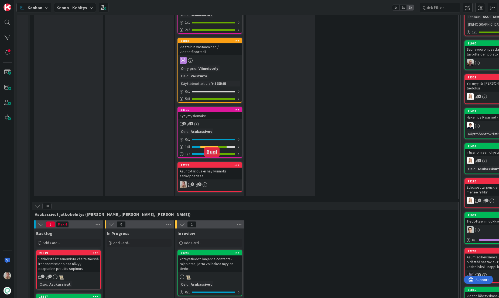
click at [222, 168] on div "Asuntotarjous ei näy kunnolla sähköpostissa" at bounding box center [210, 174] width 64 height 12
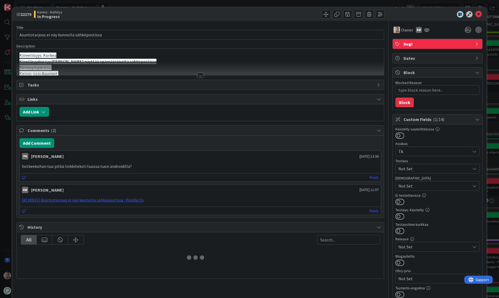
click at [207, 63] on div at bounding box center [200, 69] width 367 height 14
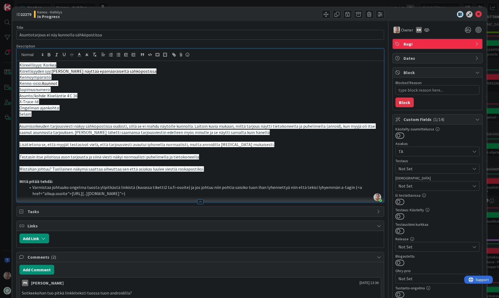
drag, startPoint x: 39, startPoint y: 118, endPoint x: 29, endPoint y: 69, distance: 50.2
click at [69, 115] on p "Selain:" at bounding box center [200, 114] width 362 height 6
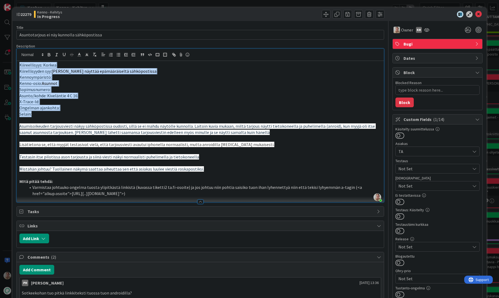
drag, startPoint x: 36, startPoint y: 116, endPoint x: 19, endPoint y: 63, distance: 55.3
click at [19, 63] on div "Kiireellisyys: Korkea Kiirellisyyden syy: Tarjous näyttää epämääräiseltä sähköp…" at bounding box center [200, 131] width 367 height 141
click at [97, 55] on button "button" at bounding box center [95, 55] width 8 height 6
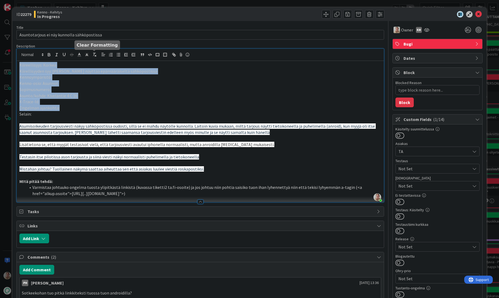
click at [86, 94] on p "Asunto/kohde: Kiveläntie 4 C 16" at bounding box center [200, 96] width 362 height 6
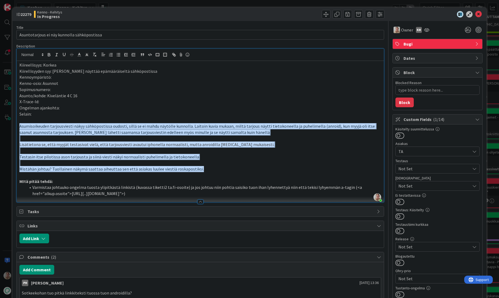
drag, startPoint x: 203, startPoint y: 171, endPoint x: 21, endPoint y: 129, distance: 187.1
click at [20, 129] on div "Kiireellisyys: Korkea Kiirellisyyden syy: Tarjous näyttää epämääräiseltä sähköp…" at bounding box center [200, 131] width 367 height 141
click at [94, 56] on line "button" at bounding box center [94, 54] width 1 height 2
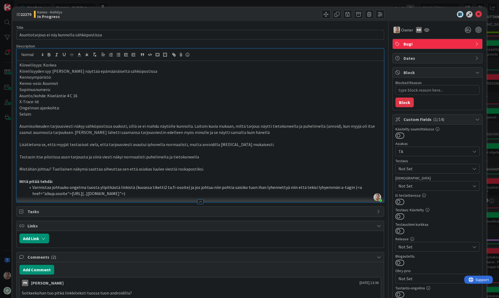
click at [146, 125] on p "Asumisoikeuden tarjousviesti näkyy sähköpostissa oudosti, sillä se ei mahdu näy…" at bounding box center [200, 129] width 362 height 12
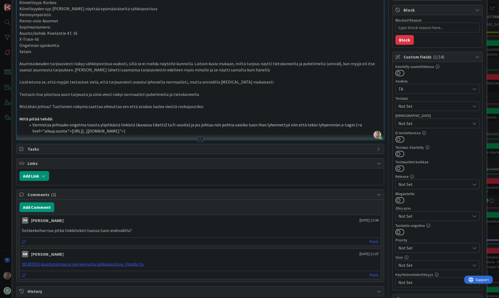
scroll to position [319, 0]
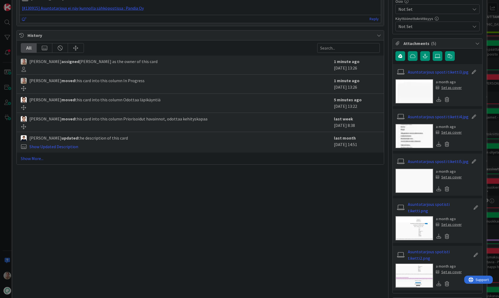
click at [403, 141] on img at bounding box center [415, 136] width 38 height 24
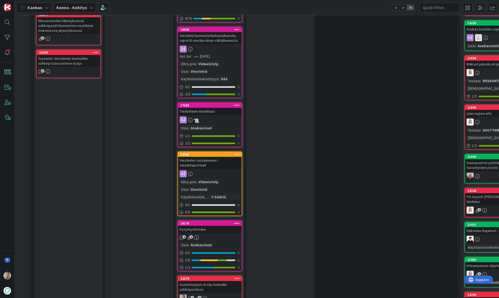
scroll to position [961, 0]
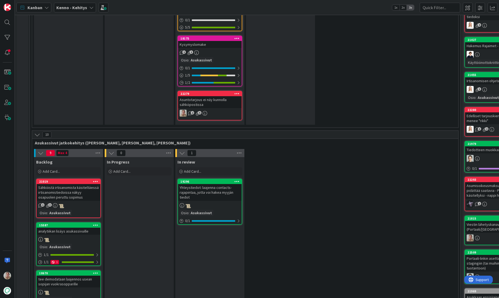
click at [225, 103] on link "22279 Asuntotarjous ei näy kunnolla sähköpostissa 2 5" at bounding box center [210, 106] width 65 height 30
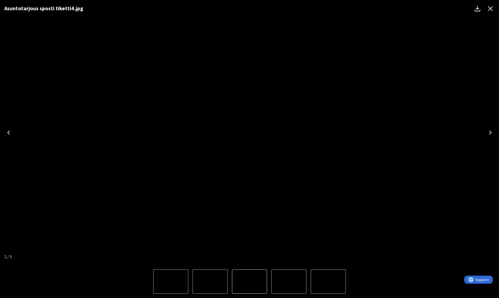
click at [488, 10] on icon "Close" at bounding box center [490, 8] width 9 height 9
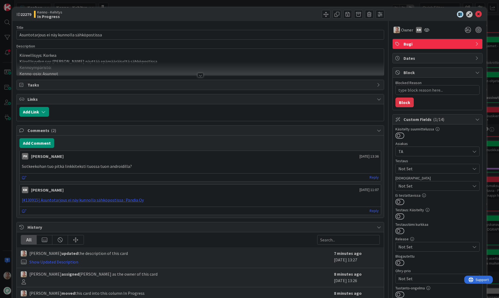
click at [227, 64] on div at bounding box center [200, 69] width 367 height 14
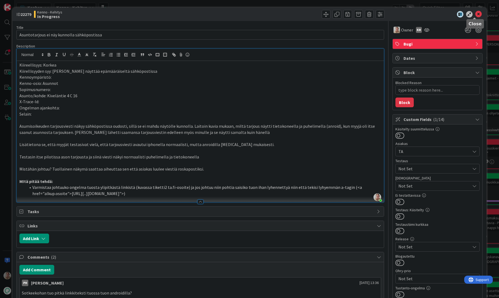
click at [475, 14] on icon at bounding box center [478, 14] width 6 height 6
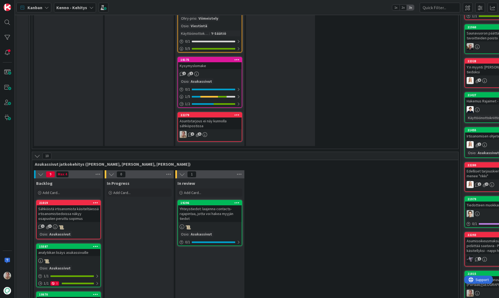
scroll to position [898, 0]
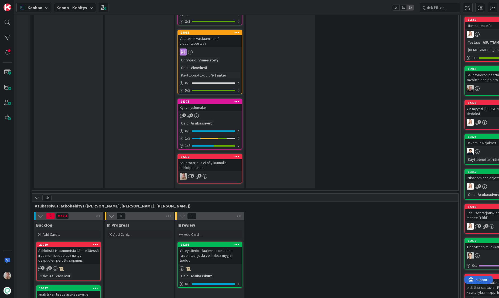
click at [202, 159] on div "Asuntotarjous ei näy kunnolla sähköpostissa" at bounding box center [210, 165] width 64 height 12
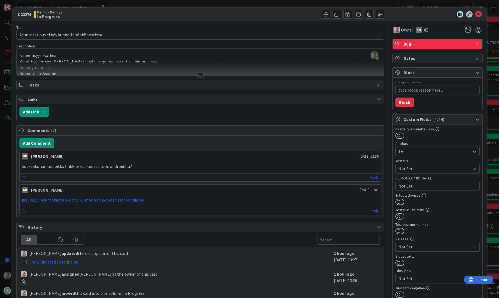
click at [82, 65] on div at bounding box center [200, 69] width 367 height 14
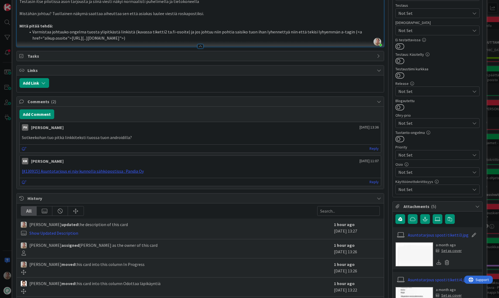
scroll to position [132, 0]
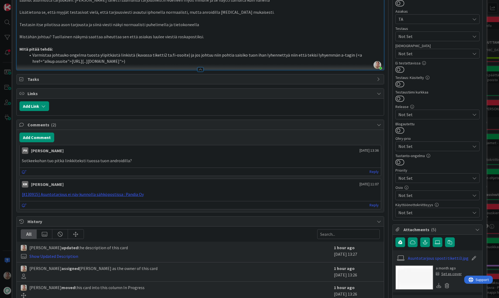
click at [127, 60] on li "Varmistaa johtuuko ongelma tuosta ylipitkästä linkistä (kuvassa tiketti2 ta.fi-…" at bounding box center [203, 58] width 355 height 12
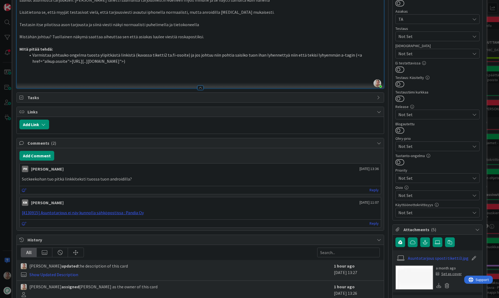
type textarea "x"
click at [141, 63] on li "Varmistaa johtuuko ongelma tuosta ylipitkästä linkistä (kuvassa tiketti2 ta.fi-…" at bounding box center [203, 58] width 355 height 12
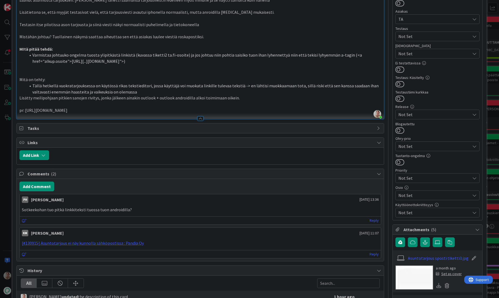
scroll to position [0, 0]
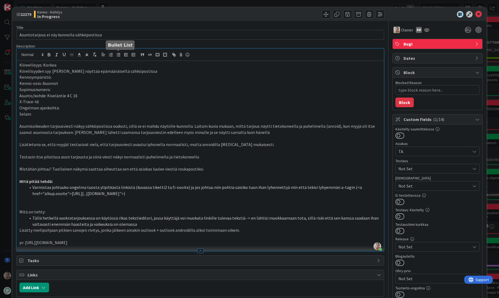
click at [117, 55] on icon "button" at bounding box center [118, 54] width 5 height 5
click at [475, 14] on icon at bounding box center [478, 14] width 6 height 6
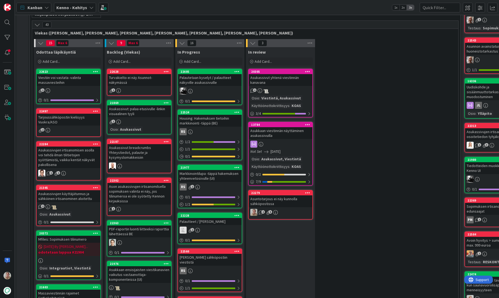
scroll to position [127, 0]
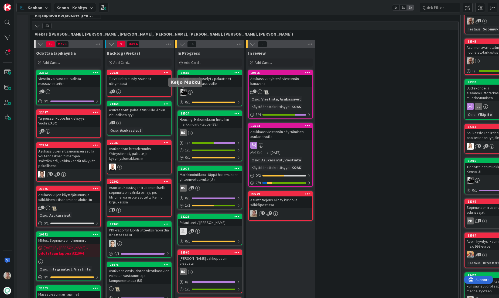
click at [150, 83] on div "Turvakielto ei näy Asunnot-näkymässä" at bounding box center [139, 81] width 64 height 12
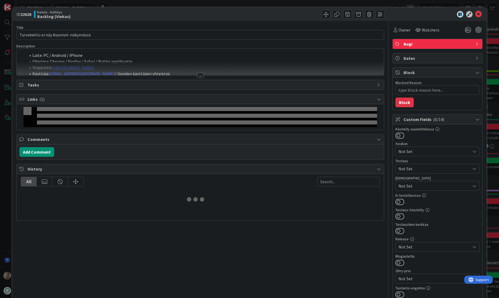
type textarea "x"
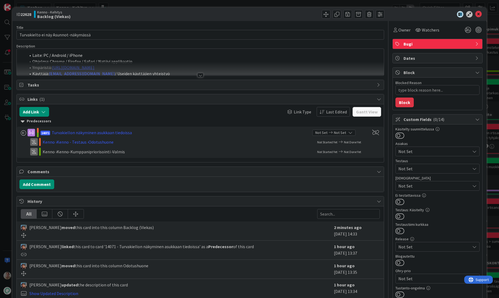
click at [169, 63] on div at bounding box center [200, 69] width 367 height 14
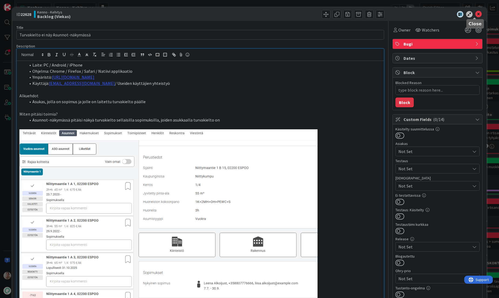
click at [475, 14] on icon at bounding box center [478, 14] width 6 height 6
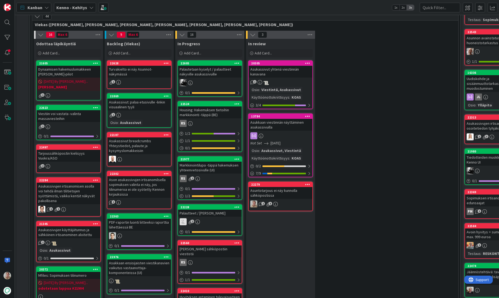
scroll to position [142, 0]
